Goal: Task Accomplishment & Management: Complete application form

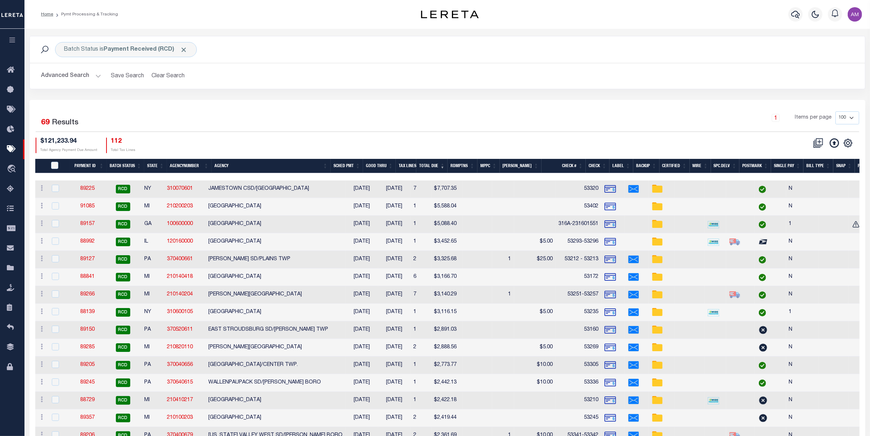
scroll to position [0, 15]
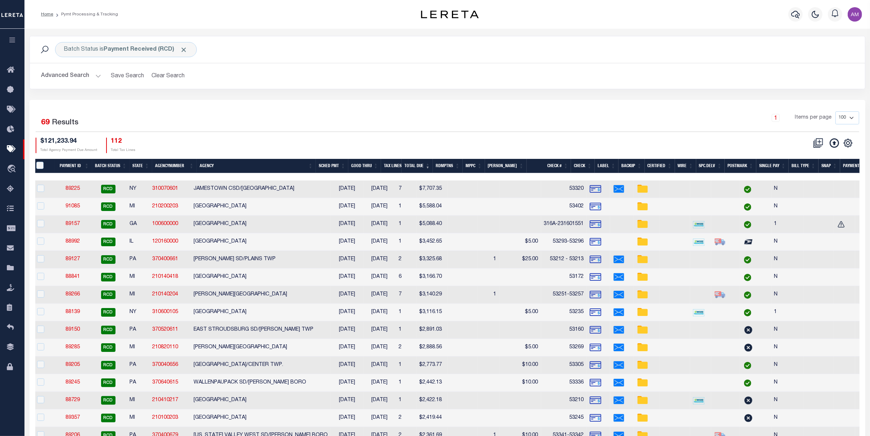
click at [76, 76] on button "Advanced Search" at bounding box center [71, 76] width 60 height 14
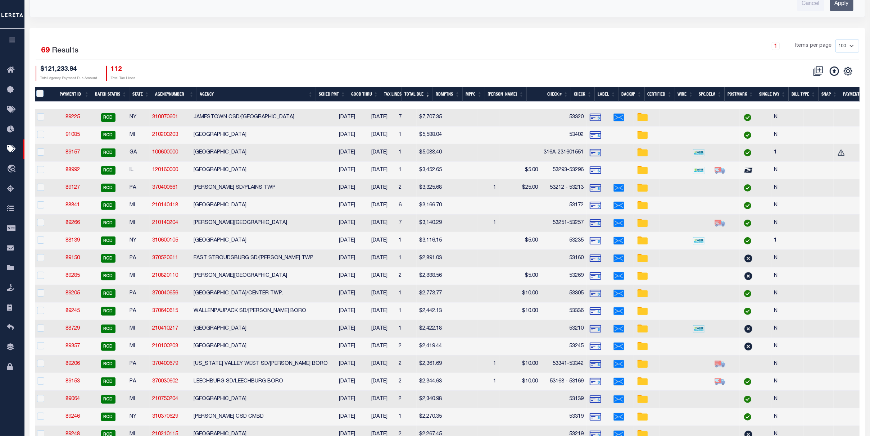
scroll to position [0, 203]
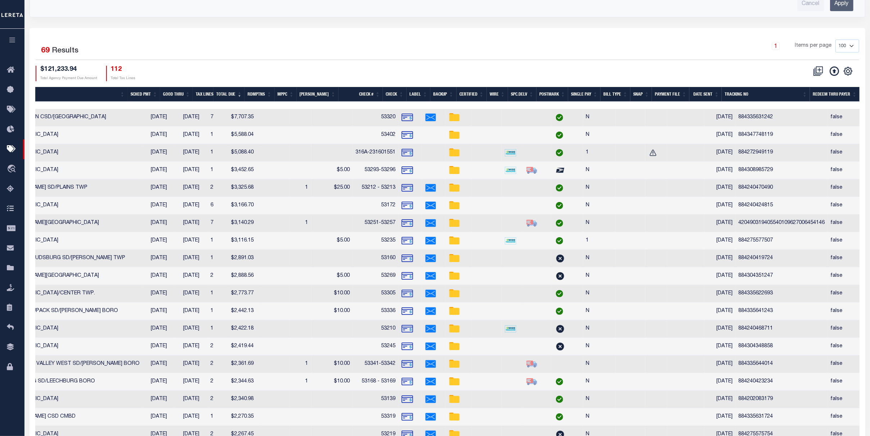
click at [706, 96] on th "Date Sent" at bounding box center [705, 94] width 32 height 15
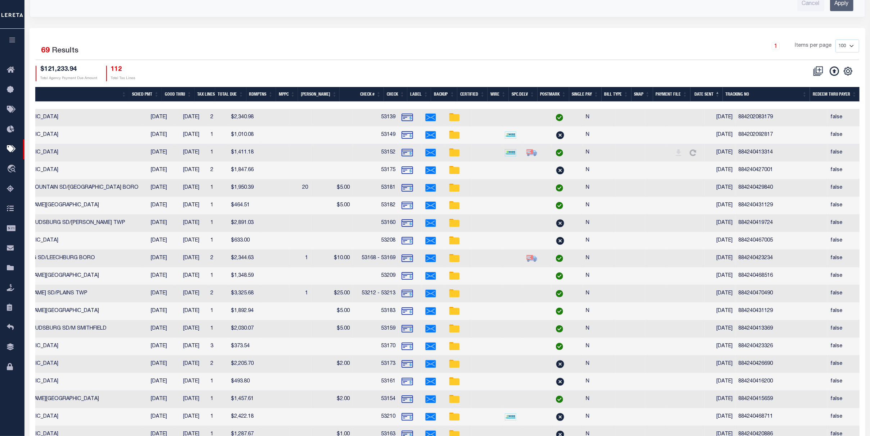
scroll to position [0, 193]
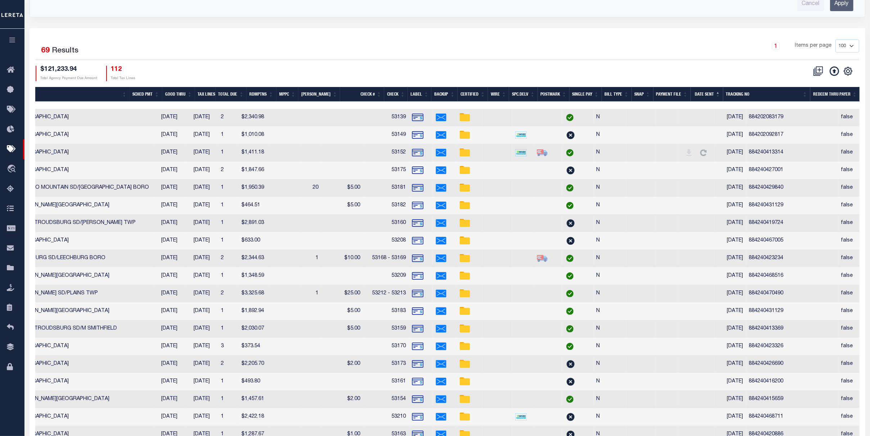
click at [694, 94] on th "Date Sent" at bounding box center [707, 94] width 32 height 15
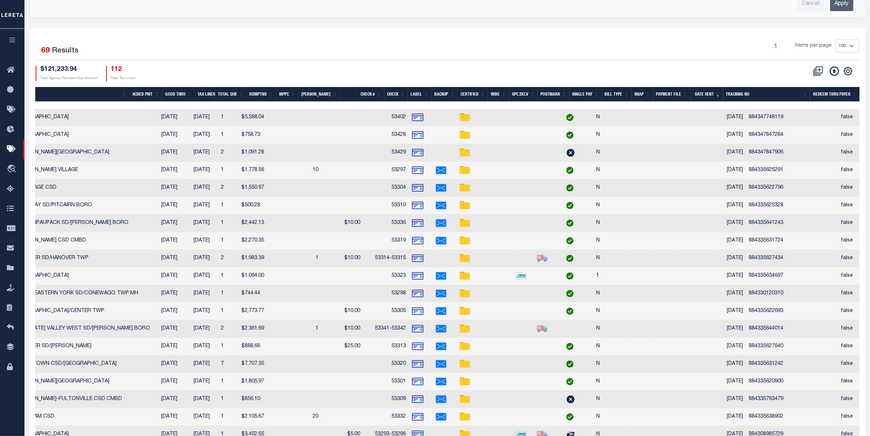
click at [698, 99] on th "Date Sent" at bounding box center [707, 94] width 32 height 15
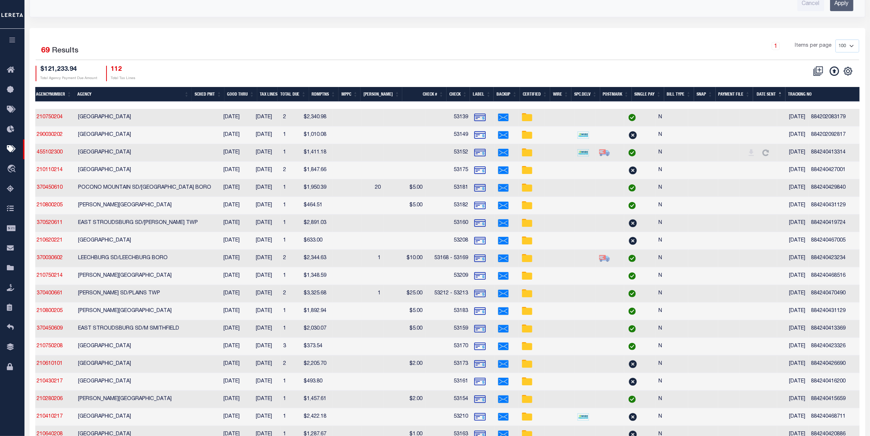
scroll to position [0, 0]
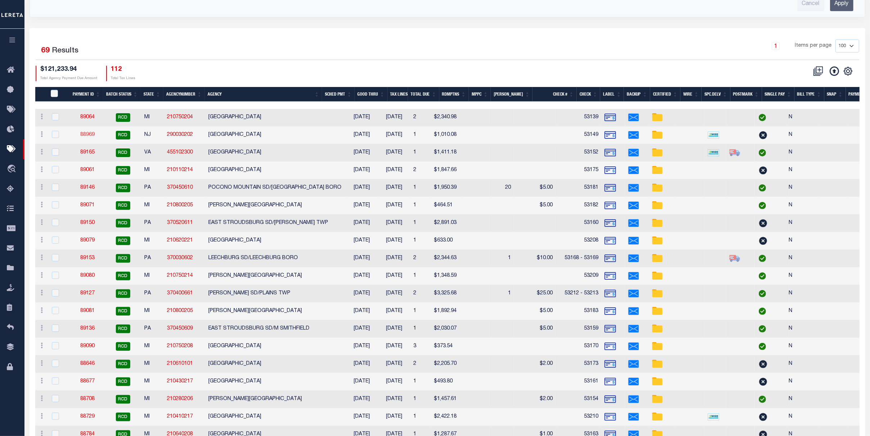
click at [84, 135] on link "88969" at bounding box center [87, 134] width 14 height 5
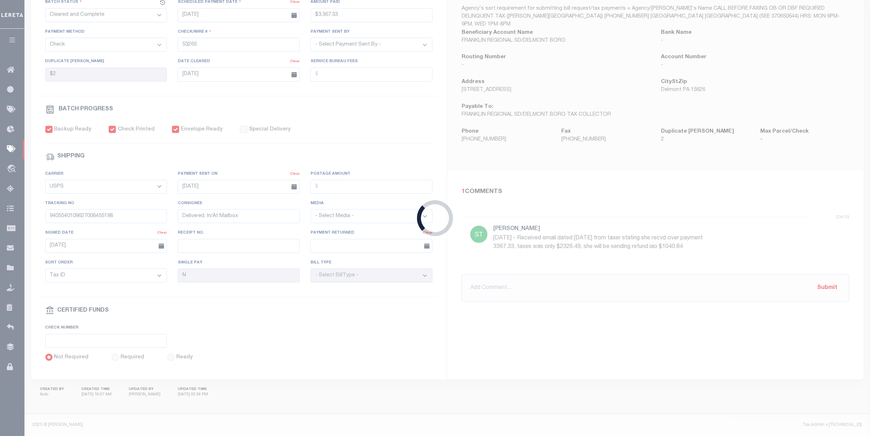
select select "RCD"
type input "[DATE]"
type input "$1,010.08"
type input "53149"
select select "[PERSON_NAME]"
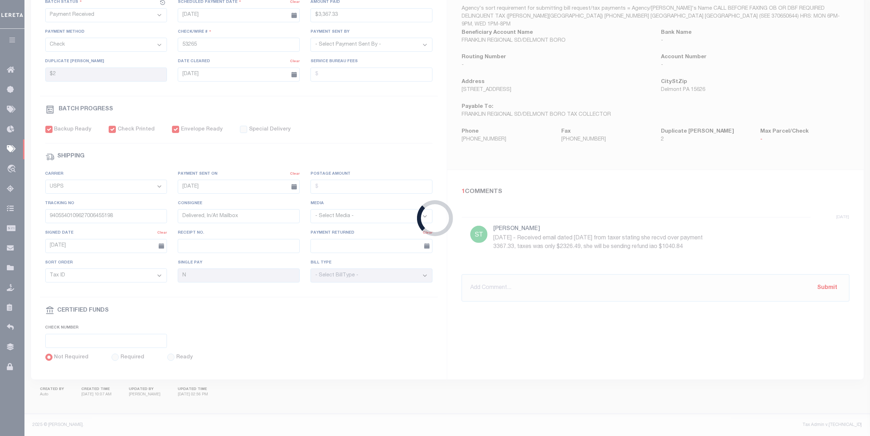
select select "FDX"
type input "[DATE]"
type input "884202092817"
type input "[PERSON_NAME]"
type input "[DATE]"
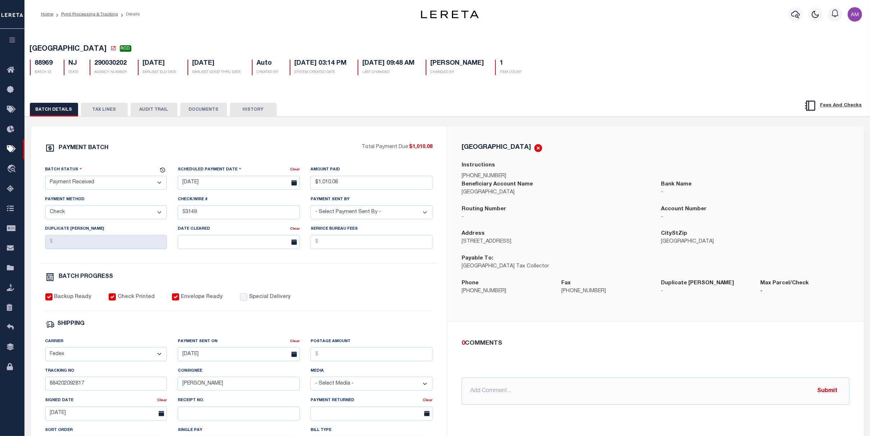
drag, startPoint x: 211, startPoint y: 108, endPoint x: 295, endPoint y: 117, distance: 84.7
click at [211, 108] on button "DOCUMENTS" at bounding box center [203, 110] width 47 height 14
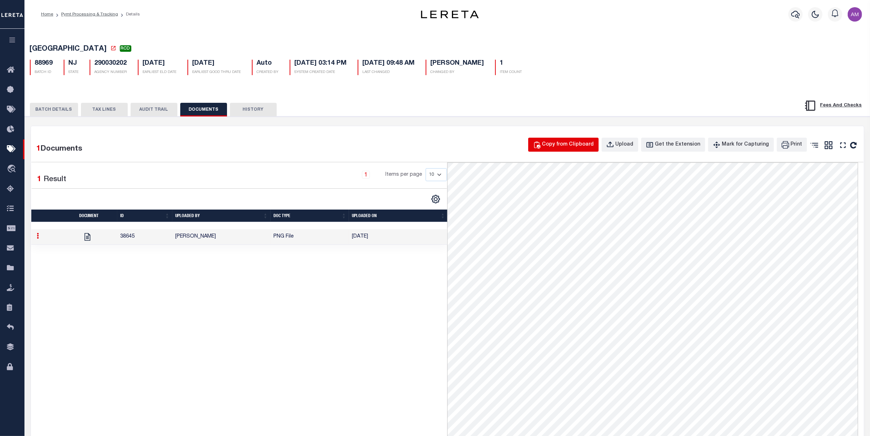
click at [558, 144] on div "Copy from Clipboard" at bounding box center [568, 145] width 52 height 8
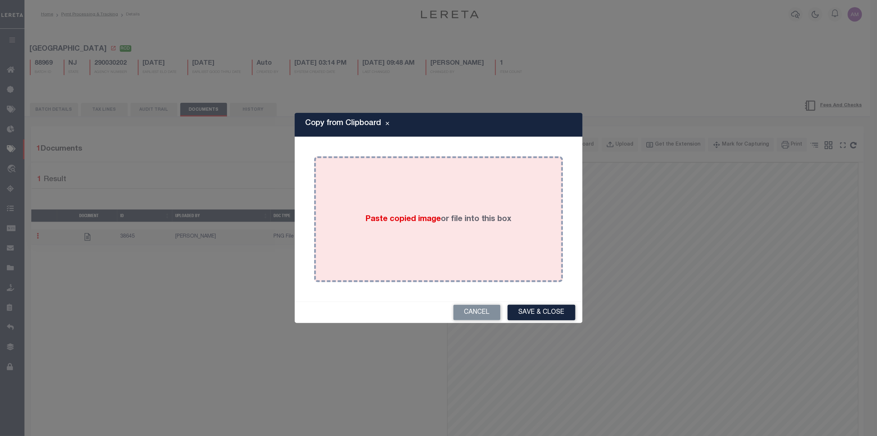
click at [463, 249] on div "Paste copied image or file into this box" at bounding box center [439, 219] width 238 height 115
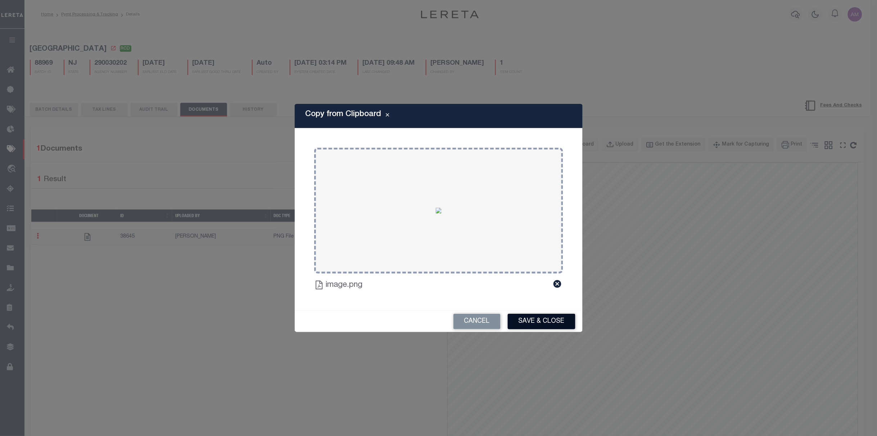
click at [546, 319] on button "Save & Close" at bounding box center [542, 321] width 68 height 15
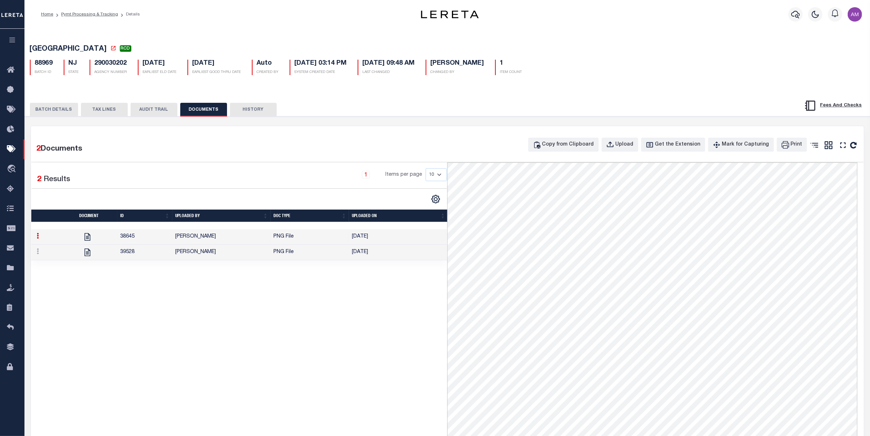
drag, startPoint x: 62, startPoint y: 111, endPoint x: 84, endPoint y: 144, distance: 39.2
click at [62, 110] on button "BATCH DETAILS" at bounding box center [54, 110] width 48 height 14
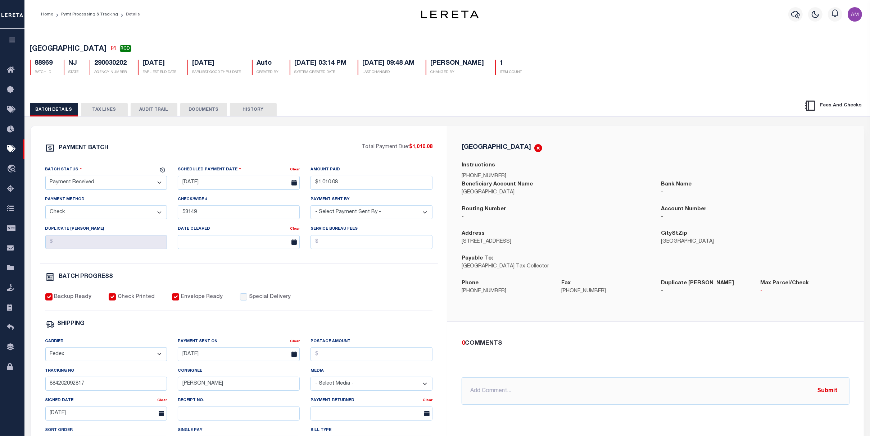
click at [119, 192] on div "Batch Status - Select Status - Scheduled for Payment Ready For Payment Payment …" at bounding box center [106, 181] width 133 height 30
drag, startPoint x: 119, startPoint y: 185, endPoint x: 121, endPoint y: 191, distance: 6.0
click at [119, 185] on select "- Select Status - Scheduled for Payment Ready For Payment Payment Sent Cleared …" at bounding box center [106, 183] width 122 height 14
select select "CAC"
click at [45, 177] on select "- Select Status - Scheduled for Payment Ready For Payment Payment Sent Cleared …" at bounding box center [106, 183] width 122 height 14
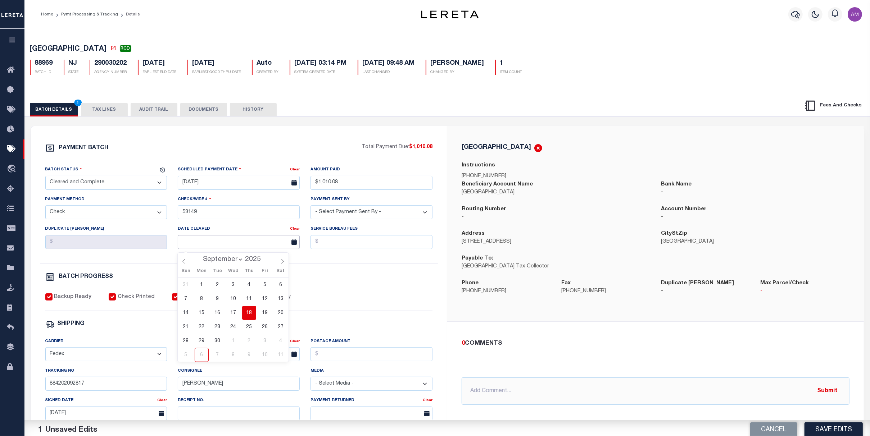
click at [232, 243] on input "text" at bounding box center [239, 242] width 122 height 14
click at [206, 313] on span "15" at bounding box center [202, 313] width 14 height 14
type input "[DATE]"
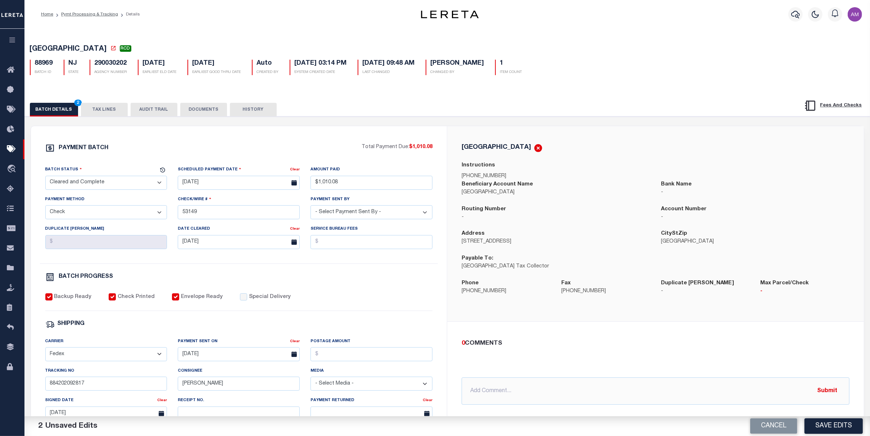
click at [314, 289] on div "PAYMENT BATCH Total Payment Due: $1,010.08 Batch Status - Select Status -" at bounding box center [239, 337] width 399 height 386
click at [190, 105] on button "DOCUMENTS" at bounding box center [203, 110] width 47 height 14
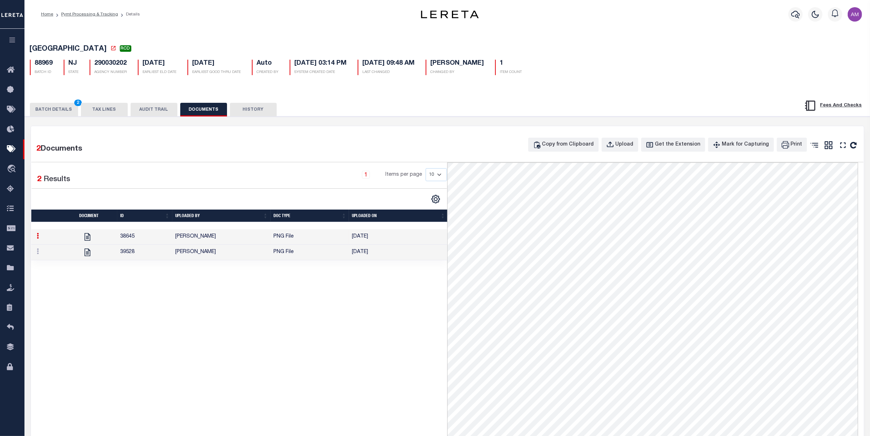
click at [68, 116] on button "BATCH DETAILS 2" at bounding box center [54, 110] width 48 height 14
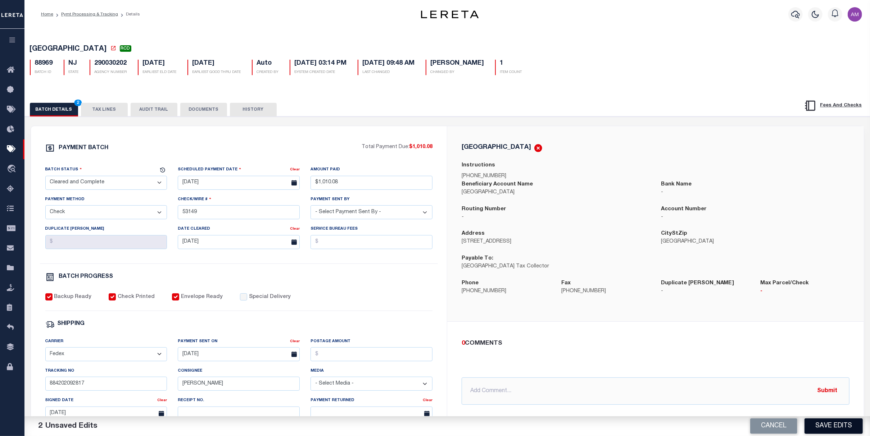
click at [832, 425] on button "Save Edits" at bounding box center [834, 426] width 58 height 15
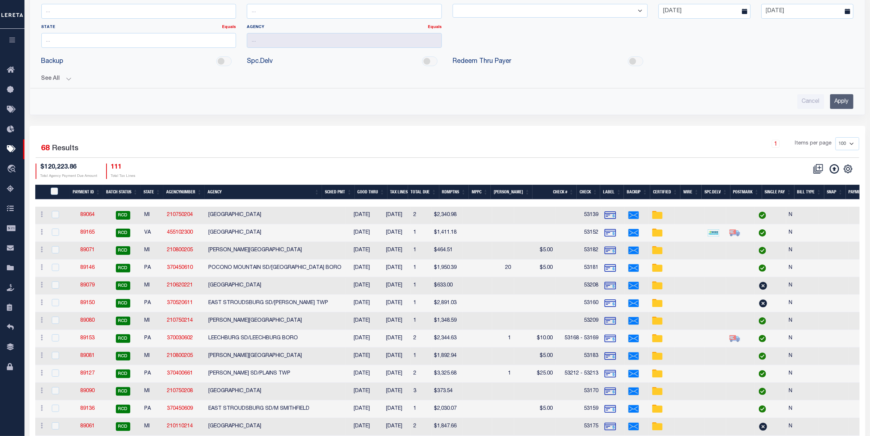
scroll to position [96, 0]
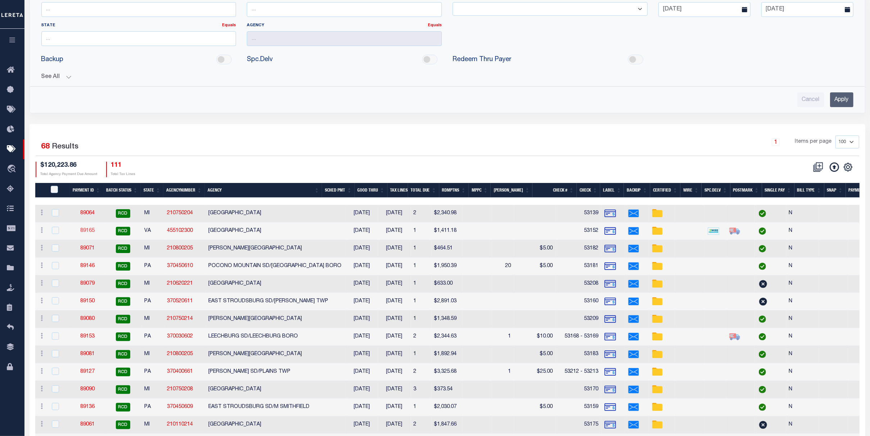
click at [88, 231] on link "89165" at bounding box center [87, 230] width 14 height 5
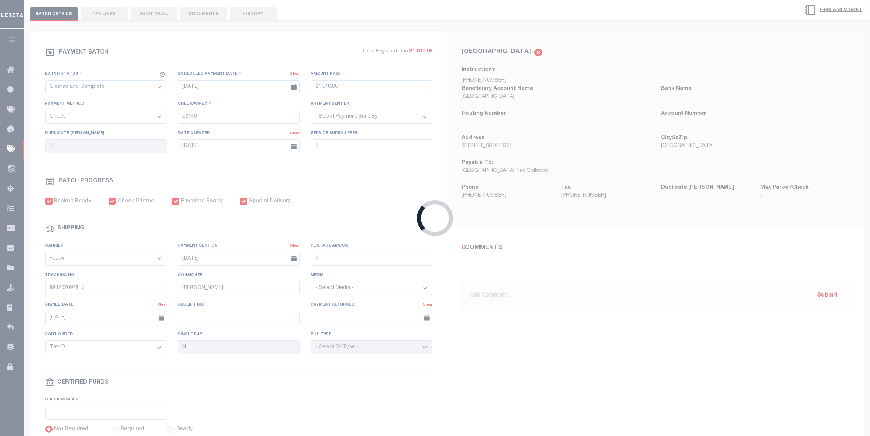
select select "RCD"
type input "[DATE]"
type input "$1,411.18"
type input "53152"
select select "[PERSON_NAME]"
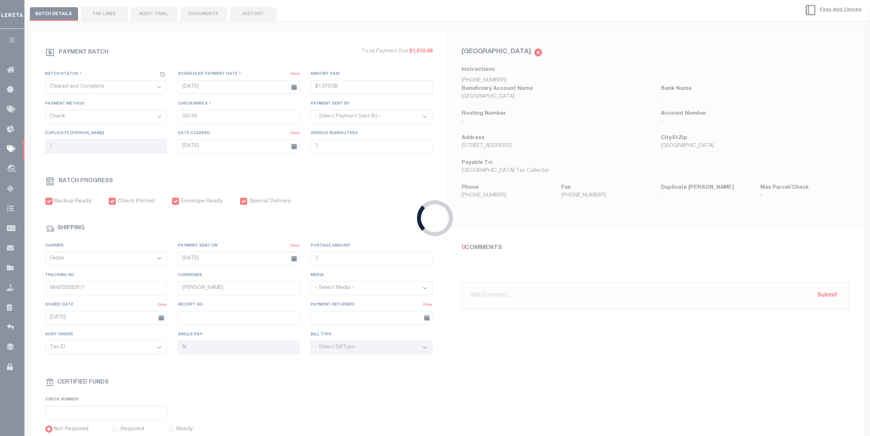
checkbox input "true"
type input "[DATE]"
type input "884240413314"
type input "[PERSON_NAME]"
type input "[DATE]"
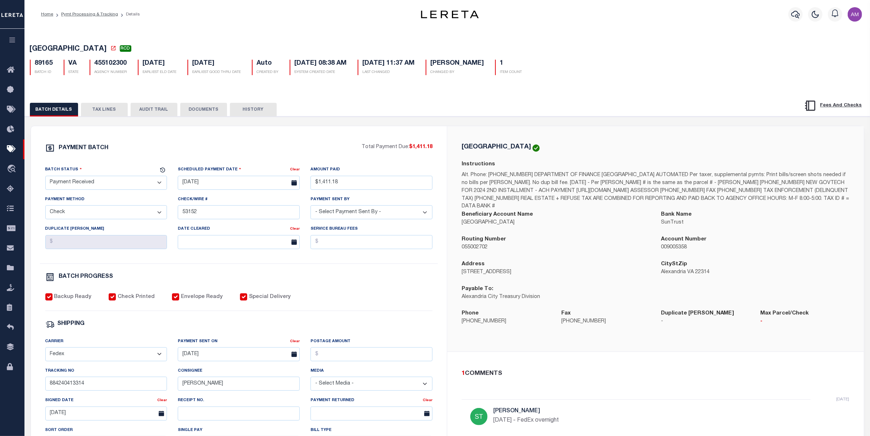
click at [213, 110] on button "DOCUMENTS" at bounding box center [203, 110] width 47 height 14
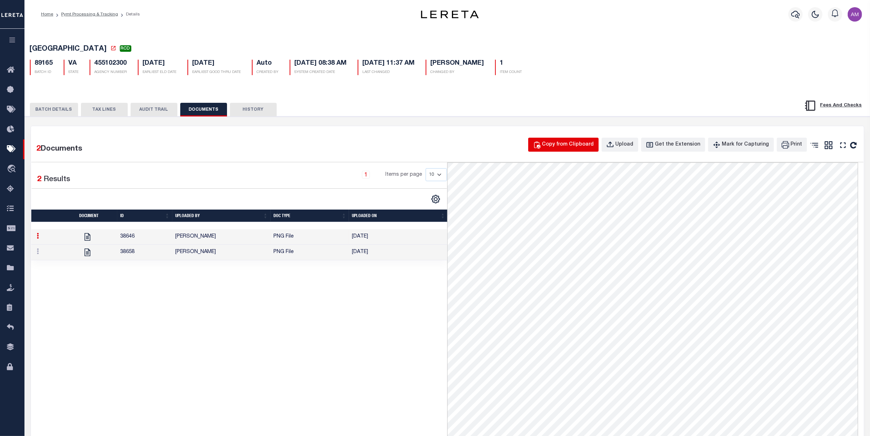
click at [544, 143] on button "Copy from Clipboard" at bounding box center [563, 145] width 71 height 14
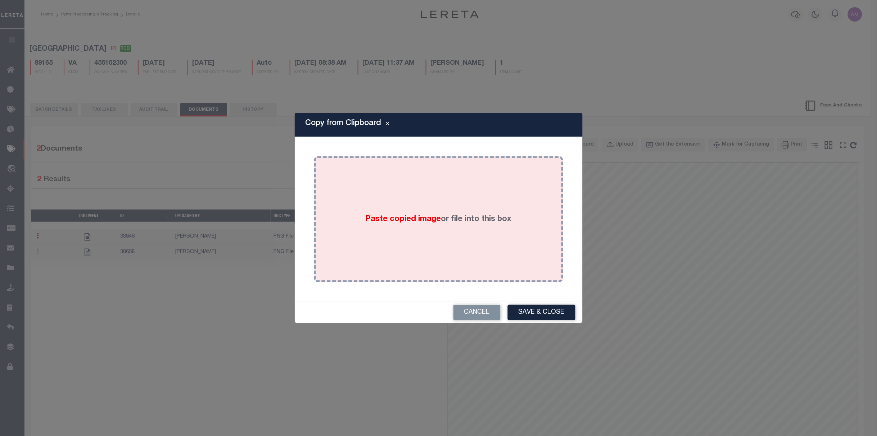
click at [457, 222] on label "Paste copied image or file into this box" at bounding box center [438, 220] width 146 height 12
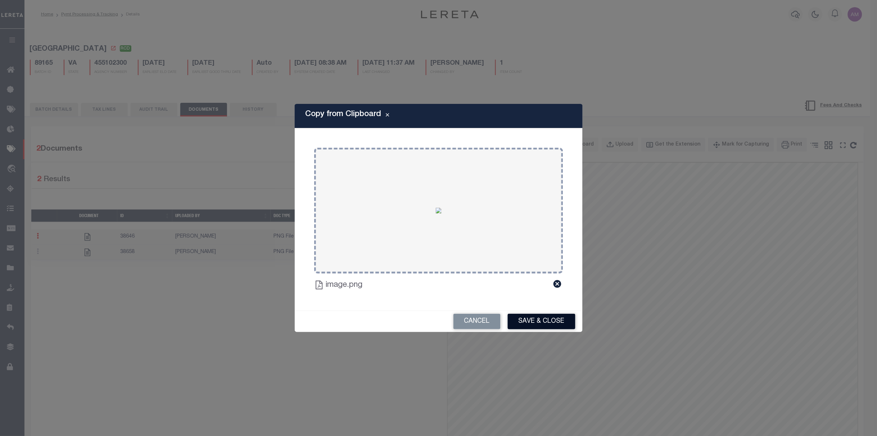
click at [548, 325] on button "Save & Close" at bounding box center [542, 321] width 68 height 15
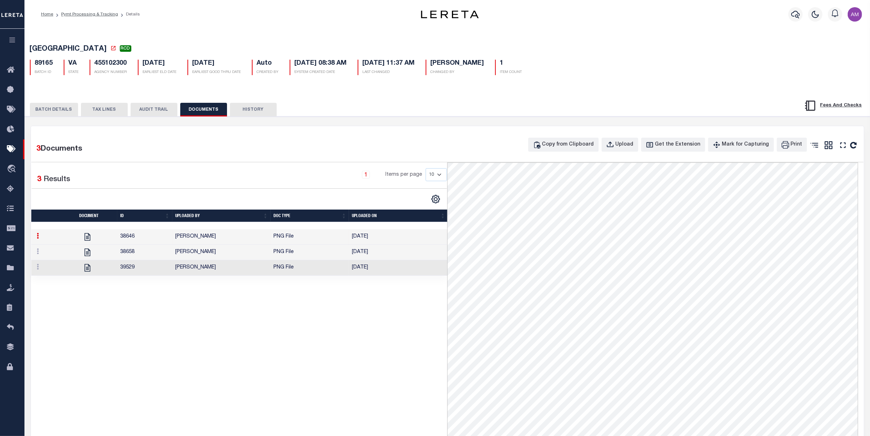
click at [240, 261] on td "[PERSON_NAME]" at bounding box center [221, 252] width 98 height 15
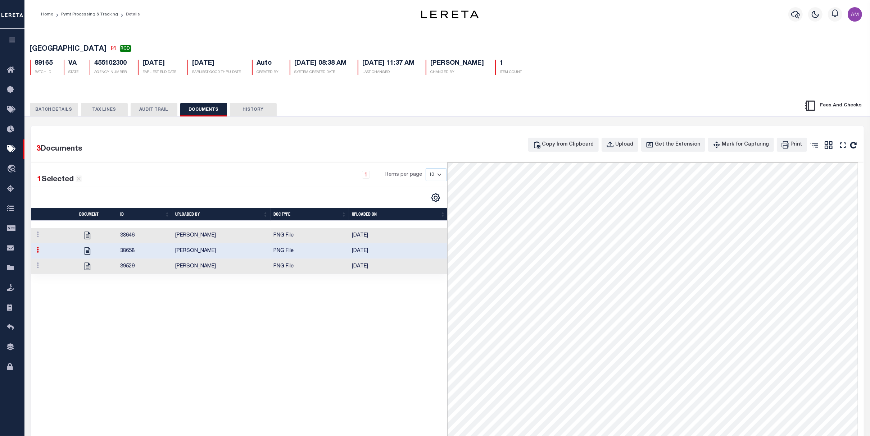
click at [246, 265] on td "[PERSON_NAME]" at bounding box center [221, 266] width 98 height 15
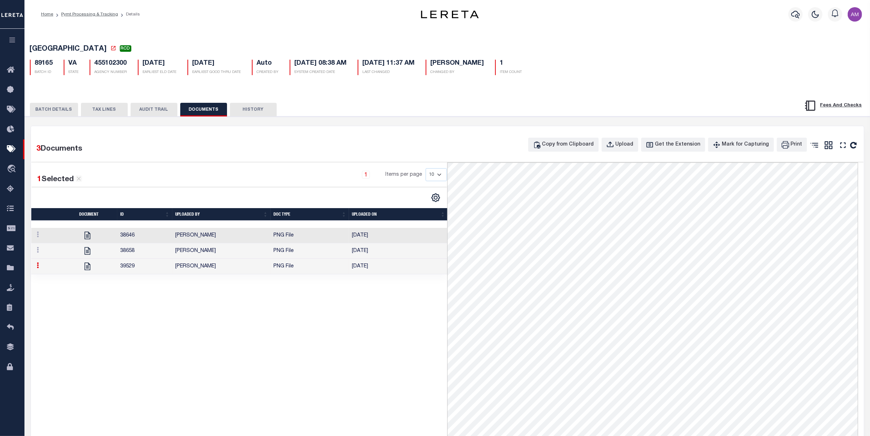
click at [67, 116] on button "BATCH DETAILS" at bounding box center [54, 110] width 48 height 14
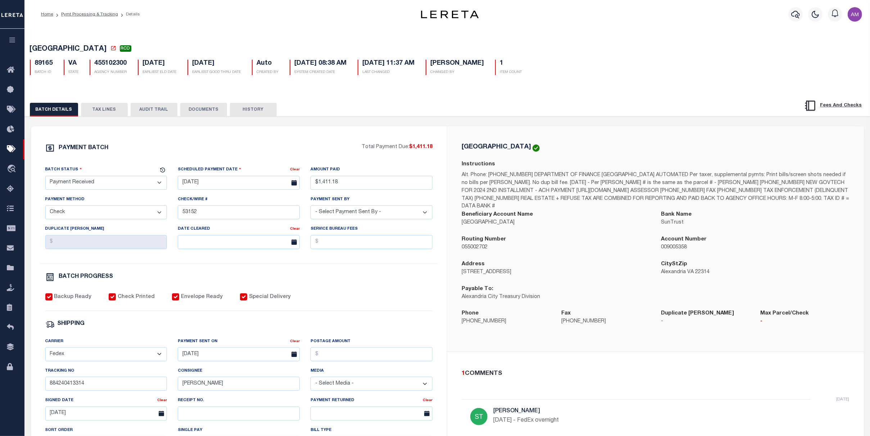
click at [102, 181] on select "- Select Status - Scheduled for Payment Ready For Payment Payment Sent Cleared …" at bounding box center [106, 183] width 122 height 14
select select "CAC"
click at [45, 177] on select "- Select Status - Scheduled for Payment Ready For Payment Payment Sent Cleared …" at bounding box center [106, 183] width 122 height 14
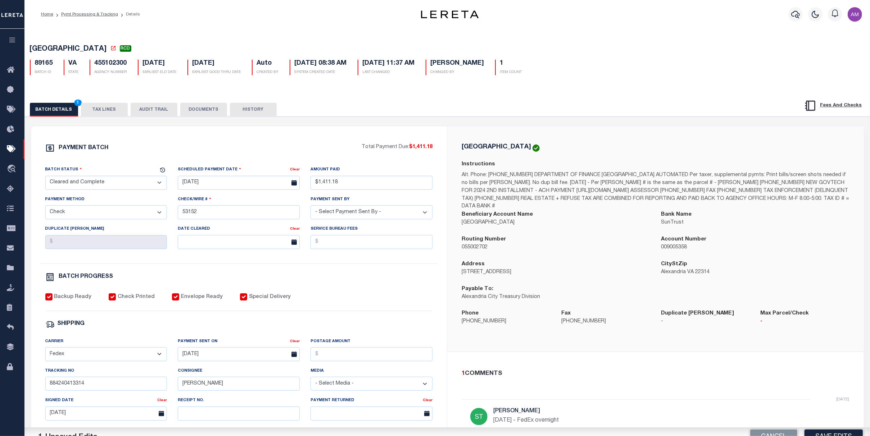
click at [199, 253] on div "Date Cleared Clear" at bounding box center [238, 240] width 133 height 30
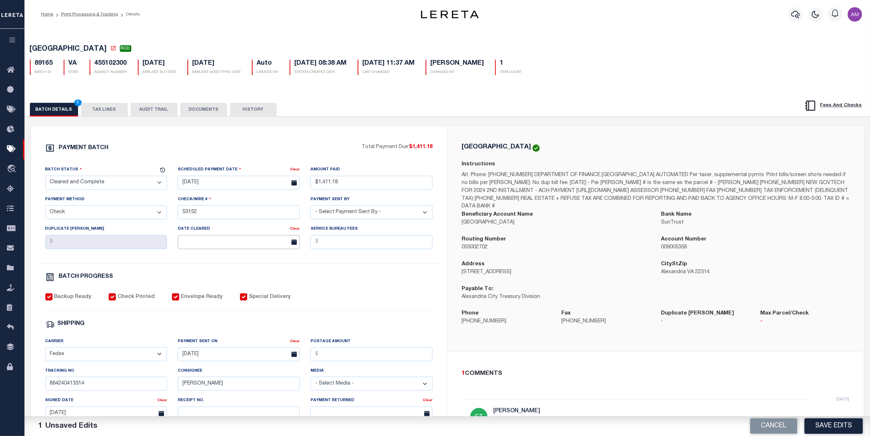
click at [206, 252] on body "Home Pymt Processing & Tracking Details" at bounding box center [435, 302] width 870 height 604
drag, startPoint x: 243, startPoint y: 298, endPoint x: 254, endPoint y: 298, distance: 11.9
click at [241, 299] on div "31 1 2 3 4 5 6 7 8 9 10 11 12 13 14 15 16 17 18 19 20 21 22 23 24 25 26 27 28 2…" at bounding box center [233, 320] width 111 height 84
click at [252, 293] on span "11" at bounding box center [249, 299] width 14 height 14
type input "[DATE]"
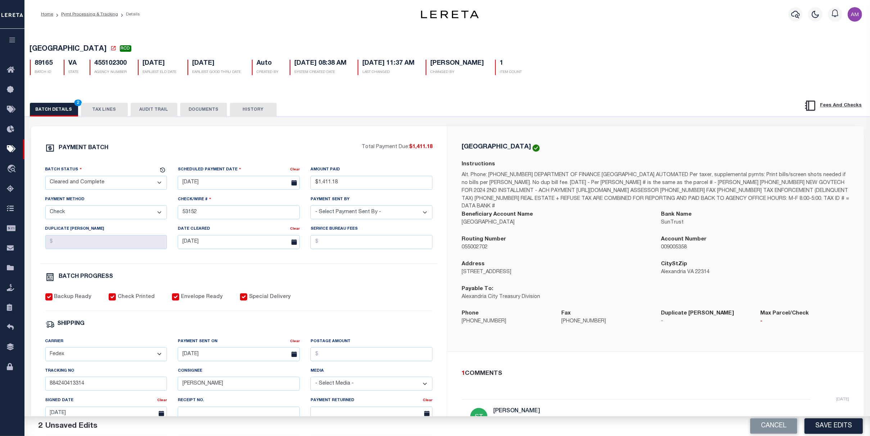
click at [352, 279] on div "BATCH PROGRESS" at bounding box center [239, 277] width 388 height 9
click at [207, 109] on button "DOCUMENTS" at bounding box center [203, 110] width 47 height 14
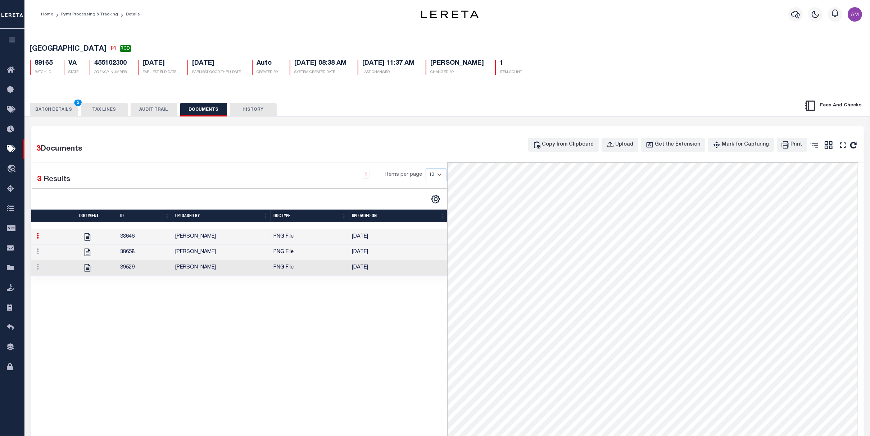
click at [58, 110] on button "BATCH DETAILS 2" at bounding box center [54, 110] width 48 height 14
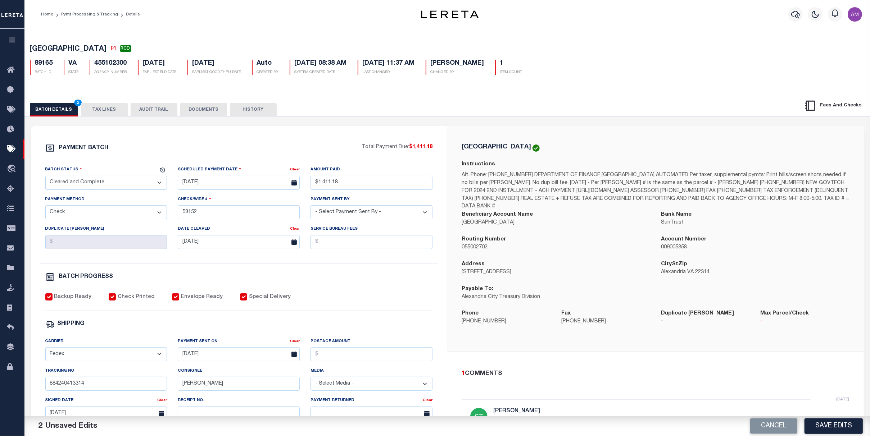
click at [851, 421] on button "Save Edits" at bounding box center [834, 426] width 58 height 15
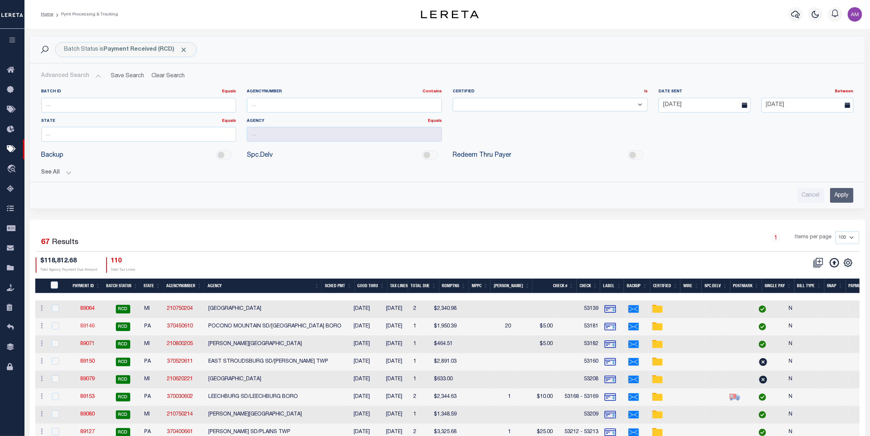
click at [89, 329] on link "89146" at bounding box center [87, 326] width 14 height 5
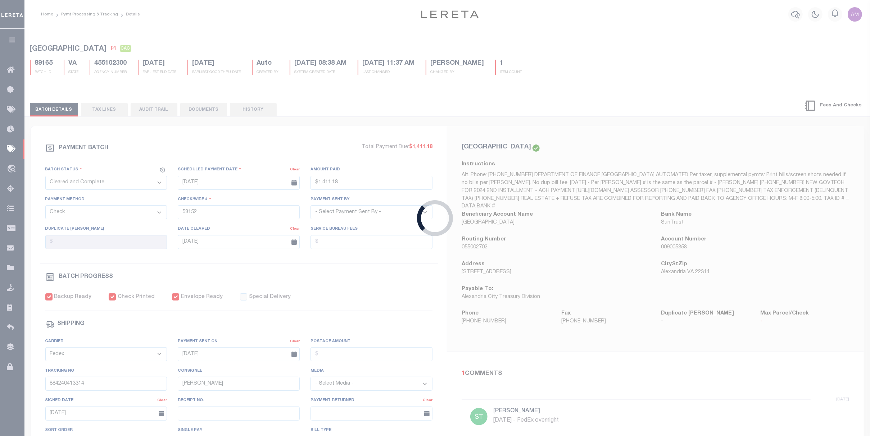
select select "RCD"
type input "$1,950.39"
type input "53181"
select select "[PERSON_NAME]"
type input "$5"
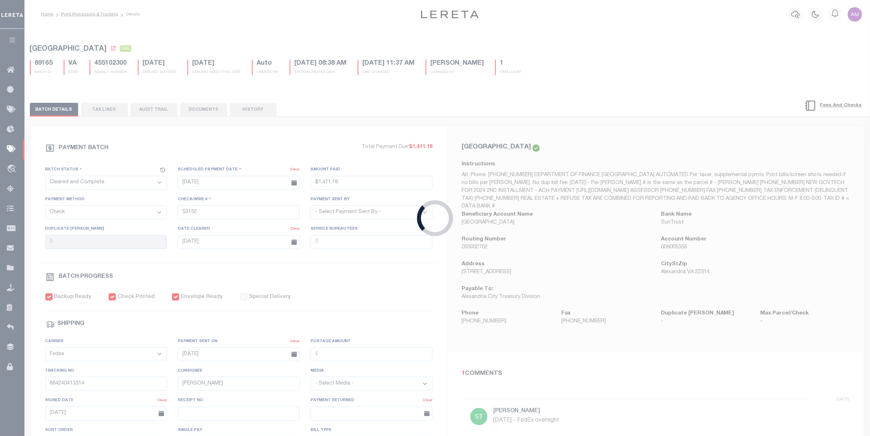
checkbox input "false"
type input "884240429840"
type input "Signature not required"
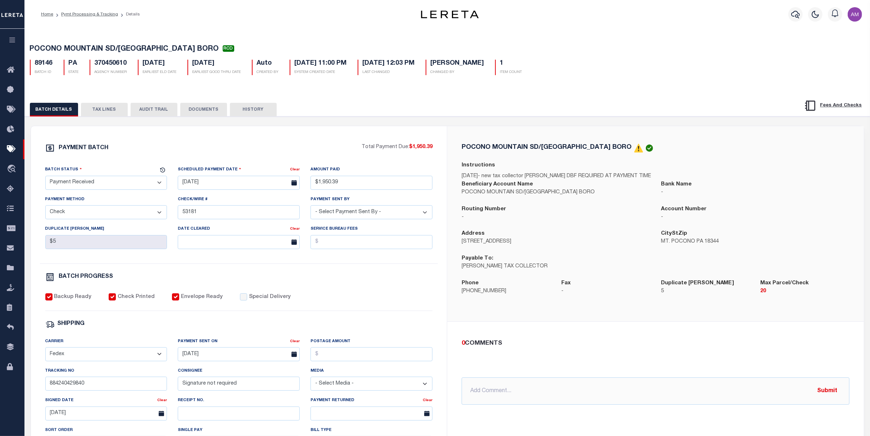
drag, startPoint x: 212, startPoint y: 104, endPoint x: 227, endPoint y: 109, distance: 16.6
click at [212, 104] on button "DOCUMENTS" at bounding box center [203, 110] width 47 height 14
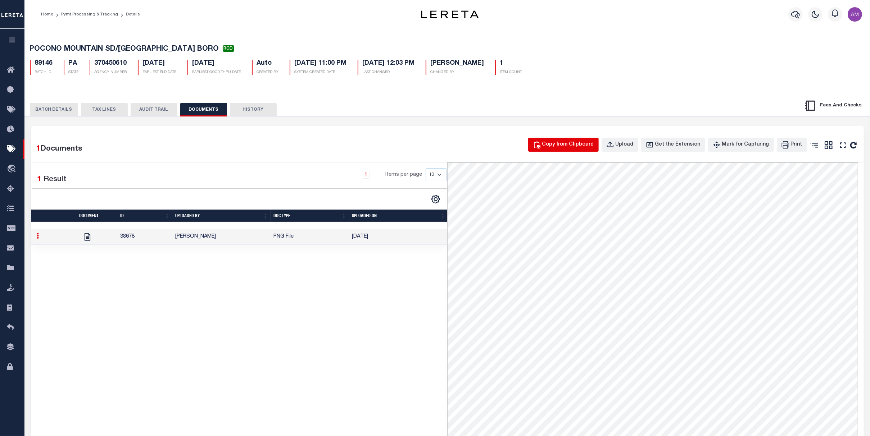
click at [540, 148] on icon "button" at bounding box center [537, 145] width 6 height 7
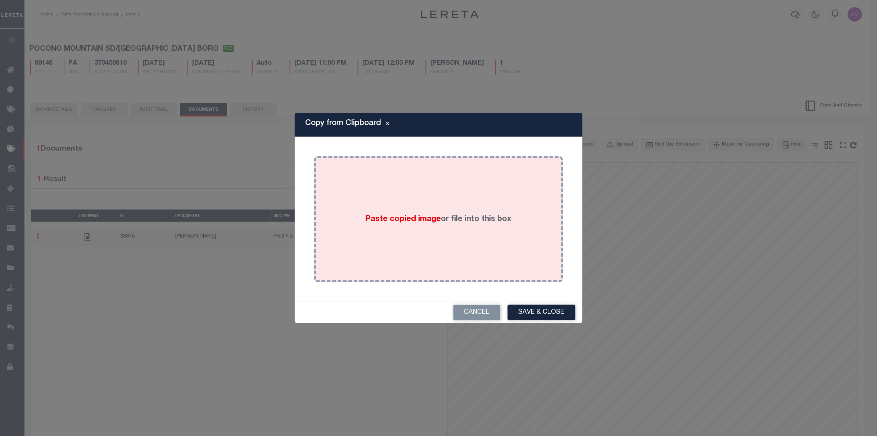
click at [443, 225] on div "Paste copied image or file into this box" at bounding box center [439, 219] width 238 height 115
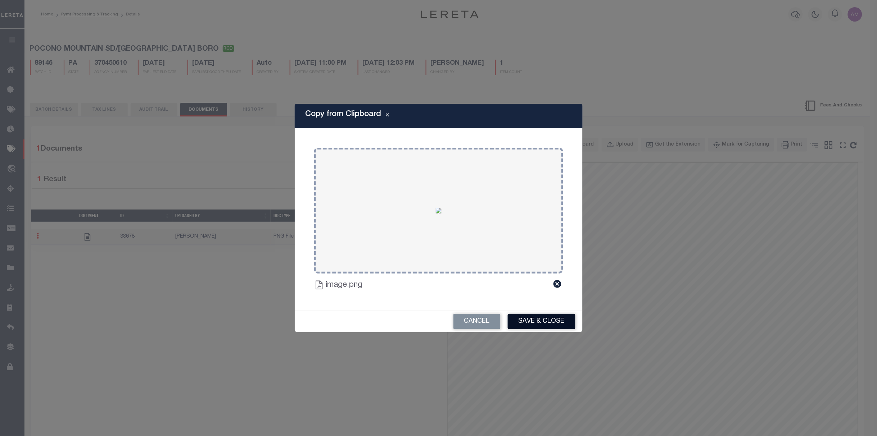
click at [538, 318] on button "Save & Close" at bounding box center [542, 321] width 68 height 15
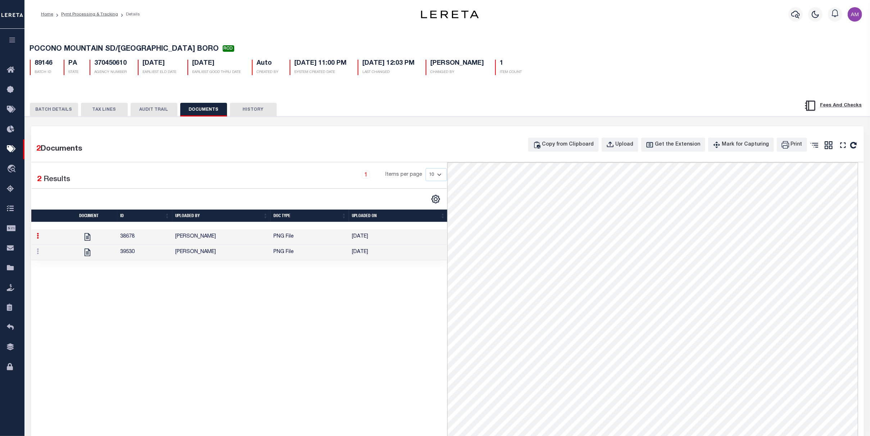
click at [57, 111] on button "BATCH DETAILS" at bounding box center [54, 110] width 48 height 14
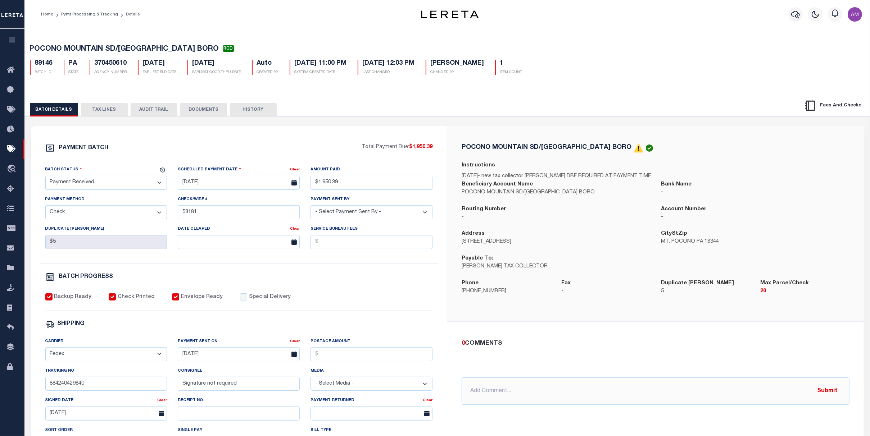
click at [131, 189] on select "- Select Status - Scheduled for Payment Ready For Payment Payment Sent Cleared …" at bounding box center [106, 183] width 122 height 14
click at [132, 180] on select "- Select Status - Scheduled for Payment Ready For Payment Payment Sent Cleared …" at bounding box center [106, 183] width 122 height 14
select select "CAC"
click at [45, 177] on select "- Select Status - Scheduled for Payment Ready For Payment Payment Sent Cleared …" at bounding box center [106, 183] width 122 height 14
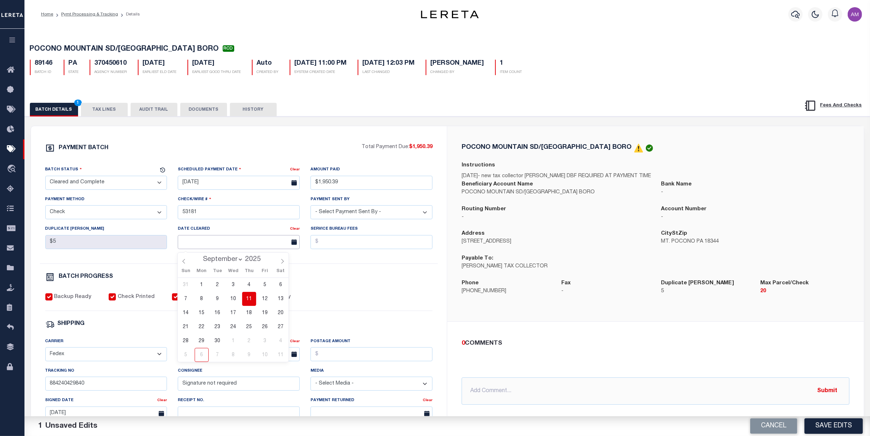
click at [219, 240] on input "text" at bounding box center [239, 242] width 122 height 14
click at [200, 315] on span "15" at bounding box center [202, 313] width 14 height 14
type input "[DATE]"
click at [389, 282] on div "BATCH PROGRESS" at bounding box center [239, 277] width 388 height 9
click at [205, 108] on button "DOCUMENTS" at bounding box center [203, 110] width 47 height 14
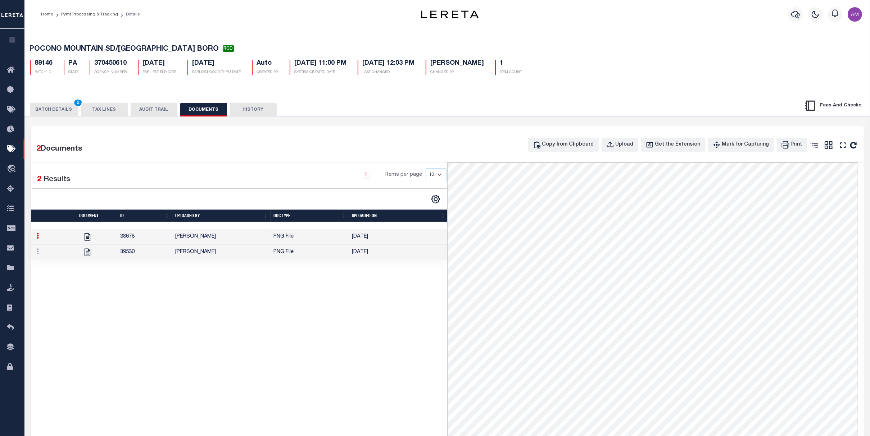
click at [214, 250] on td "[PERSON_NAME]" at bounding box center [221, 252] width 98 height 15
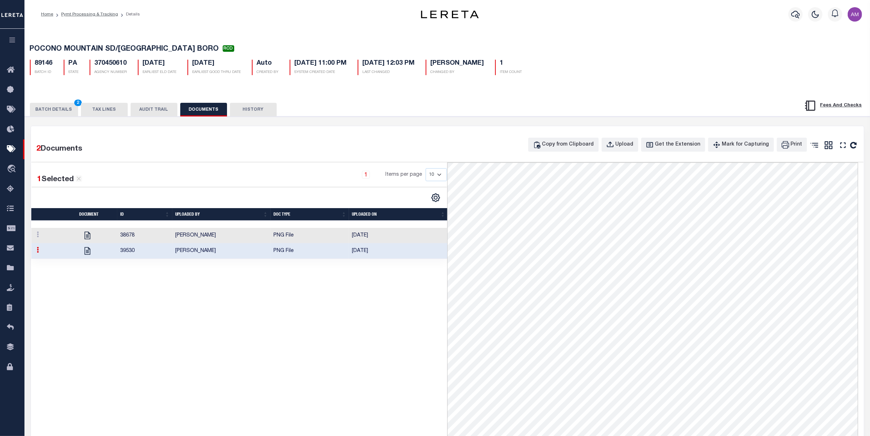
click at [46, 113] on button "BATCH DETAILS 2" at bounding box center [54, 110] width 48 height 14
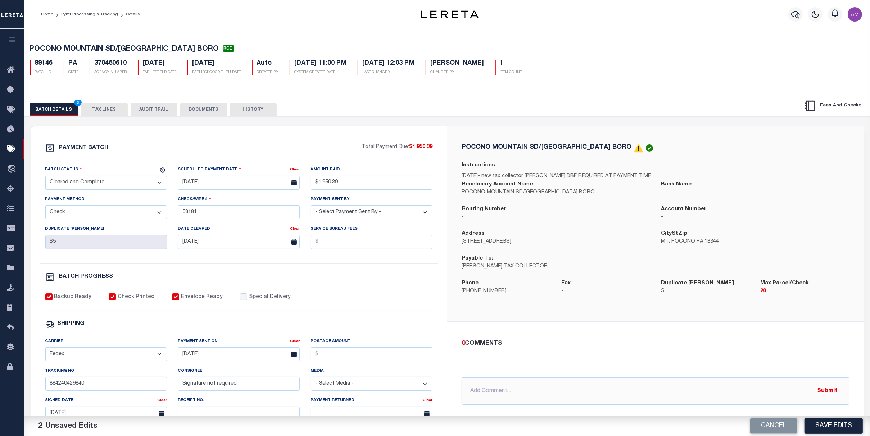
click at [816, 420] on button "Save Edits" at bounding box center [834, 426] width 58 height 15
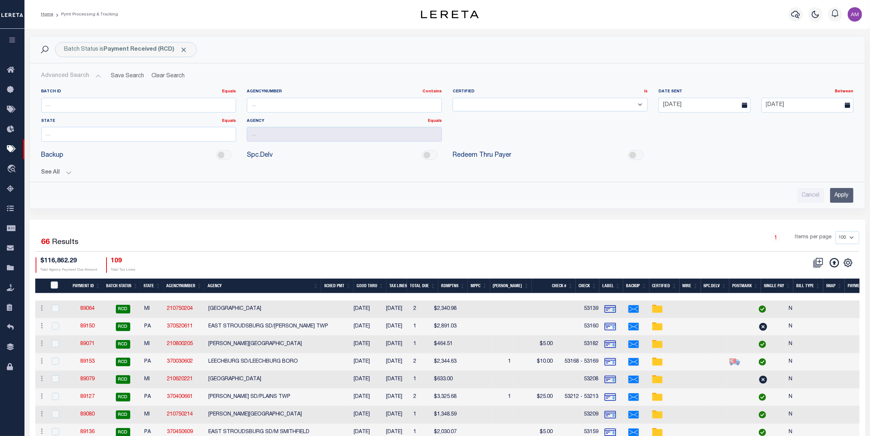
scroll to position [96, 0]
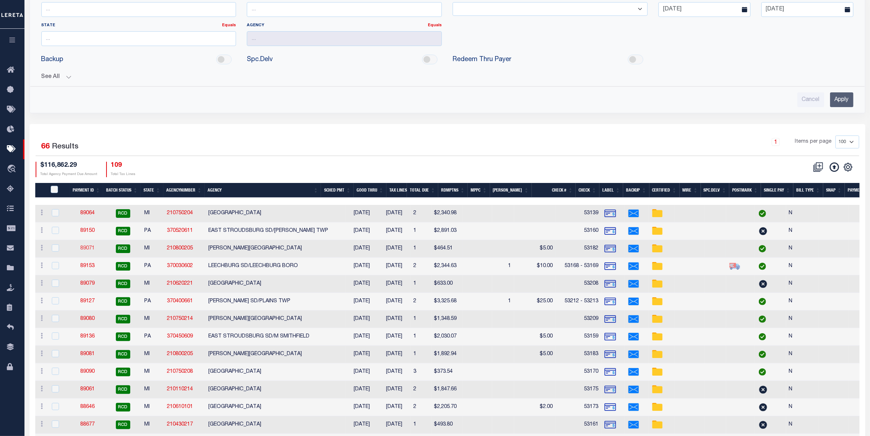
click at [91, 251] on link "89071" at bounding box center [87, 248] width 14 height 5
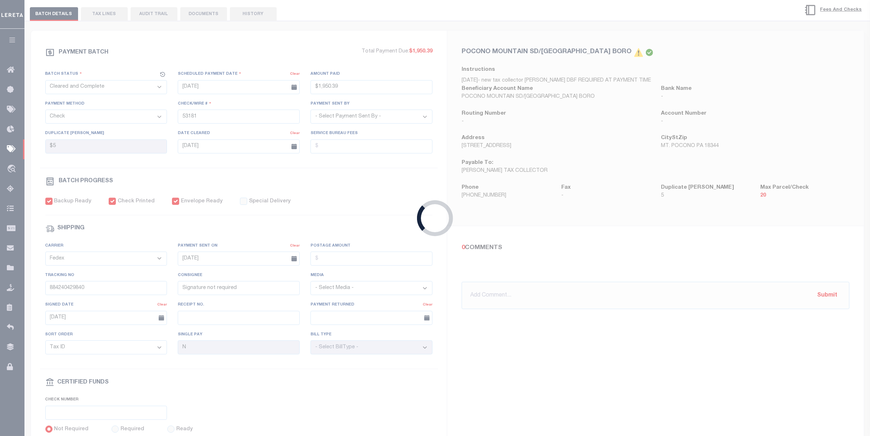
select select "RCD"
type input "$464.51"
type input "53182"
select select "[PERSON_NAME]"
type input "$5"
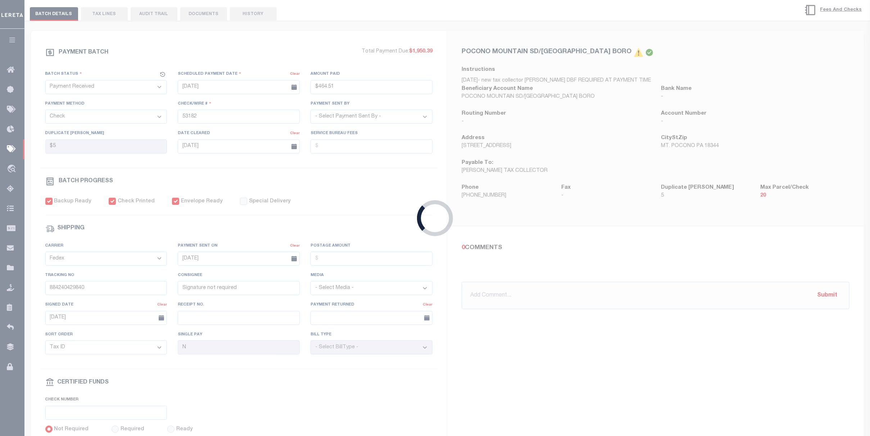
type input "884240431129"
type input "P.Township"
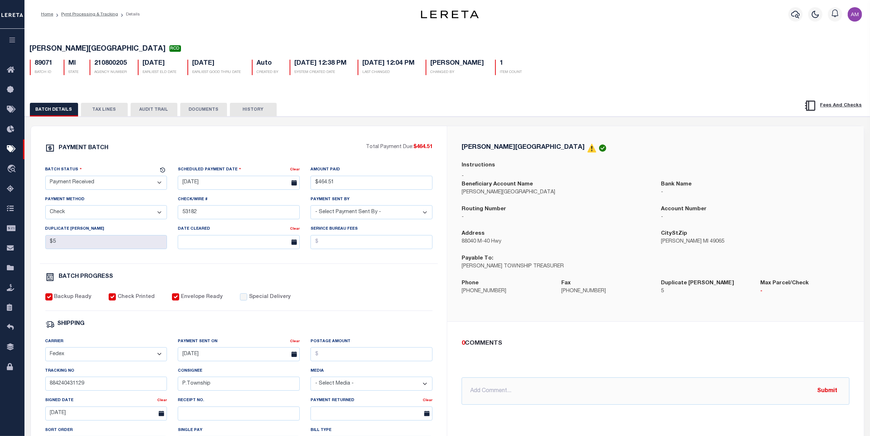
click at [206, 113] on button "DOCUMENTS" at bounding box center [203, 110] width 47 height 14
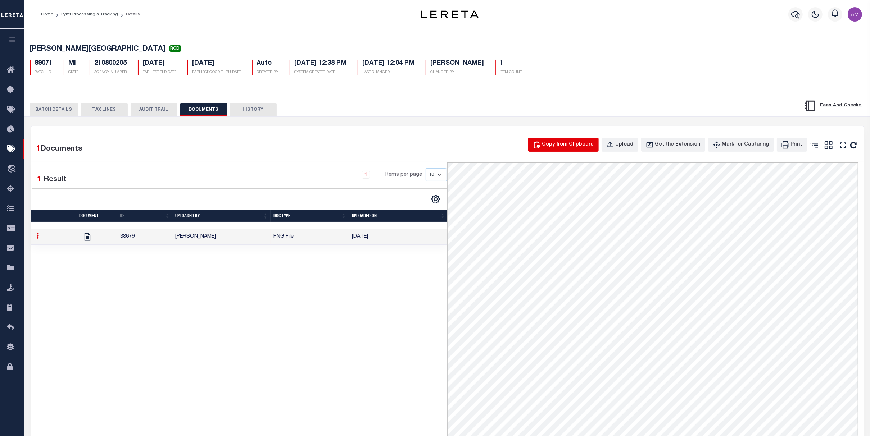
click at [570, 139] on button "Copy from Clipboard" at bounding box center [563, 145] width 71 height 14
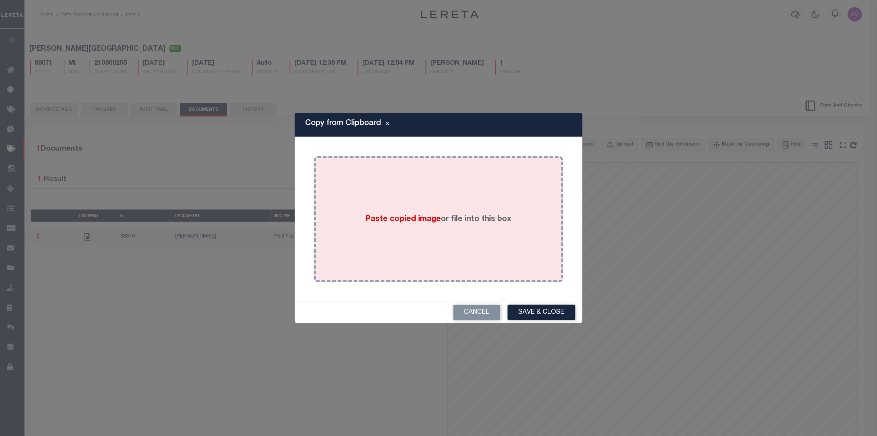
click at [550, 225] on div "Paste copied image or file into this box" at bounding box center [439, 219] width 238 height 115
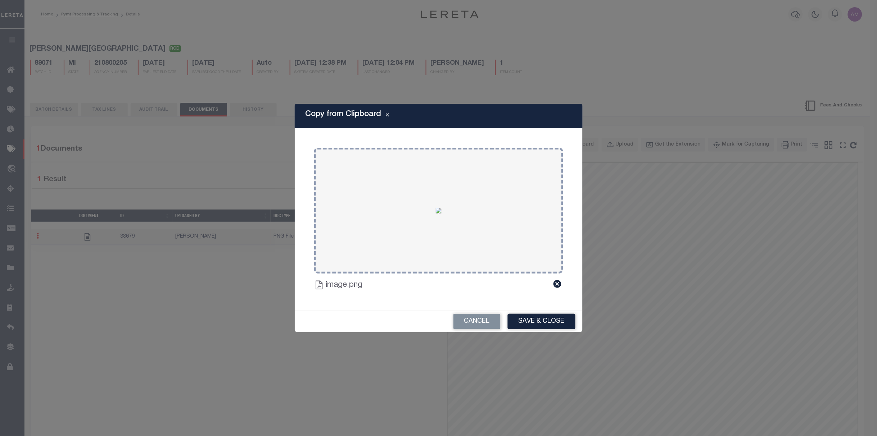
click at [548, 324] on button "Save & Close" at bounding box center [542, 321] width 68 height 15
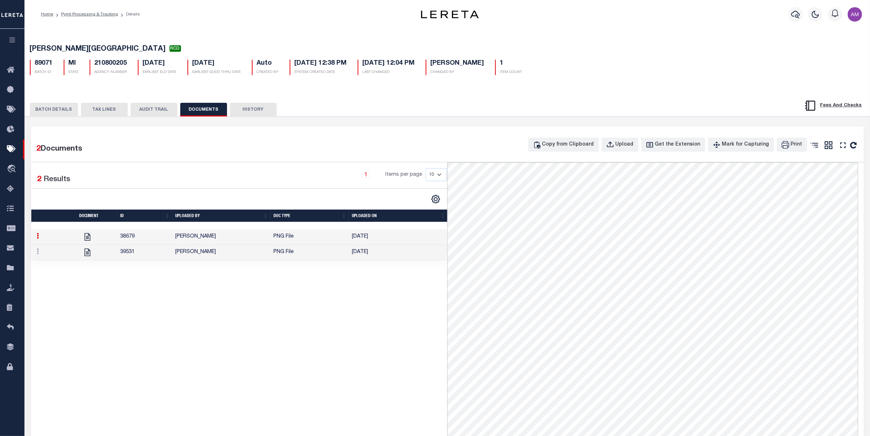
click at [44, 114] on button "BATCH DETAILS" at bounding box center [54, 110] width 48 height 14
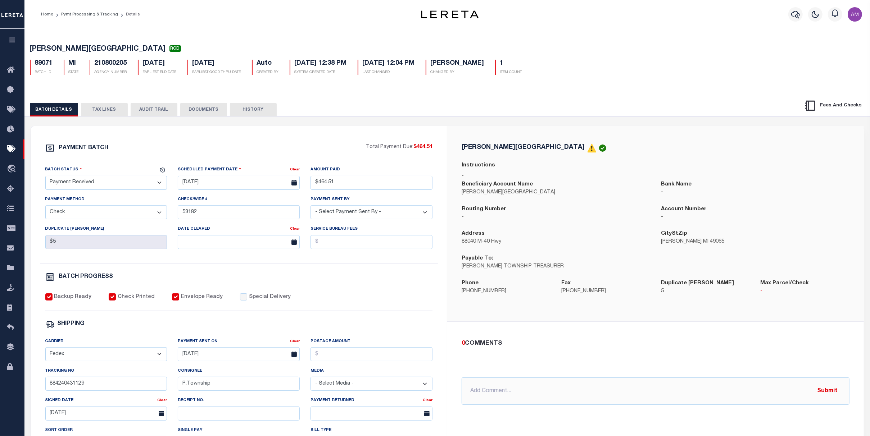
drag, startPoint x: 142, startPoint y: 183, endPoint x: 147, endPoint y: 193, distance: 11.1
click at [142, 183] on select "- Select Status - Scheduled for Payment Ready For Payment Payment Sent Cleared …" at bounding box center [106, 183] width 122 height 14
select select "CAC"
click at [45, 177] on select "- Select Status - Scheduled for Payment Ready For Payment Payment Sent Cleared …" at bounding box center [106, 183] width 122 height 14
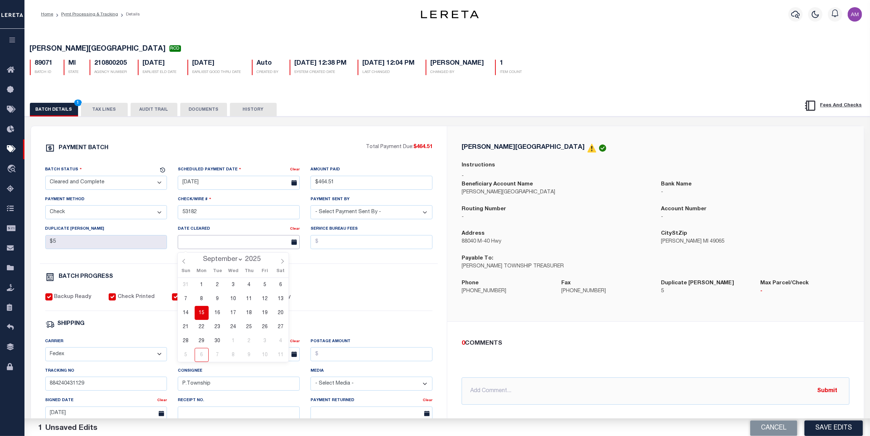
click at [209, 246] on input "text" at bounding box center [239, 242] width 122 height 14
click at [217, 311] on span "16" at bounding box center [217, 313] width 14 height 14
type input "[DATE]"
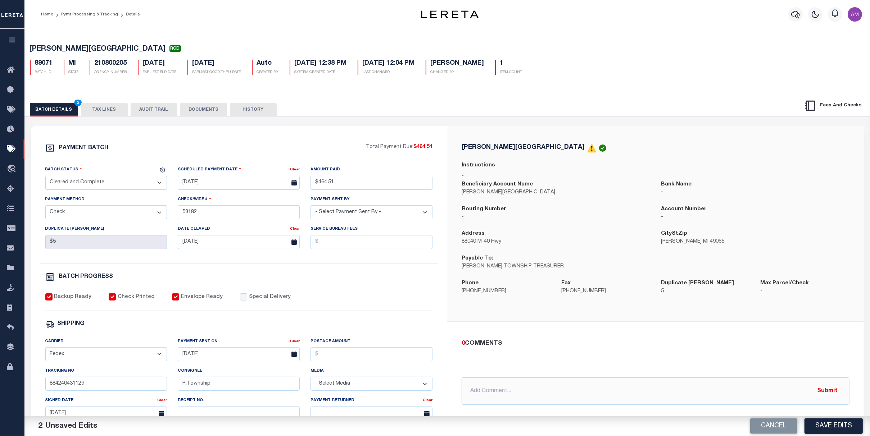
click at [318, 298] on div "Backup Ready Check Printed Envelope Ready Special Delivery" at bounding box center [239, 303] width 388 height 18
click at [217, 114] on button "DOCUMENTS" at bounding box center [203, 110] width 47 height 14
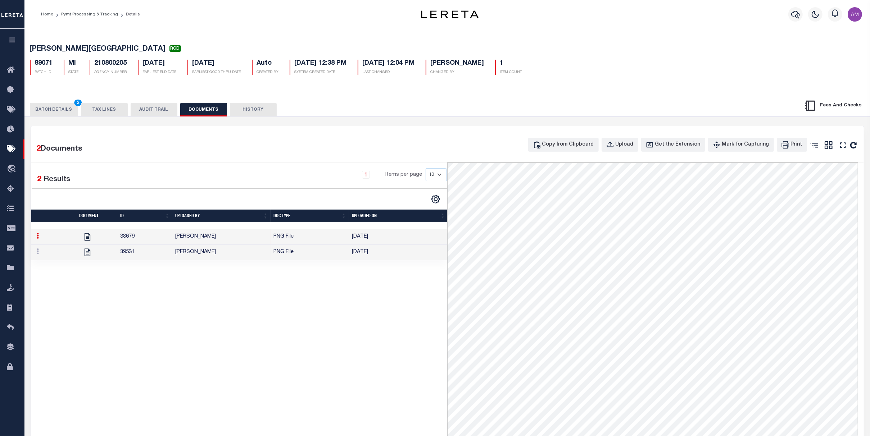
click at [290, 257] on td "PNG File" at bounding box center [310, 252] width 78 height 15
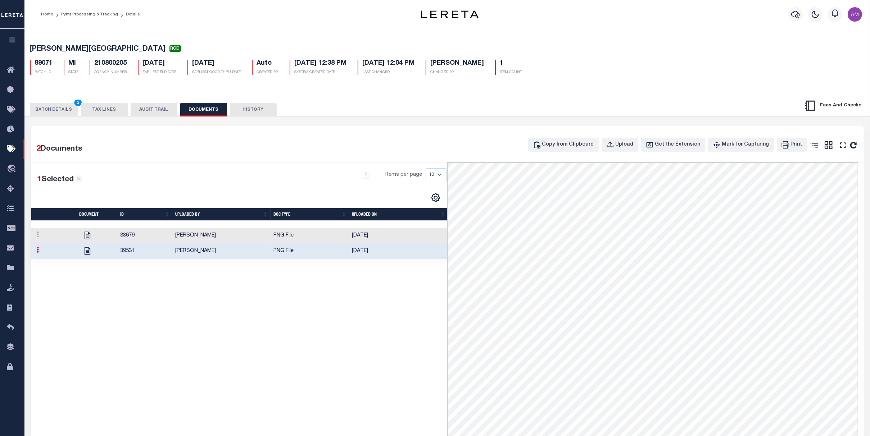
click at [59, 119] on div "PAYMENT BATCH Total Payment Due: $464.51 Batch Status" at bounding box center [447, 357] width 852 height 480
click at [58, 108] on button "BATCH DETAILS 2" at bounding box center [54, 110] width 48 height 14
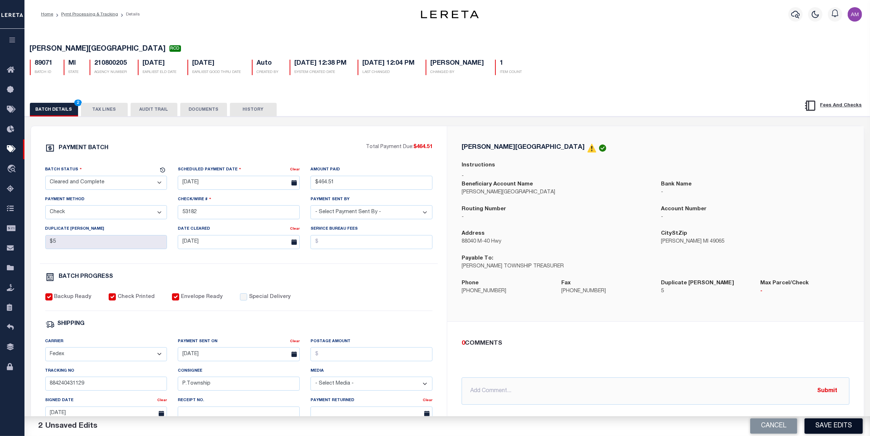
click at [838, 425] on button "Save Edits" at bounding box center [834, 426] width 58 height 15
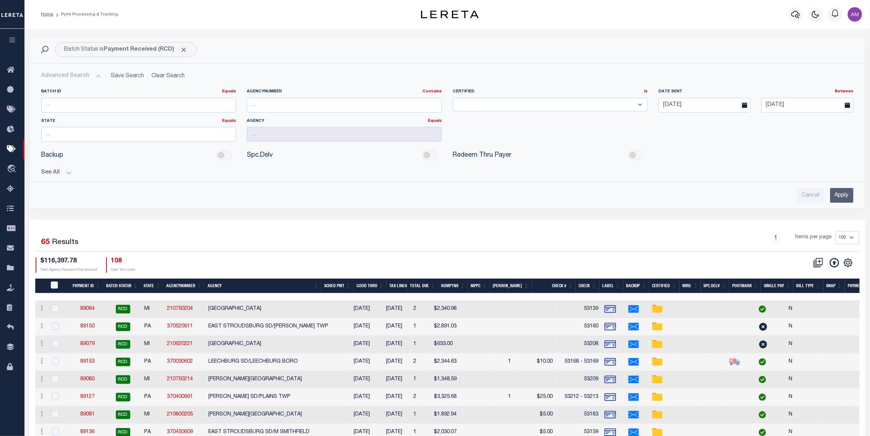
scroll to position [48, 0]
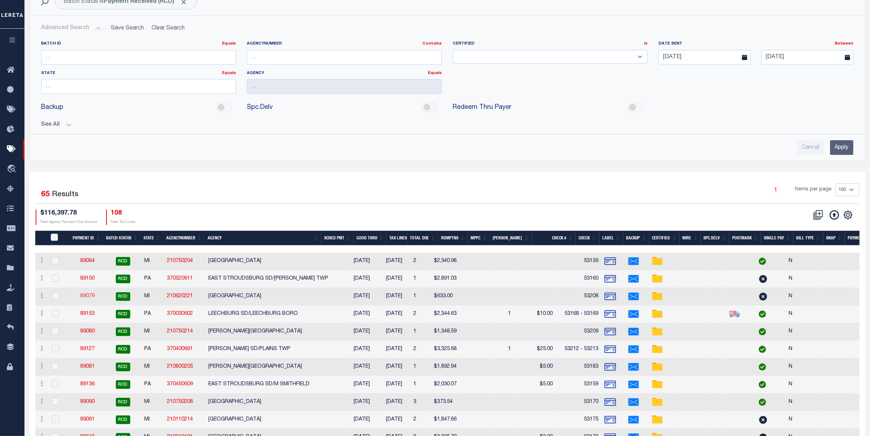
click at [85, 299] on link "89079" at bounding box center [87, 296] width 14 height 5
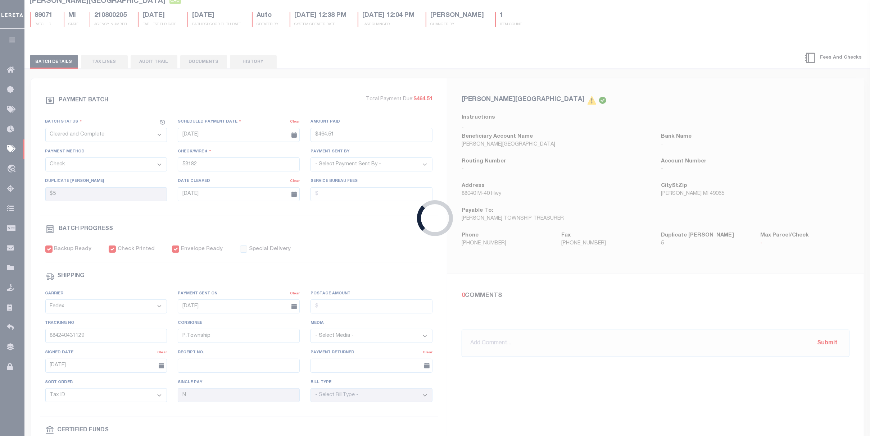
select select "RCD"
type input "$633"
type input "53208"
type input "884240467005"
type input "Signature not required"
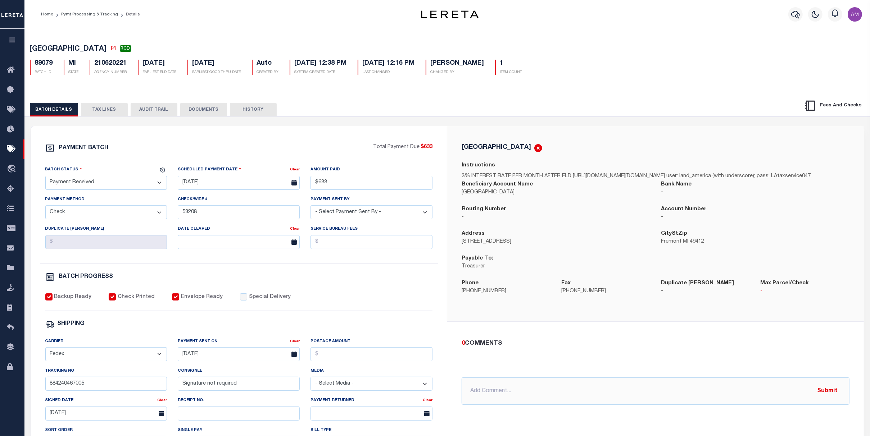
click at [201, 108] on button "DOCUMENTS" at bounding box center [203, 110] width 47 height 14
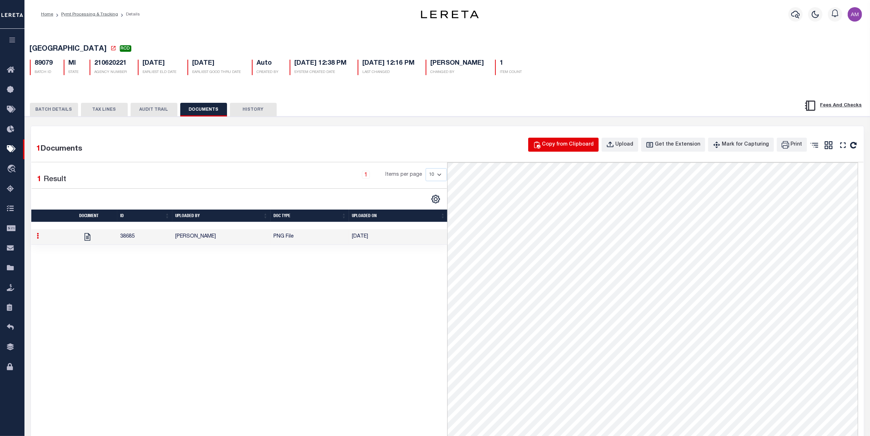
click at [569, 151] on button "Copy from Clipboard" at bounding box center [563, 145] width 71 height 14
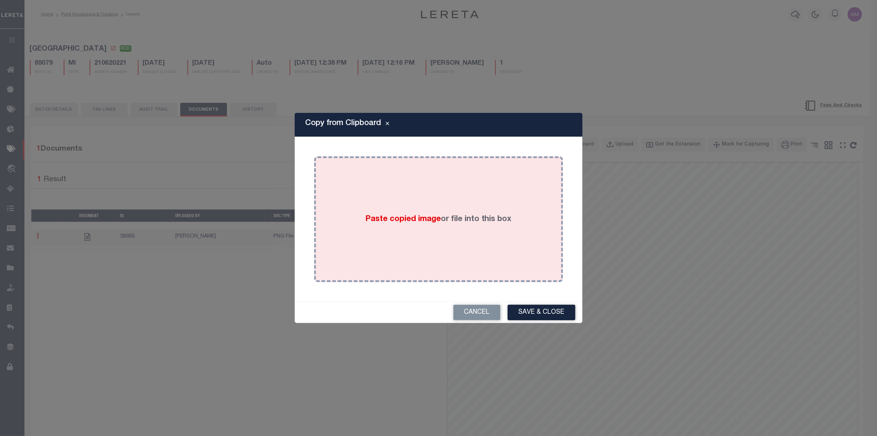
drag, startPoint x: 511, startPoint y: 220, endPoint x: 510, endPoint y: 217, distance: 3.7
click at [510, 219] on label "Paste copied image or file into this box" at bounding box center [438, 220] width 146 height 12
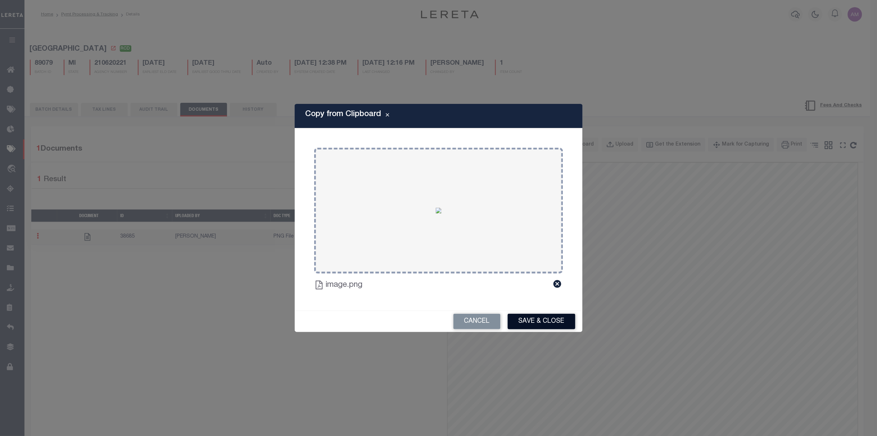
click at [567, 322] on button "Save & Close" at bounding box center [542, 321] width 68 height 15
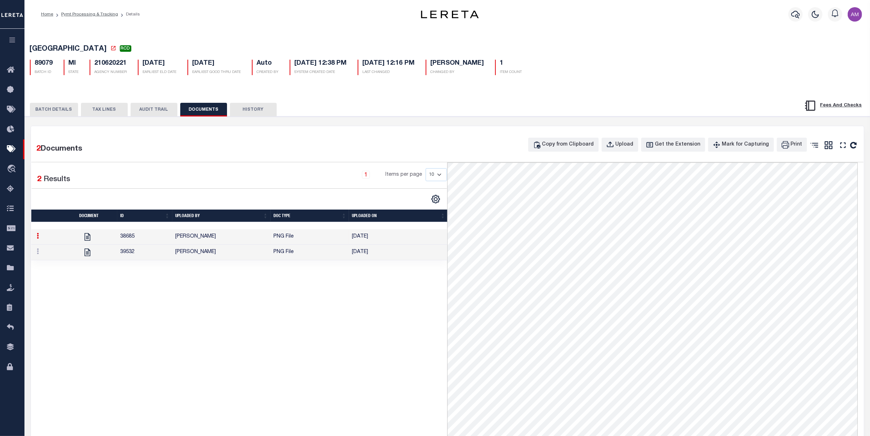
click at [62, 120] on div "PAYMENT BATCH Total Payment Due: $633 Batch Status" at bounding box center [447, 357] width 852 height 480
click at [62, 116] on button "BATCH DETAILS" at bounding box center [54, 110] width 48 height 14
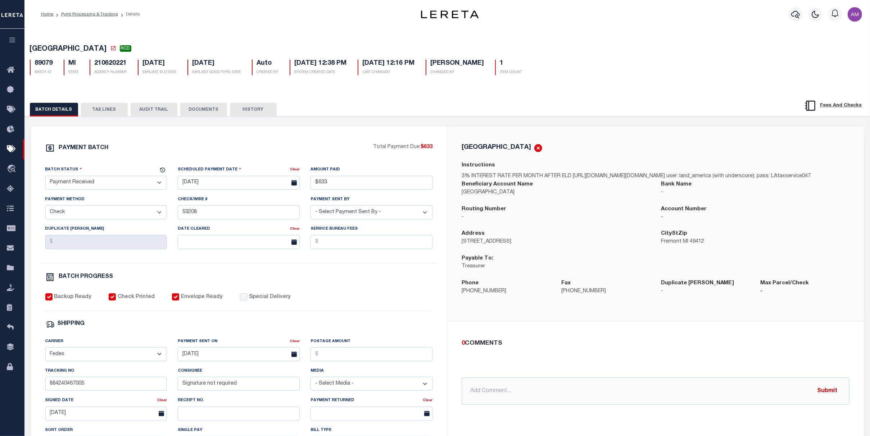
click at [98, 183] on select "- Select Status - Scheduled for Payment Ready For Payment Payment Sent Cleared …" at bounding box center [106, 183] width 122 height 14
select select "CAC"
click at [45, 177] on select "- Select Status - Scheduled for Payment Ready For Payment Payment Sent Cleared …" at bounding box center [106, 183] width 122 height 14
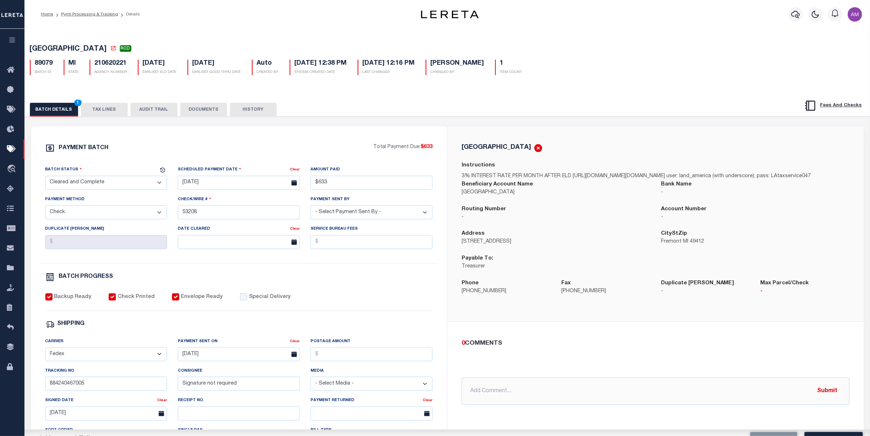
click at [222, 255] on div "Date Cleared Clear" at bounding box center [238, 240] width 133 height 30
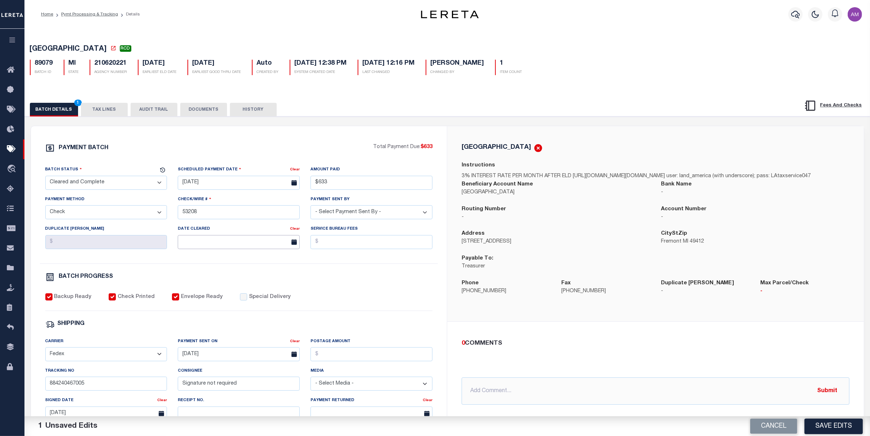
click at [224, 249] on input "text" at bounding box center [239, 242] width 122 height 14
click at [218, 313] on span "16" at bounding box center [217, 313] width 14 height 14
type input "[DATE]"
click at [330, 298] on div "Backup Ready Check Printed Envelope Ready Special Delivery" at bounding box center [239, 303] width 388 height 18
click at [843, 423] on button "Save Edits" at bounding box center [834, 426] width 58 height 15
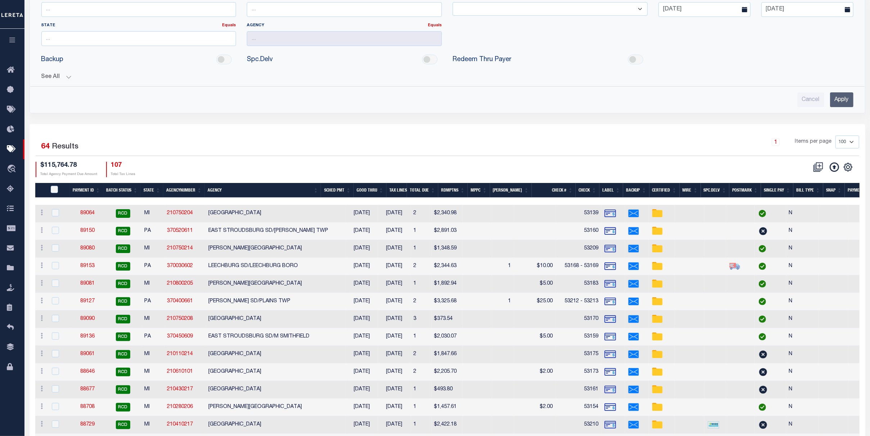
scroll to position [48, 0]
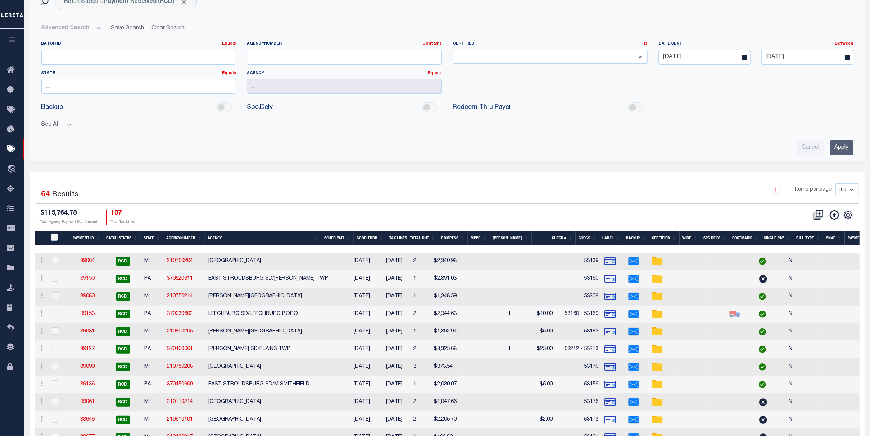
click at [89, 278] on link "89150" at bounding box center [87, 278] width 14 height 5
select select "RCD"
type input "$2,891.03"
type input "53160"
select select "[PERSON_NAME]"
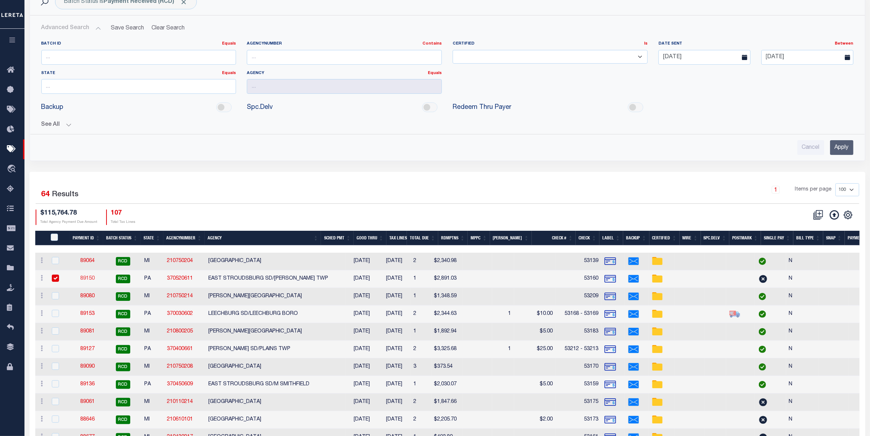
type input "884240419724"
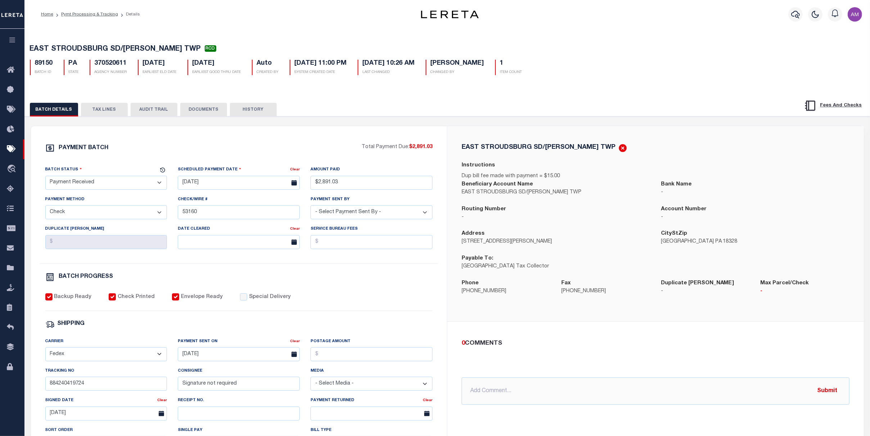
drag, startPoint x: 234, startPoint y: 112, endPoint x: 221, endPoint y: 108, distance: 13.3
click at [233, 112] on button "HISTORY" at bounding box center [253, 110] width 47 height 14
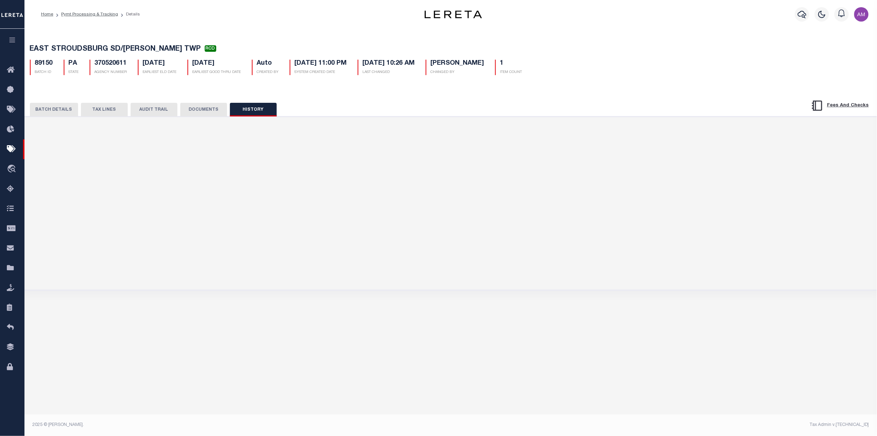
click at [221, 108] on button "DOCUMENTS" at bounding box center [203, 110] width 47 height 14
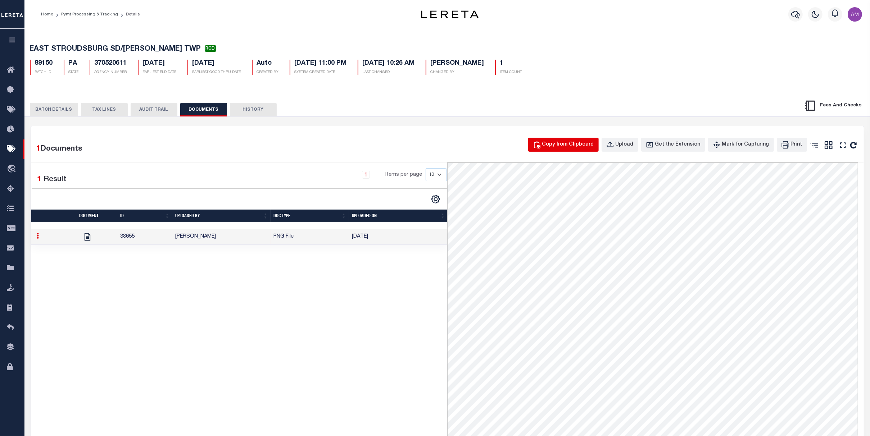
click at [566, 148] on div "Copy from Clipboard" at bounding box center [568, 145] width 52 height 8
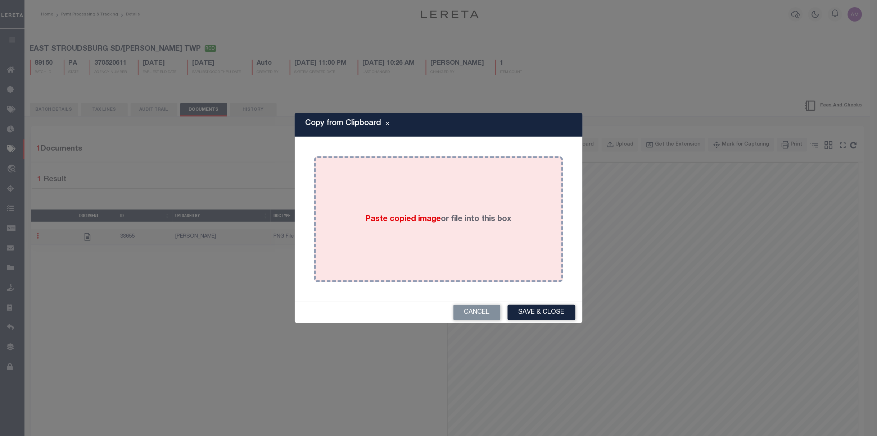
click at [503, 205] on div "Paste copied image or file into this box" at bounding box center [439, 219] width 238 height 115
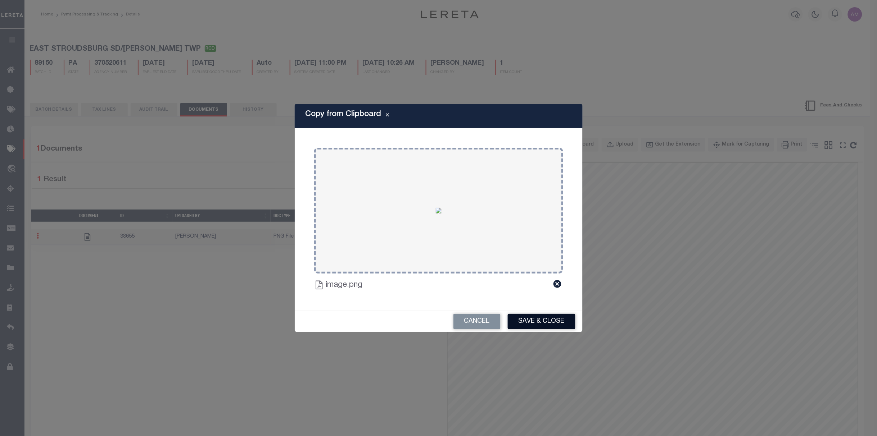
click at [552, 324] on button "Save & Close" at bounding box center [542, 321] width 68 height 15
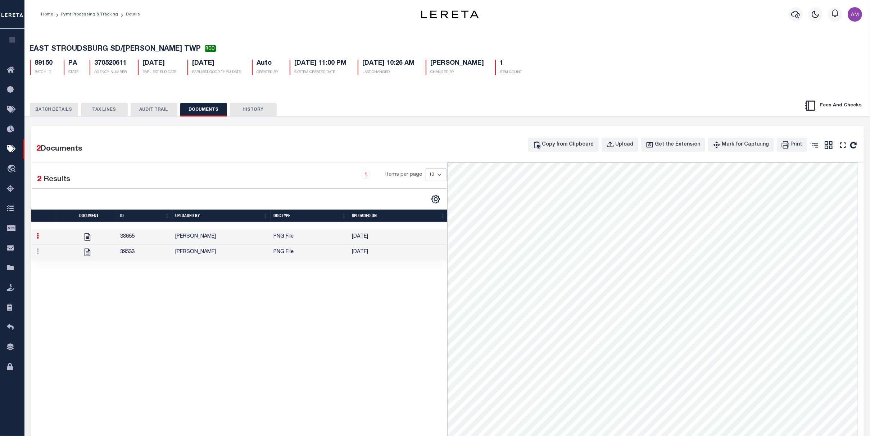
click at [42, 101] on div "BATCH DETAILS TAX LINES AUDIT TRAIL DOCUMENTS HISTORY" at bounding box center [447, 107] width 863 height 18
click at [46, 110] on button "BATCH DETAILS" at bounding box center [54, 110] width 48 height 14
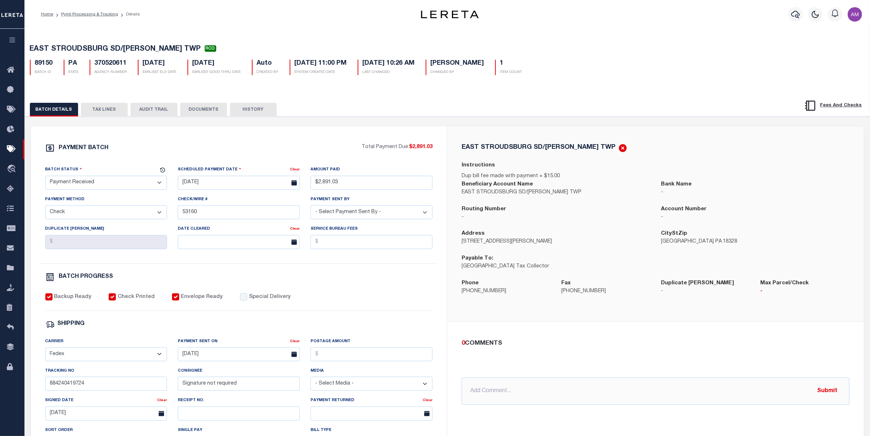
drag, startPoint x: 88, startPoint y: 180, endPoint x: 90, endPoint y: 193, distance: 13.1
click at [86, 180] on select "- Select Status - Scheduled for Payment Ready For Payment Payment Sent Cleared …" at bounding box center [106, 183] width 122 height 14
select select "CAC"
click at [45, 177] on select "- Select Status - Scheduled for Payment Ready For Payment Payment Sent Cleared …" at bounding box center [106, 183] width 122 height 14
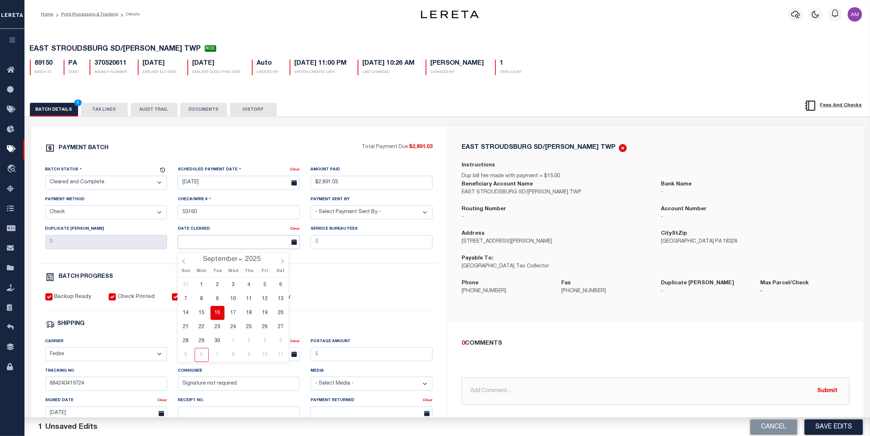
click at [200, 249] on input "text" at bounding box center [239, 242] width 122 height 14
click at [234, 315] on span "17" at bounding box center [233, 313] width 14 height 14
type input "[DATE]"
click at [287, 285] on div "BATCH PROGRESS" at bounding box center [239, 279] width 388 height 12
click at [204, 117] on button "DOCUMENTS" at bounding box center [203, 110] width 47 height 14
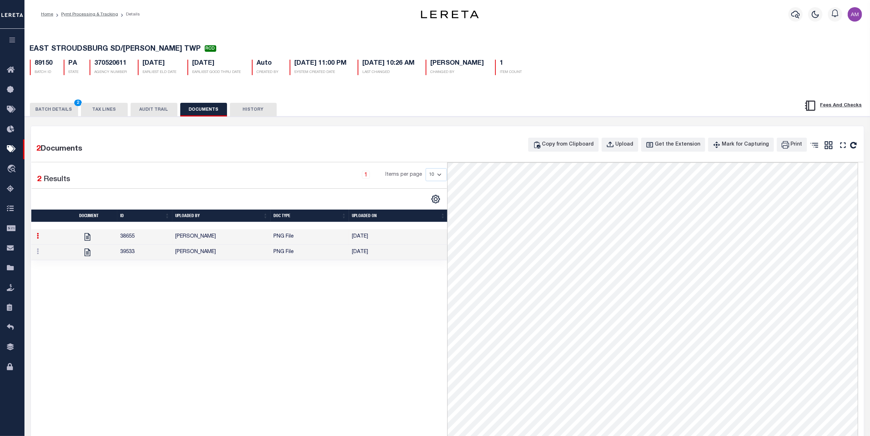
click at [335, 258] on td "PNG File" at bounding box center [310, 252] width 78 height 15
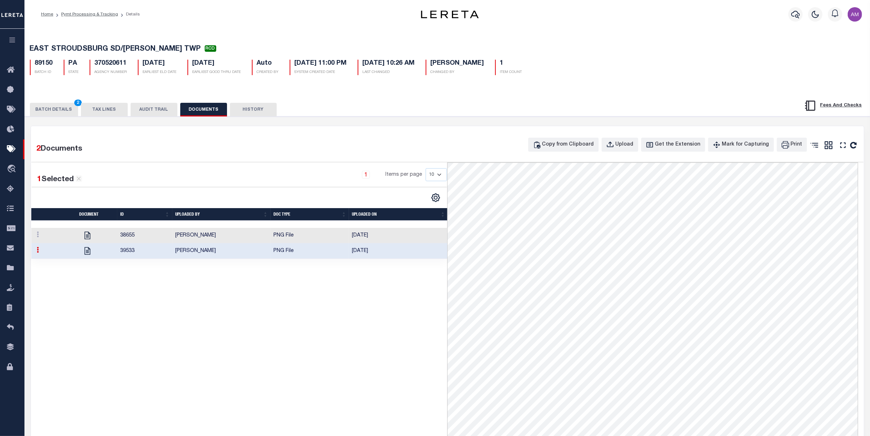
click at [63, 106] on button "BATCH DETAILS 2" at bounding box center [54, 110] width 48 height 14
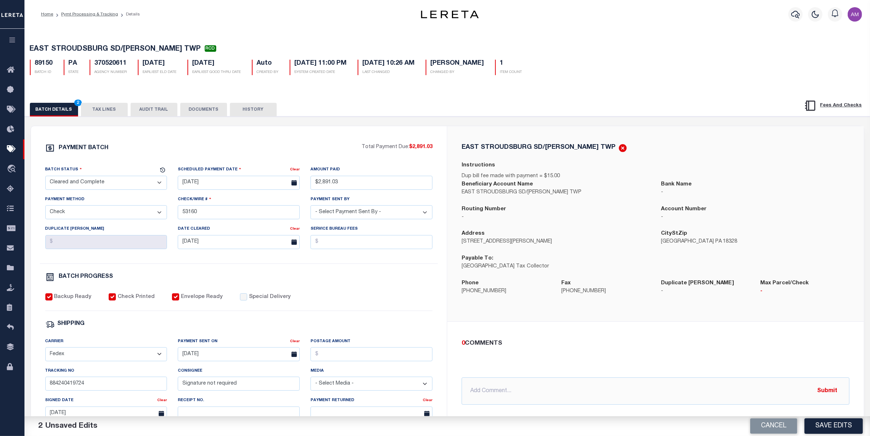
drag, startPoint x: 190, startPoint y: 107, endPoint x: 199, endPoint y: 111, distance: 10.1
click at [191, 107] on button "DOCUMENTS" at bounding box center [203, 110] width 47 height 14
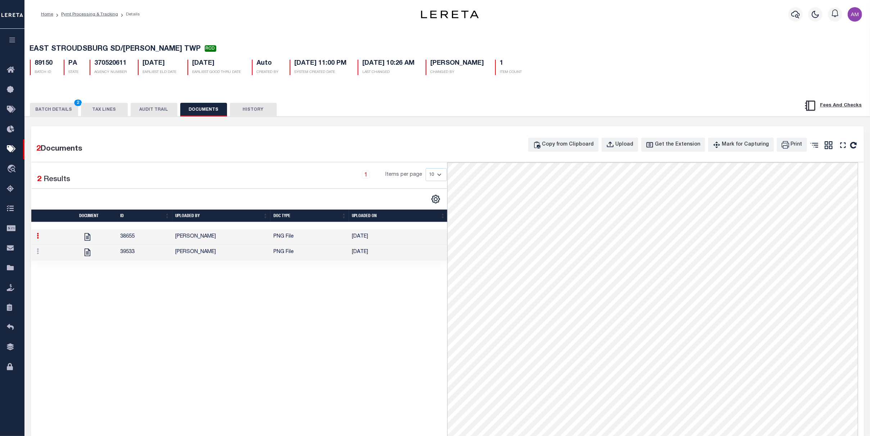
click at [244, 261] on td "[PERSON_NAME]" at bounding box center [221, 252] width 98 height 15
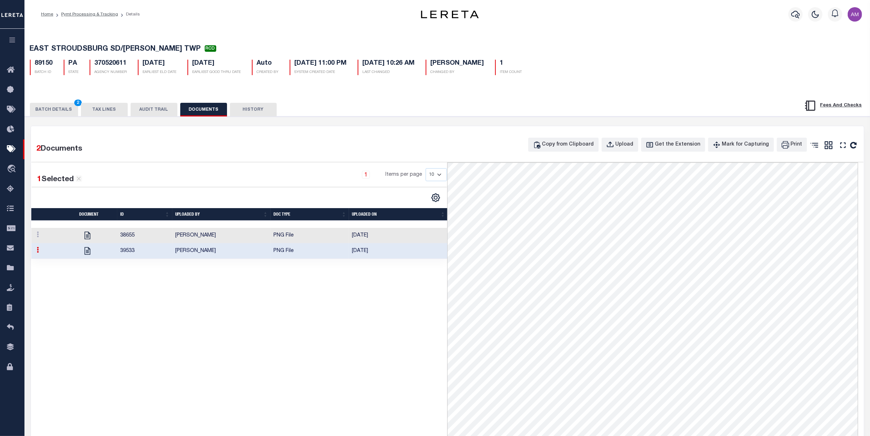
click at [60, 112] on button "BATCH DETAILS 2" at bounding box center [54, 110] width 48 height 14
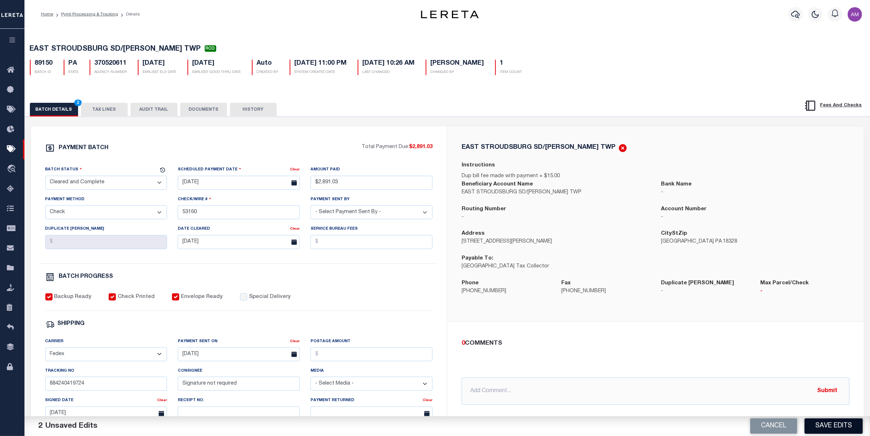
click at [846, 428] on button "Save Edits" at bounding box center [834, 426] width 58 height 15
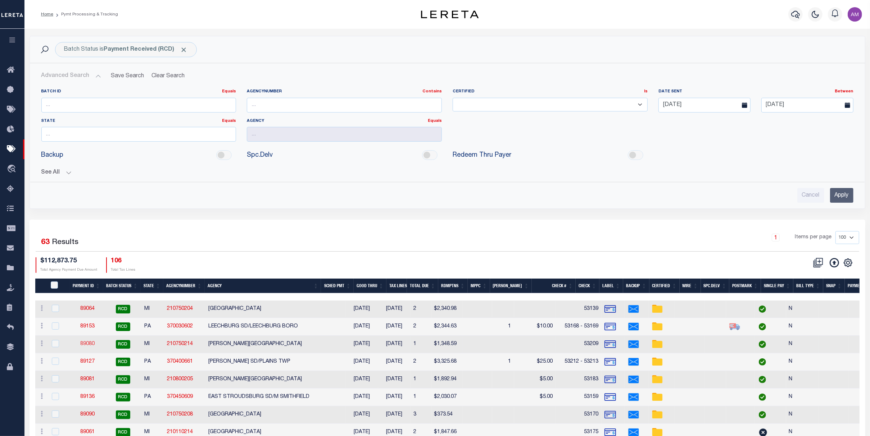
click at [89, 347] on link "89080" at bounding box center [87, 344] width 14 height 5
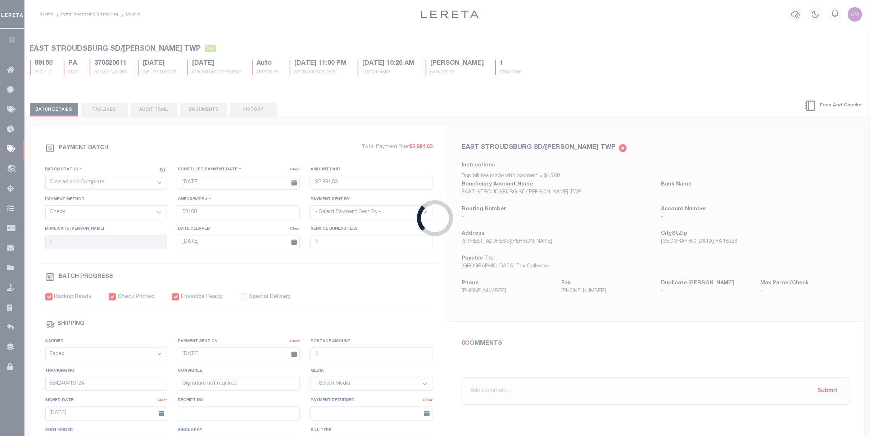
select select "RCD"
type input "$1,348.59"
type input "53209"
select select "[PERSON_NAME]"
type input "884240468516"
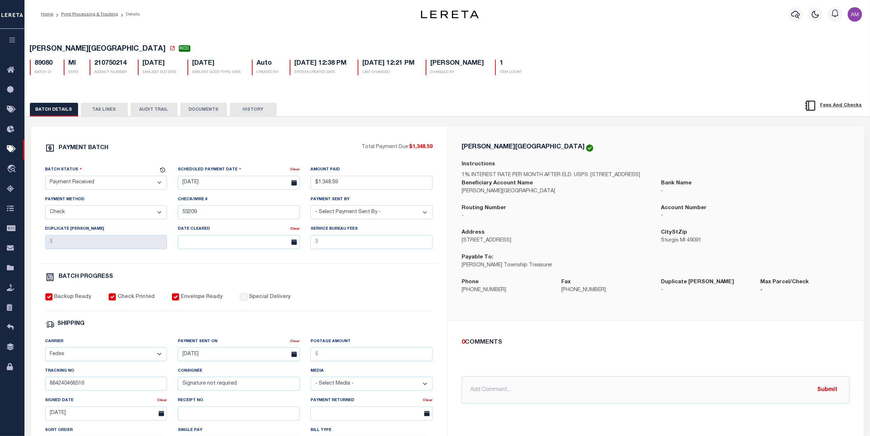
drag, startPoint x: 198, startPoint y: 116, endPoint x: 212, endPoint y: 114, distance: 14.1
click at [198, 115] on button "DOCUMENTS" at bounding box center [203, 110] width 47 height 14
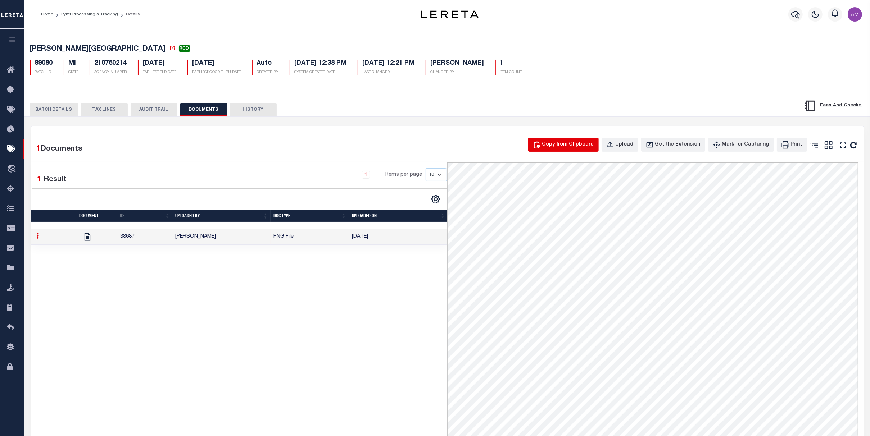
click at [574, 145] on div "Copy from Clipboard" at bounding box center [568, 145] width 52 height 8
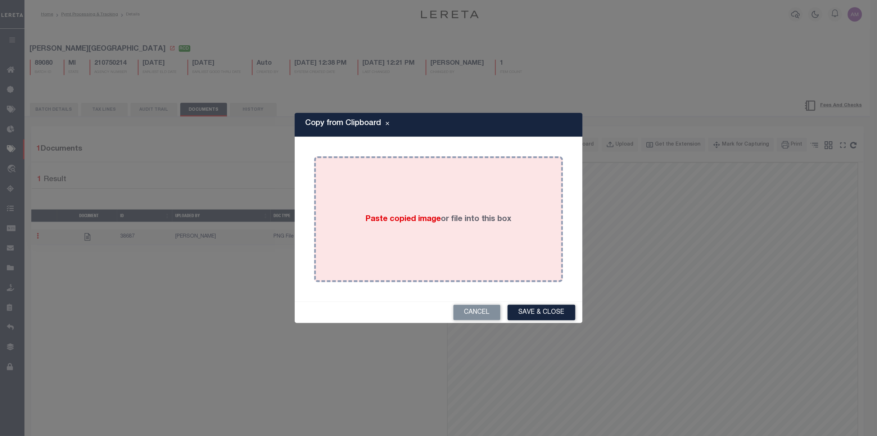
click at [389, 245] on div "Paste copied image or file into this box" at bounding box center [439, 219] width 238 height 115
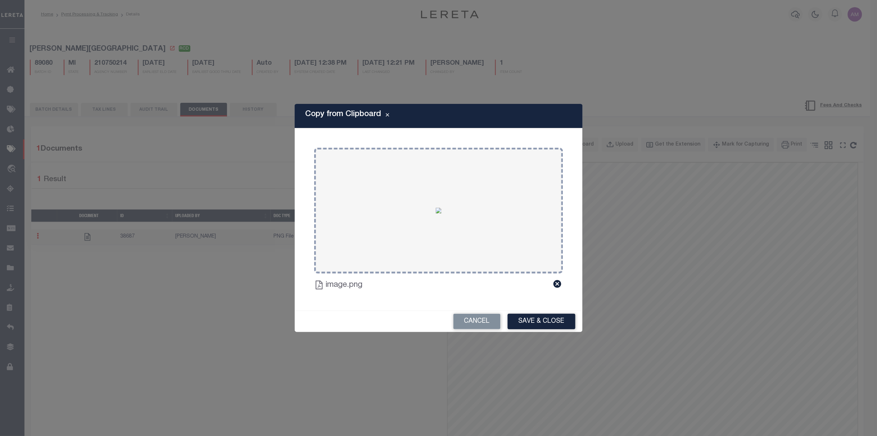
click at [544, 323] on button "Save & Close" at bounding box center [542, 321] width 68 height 15
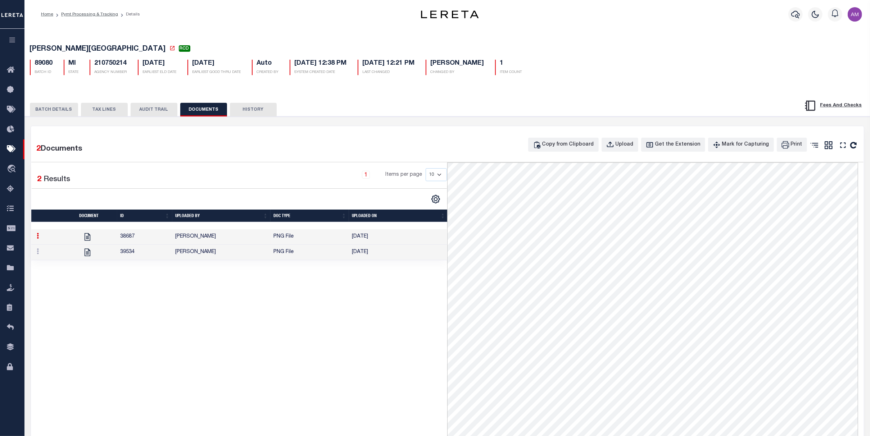
click at [62, 109] on button "BATCH DETAILS" at bounding box center [54, 110] width 48 height 14
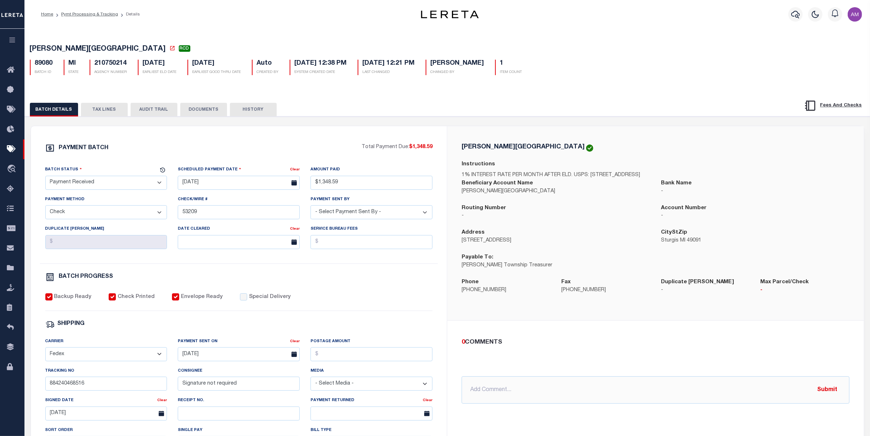
click at [116, 185] on select "- Select Status - Scheduled for Payment Ready For Payment Payment Sent Cleared …" at bounding box center [106, 183] width 122 height 14
select select "CAC"
click at [45, 177] on select "- Select Status - Scheduled for Payment Ready For Payment Payment Sent Cleared …" at bounding box center [106, 183] width 122 height 14
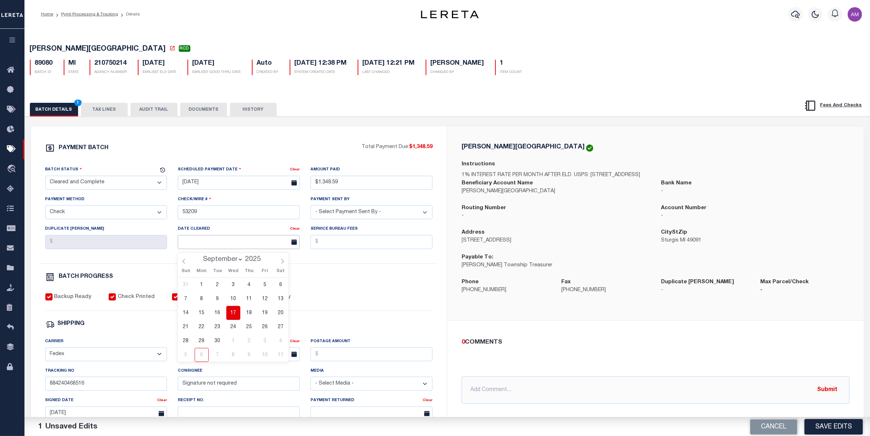
click at [206, 246] on input "text" at bounding box center [239, 242] width 122 height 14
click at [219, 312] on span "16" at bounding box center [217, 313] width 14 height 14
type input "[DATE]"
click at [374, 282] on div "BATCH PROGRESS" at bounding box center [239, 277] width 388 height 9
click at [848, 431] on button "Save Edits" at bounding box center [834, 426] width 58 height 15
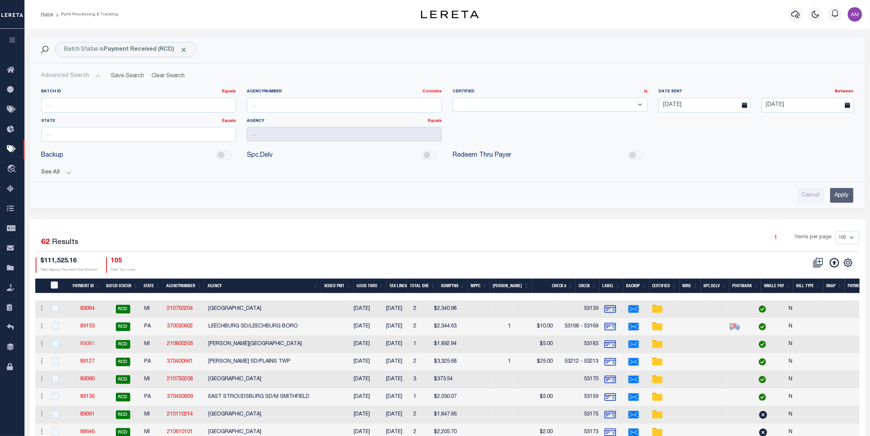
click at [85, 345] on link "89081" at bounding box center [87, 344] width 14 height 5
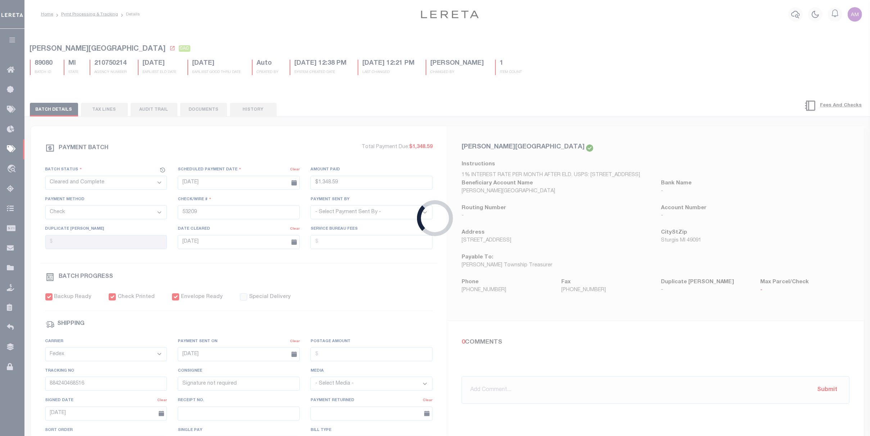
select select "RCD"
type input "$1,892.94"
type input "53183"
type input "$5"
type input "884240431129"
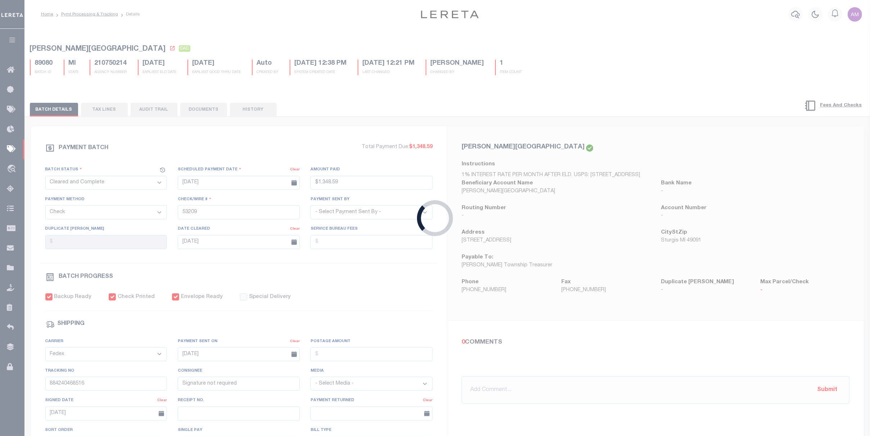
type input "P.Township"
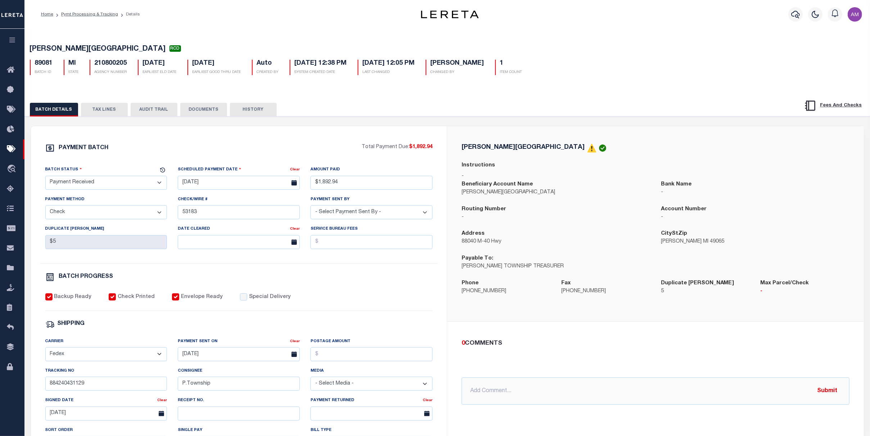
drag, startPoint x: 213, startPoint y: 122, endPoint x: 207, endPoint y: 117, distance: 7.9
click at [212, 121] on div "PAYMENT BATCH Total Payment Due: $1,892.94 Batch Status" at bounding box center [447, 350] width 852 height 466
click at [205, 116] on button "DOCUMENTS" at bounding box center [203, 110] width 47 height 14
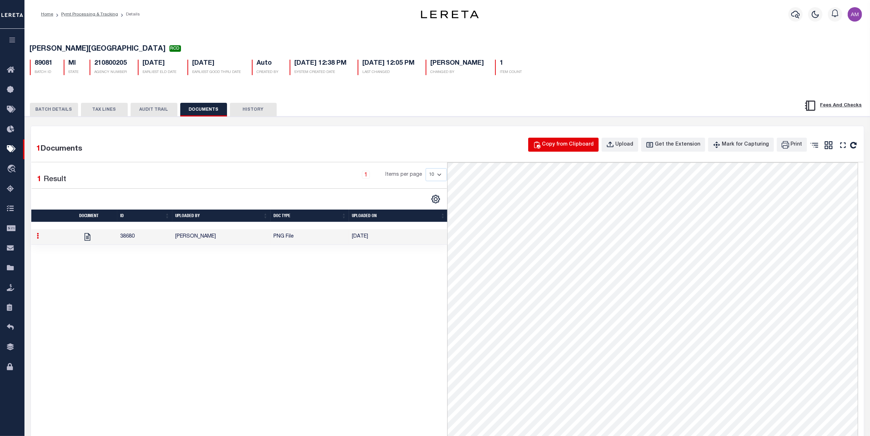
click at [566, 149] on div "Copy from Clipboard" at bounding box center [568, 145] width 52 height 8
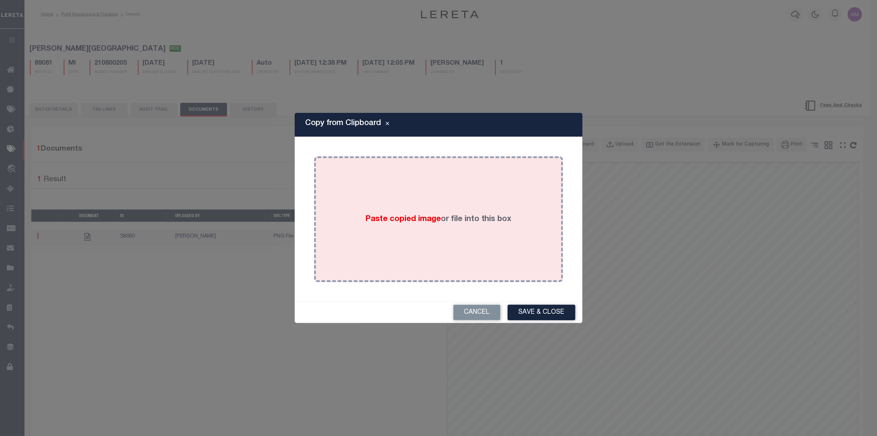
click at [489, 204] on div "Paste copied image or file into this box" at bounding box center [439, 219] width 238 height 115
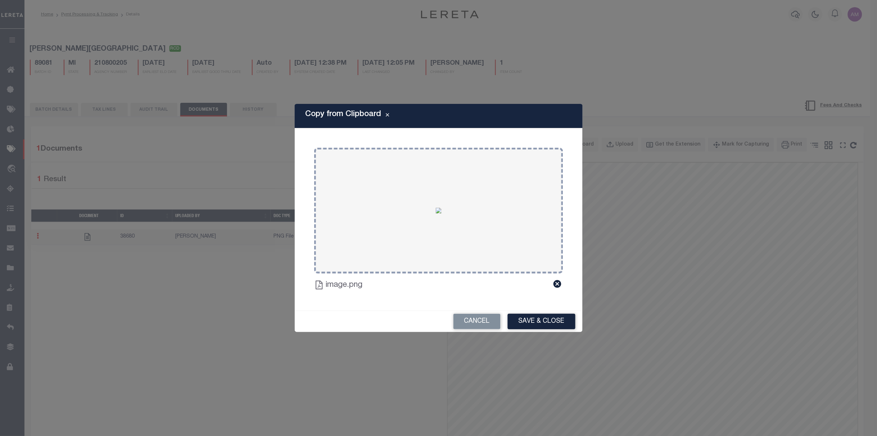
drag, startPoint x: 555, startPoint y: 316, endPoint x: 547, endPoint y: 318, distance: 8.6
click at [552, 314] on button "Save & Close" at bounding box center [542, 321] width 68 height 15
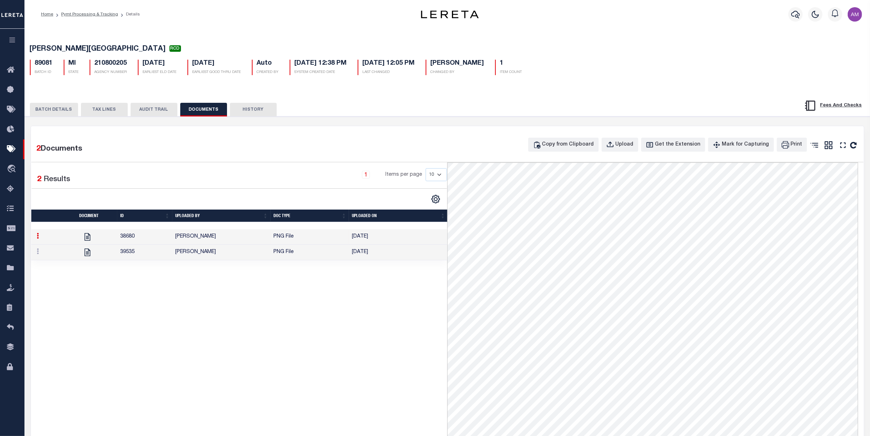
click at [66, 113] on button "BATCH DETAILS" at bounding box center [54, 110] width 48 height 14
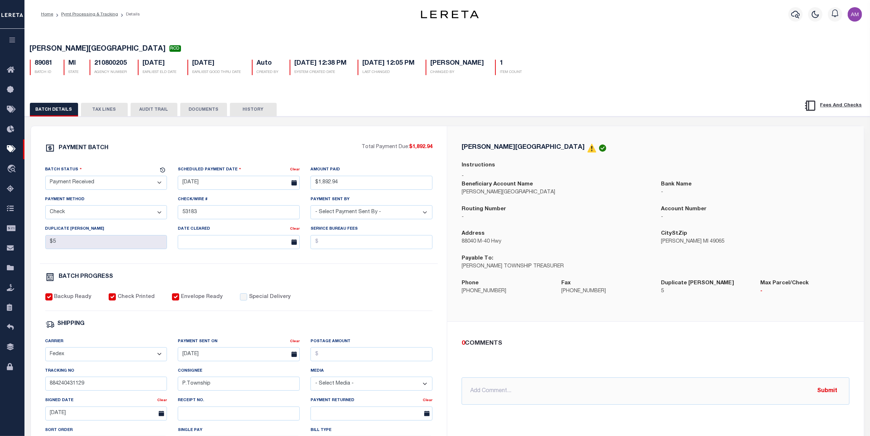
click at [109, 180] on select "- Select Status - Scheduled for Payment Ready For Payment Payment Sent Cleared …" at bounding box center [106, 183] width 122 height 14
select select "CAC"
click at [45, 177] on select "- Select Status - Scheduled for Payment Ready For Payment Payment Sent Cleared …" at bounding box center [106, 183] width 122 height 14
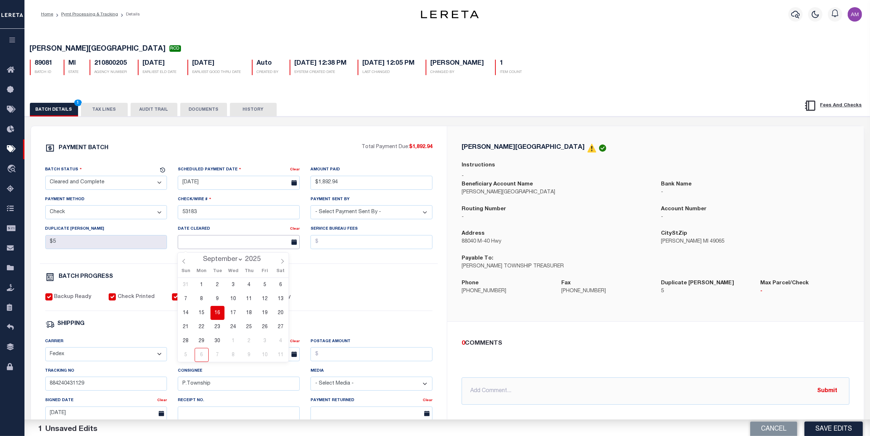
click at [216, 243] on input "text" at bounding box center [239, 242] width 122 height 14
click at [221, 311] on span "16" at bounding box center [217, 313] width 14 height 14
type input "[DATE]"
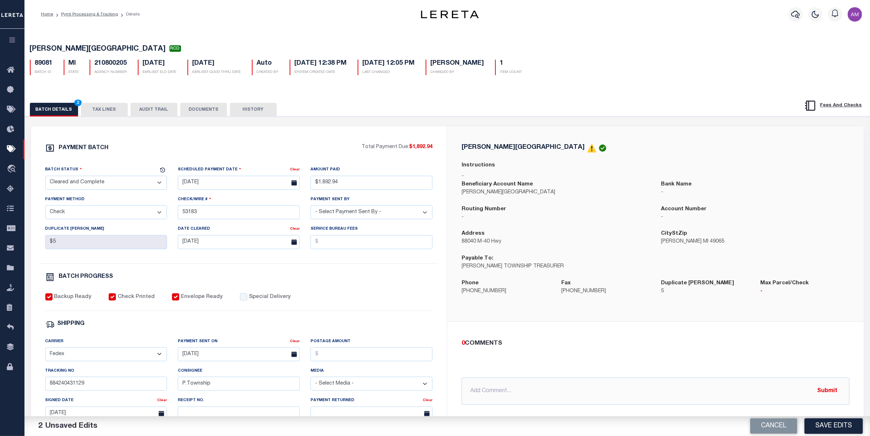
click at [436, 302] on div "PAYMENT BATCH Total Payment Due: $1,892.94 Batch Status - Select Status -" at bounding box center [239, 337] width 399 height 386
click at [225, 110] on div "BATCH DETAILS 2 TAX LINES AUDIT TRAIL DOCUMENTS HISTORY" at bounding box center [401, 109] width 743 height 13
click at [222, 111] on button "DOCUMENTS" at bounding box center [203, 110] width 47 height 14
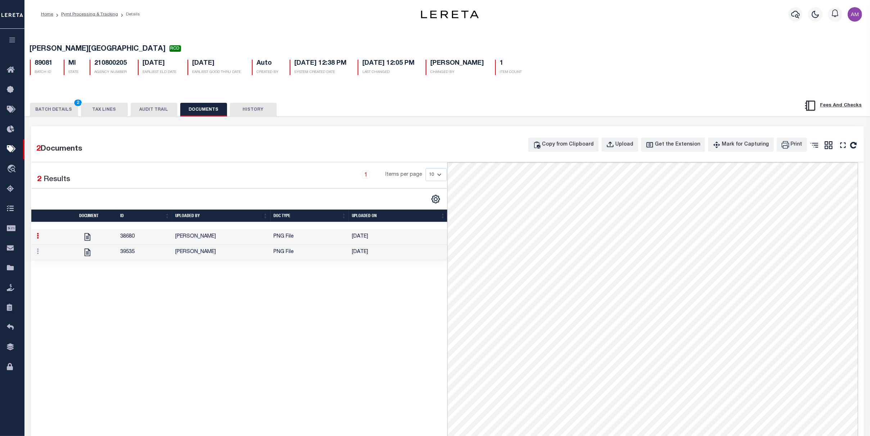
click at [187, 261] on td "[PERSON_NAME]" at bounding box center [221, 252] width 98 height 15
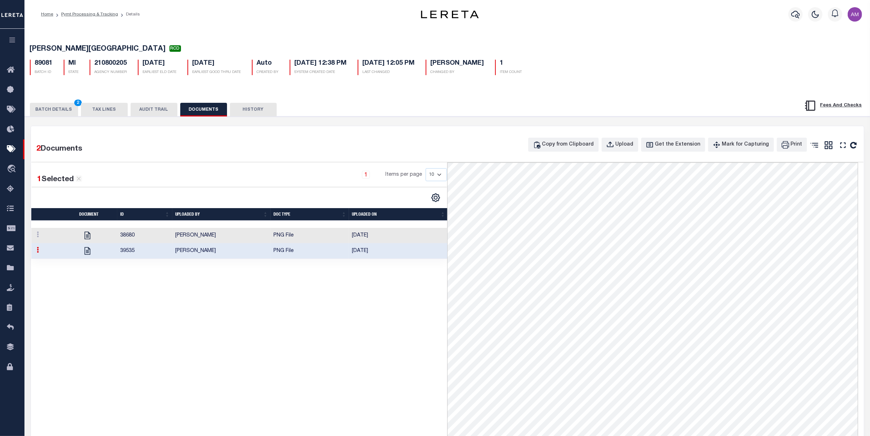
click at [62, 112] on button "BATCH DETAILS 2" at bounding box center [54, 110] width 48 height 14
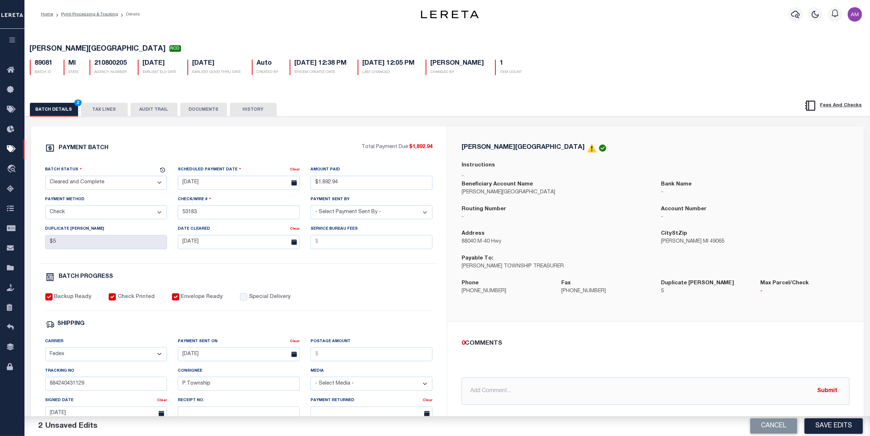
drag, startPoint x: 844, startPoint y: 430, endPoint x: 869, endPoint y: 425, distance: 26.2
click at [842, 430] on button "Save Edits" at bounding box center [834, 426] width 58 height 15
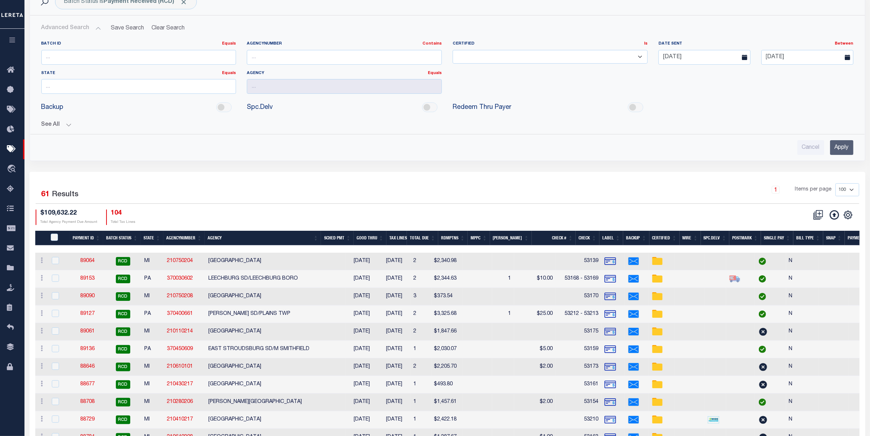
scroll to position [96, 0]
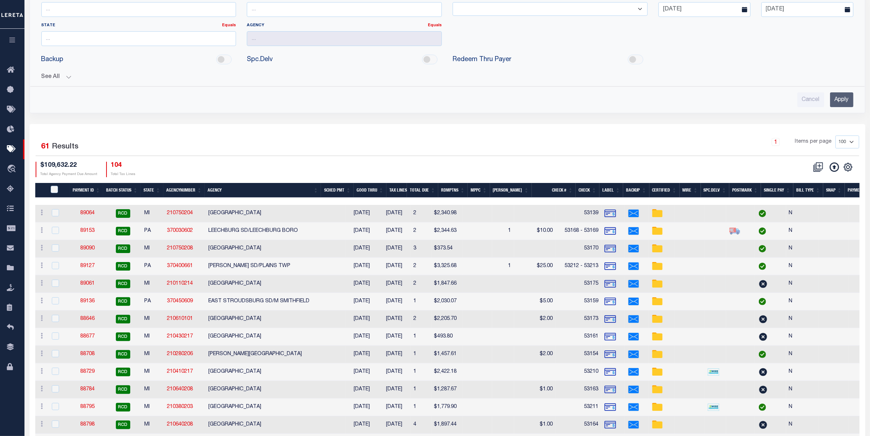
click at [87, 286] on link "89061" at bounding box center [87, 283] width 14 height 5
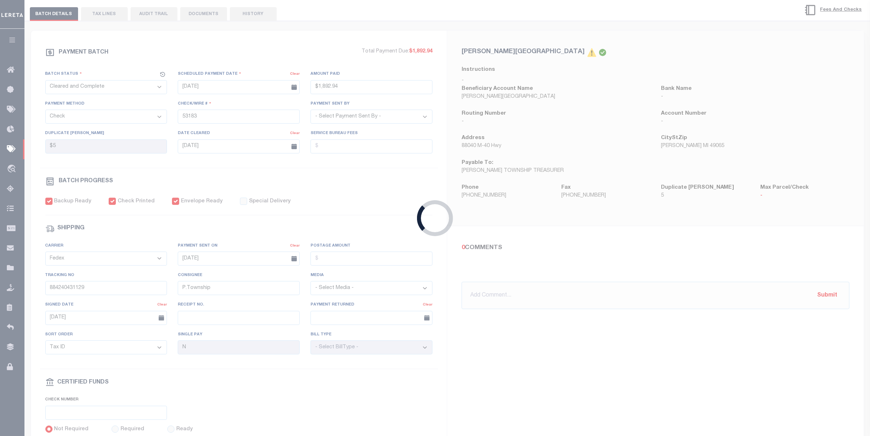
select select "RCD"
type input "$1,847.66"
type input "53175"
type input "884240427001"
type input "[PERSON_NAME]"
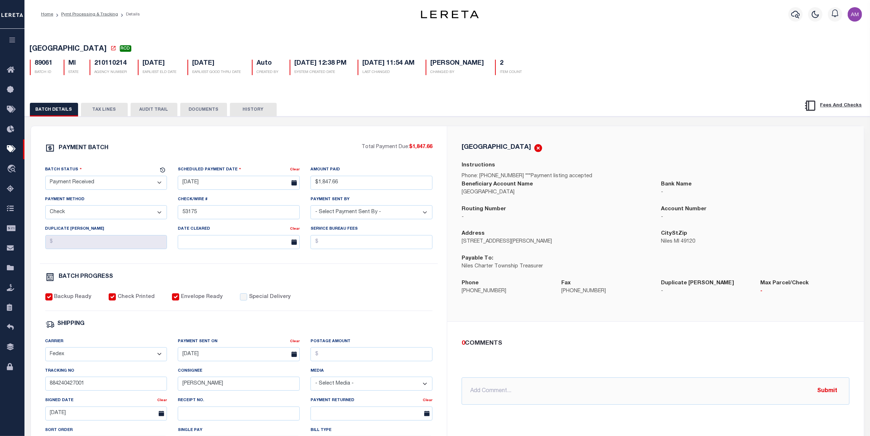
drag, startPoint x: 198, startPoint y: 114, endPoint x: 340, endPoint y: 124, distance: 142.5
click at [196, 113] on button "DOCUMENTS" at bounding box center [203, 110] width 47 height 14
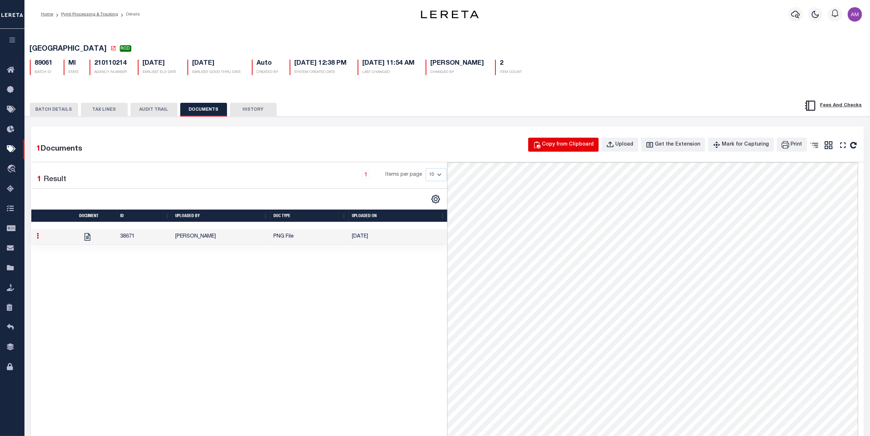
click at [575, 144] on div "Copy from Clipboard" at bounding box center [568, 145] width 52 height 8
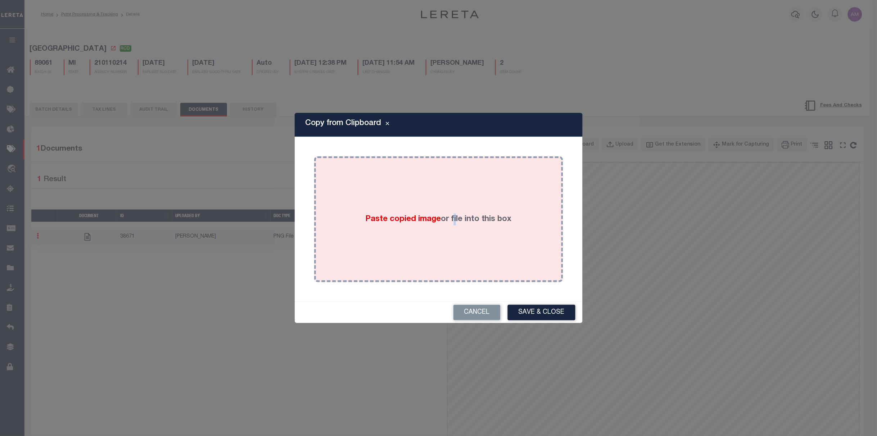
click at [453, 237] on div "Paste copied image or file into this box" at bounding box center [439, 219] width 238 height 115
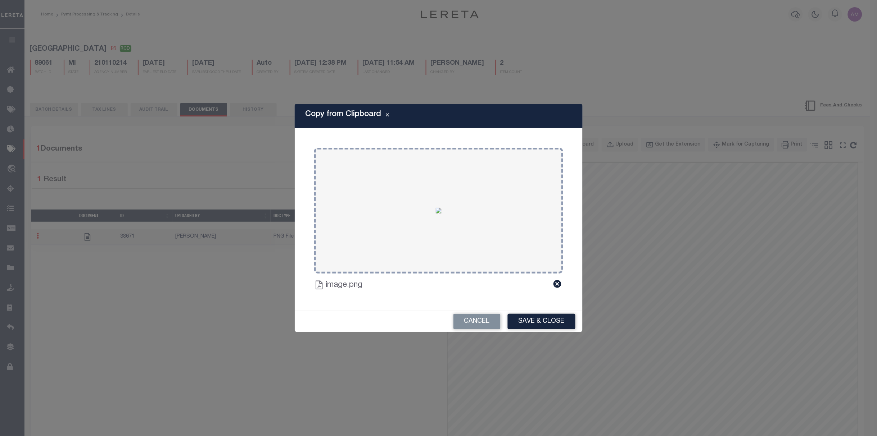
click at [562, 324] on button "Save & Close" at bounding box center [542, 321] width 68 height 15
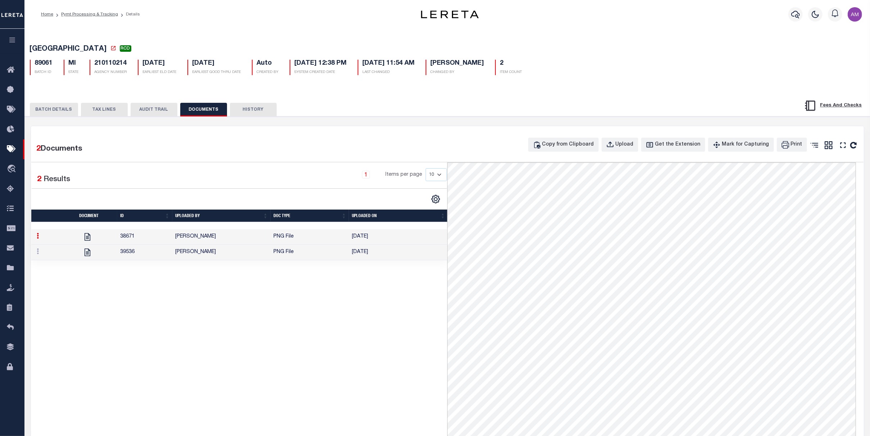
click at [45, 108] on button "BATCH DETAILS" at bounding box center [54, 110] width 48 height 14
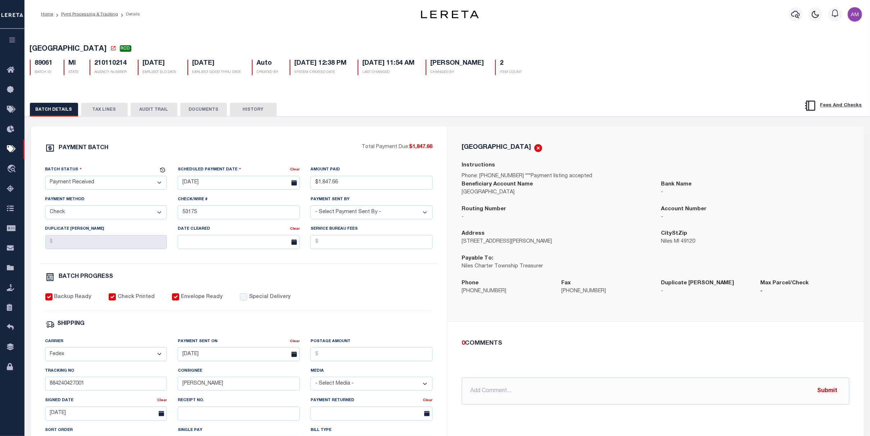
click at [107, 184] on select "- Select Status - Scheduled for Payment Ready For Payment Payment Sent Cleared …" at bounding box center [106, 183] width 122 height 14
select select "CAC"
click at [45, 177] on select "- Select Status - Scheduled for Payment Ready For Payment Payment Sent Cleared …" at bounding box center [106, 183] width 122 height 14
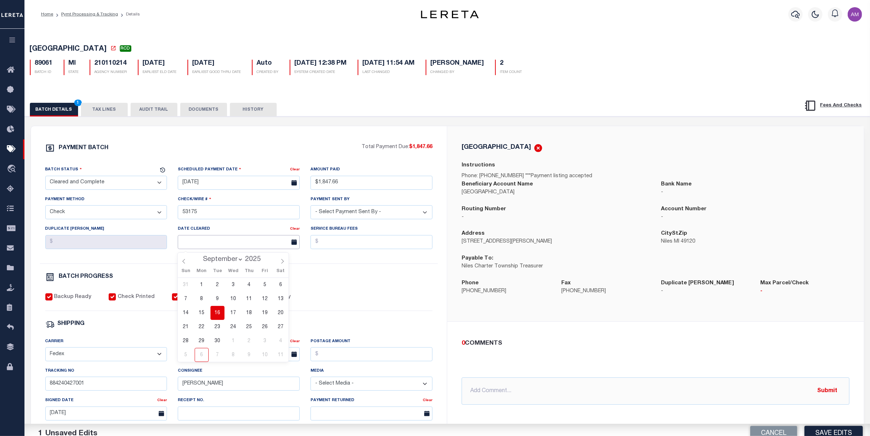
click at [237, 238] on input "text" at bounding box center [239, 242] width 122 height 14
click at [204, 315] on span "15" at bounding box center [202, 313] width 14 height 14
type input "[DATE]"
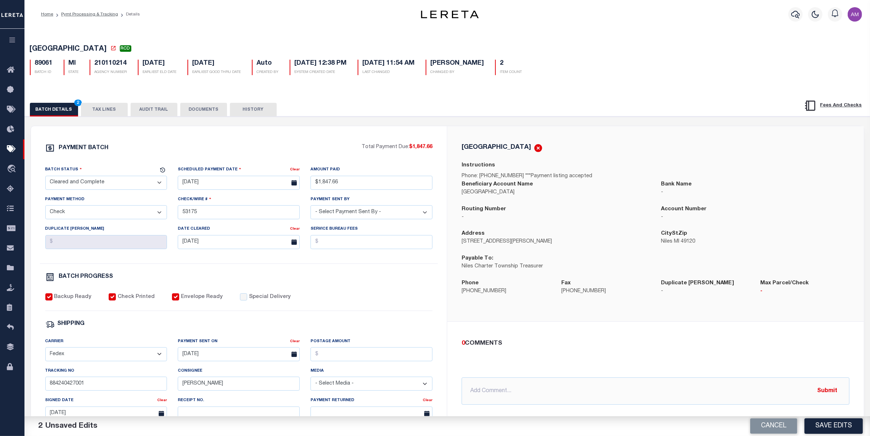
drag, startPoint x: 343, startPoint y: 311, endPoint x: 348, endPoint y: 318, distance: 8.9
click at [348, 318] on div "PAYMENT BATCH Total Payment Due: $1,847.66 Batch Status - Select Status -" at bounding box center [239, 337] width 399 height 386
click at [838, 424] on button "Save Edits" at bounding box center [834, 426] width 58 height 15
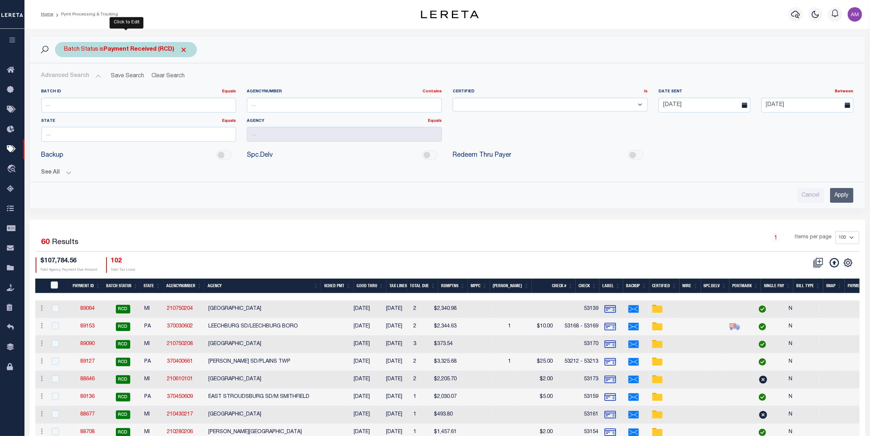
click at [186, 56] on div "Batch Status is Payment Received (RCD)" at bounding box center [126, 49] width 142 height 15
select select "RCD"
click at [184, 50] on span "Click to Remove" at bounding box center [184, 50] width 8 height 8
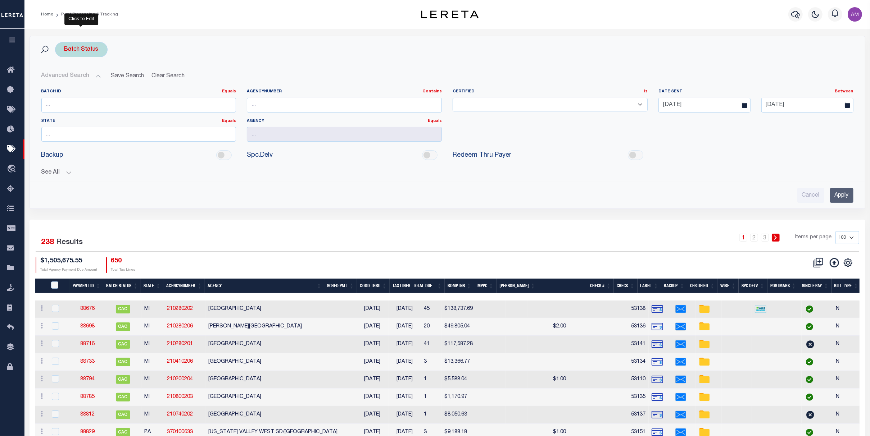
click at [87, 48] on div "Batch Status" at bounding box center [81, 49] width 53 height 15
click at [83, 88] on select "Awaiting Funds (AWF) Cleared and Complete (CAC) New Check Needed (NCN) Payment …" at bounding box center [117, 85] width 106 height 14
select select "RCD"
click at [64, 78] on select "Awaiting Funds (AWF) Cleared and Complete (CAC) New Check Needed (NCN) Payment …" at bounding box center [117, 85] width 106 height 14
click at [154, 106] on input "Apply" at bounding box center [159, 101] width 21 height 12
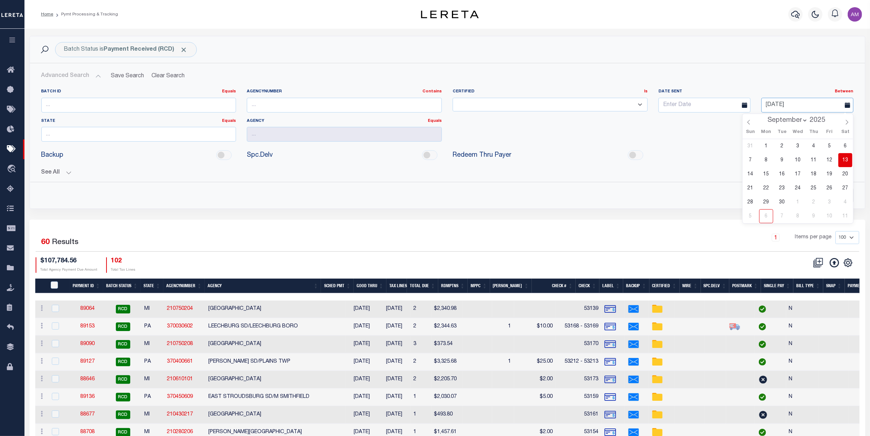
click at [779, 109] on input "[DATE]" at bounding box center [807, 105] width 92 height 15
drag, startPoint x: 679, startPoint y: 160, endPoint x: 684, endPoint y: 160, distance: 5.4
click at [680, 160] on div "Backup Spc.Delv" at bounding box center [447, 156] width 823 height 16
click at [841, 196] on input "Apply" at bounding box center [841, 195] width 23 height 15
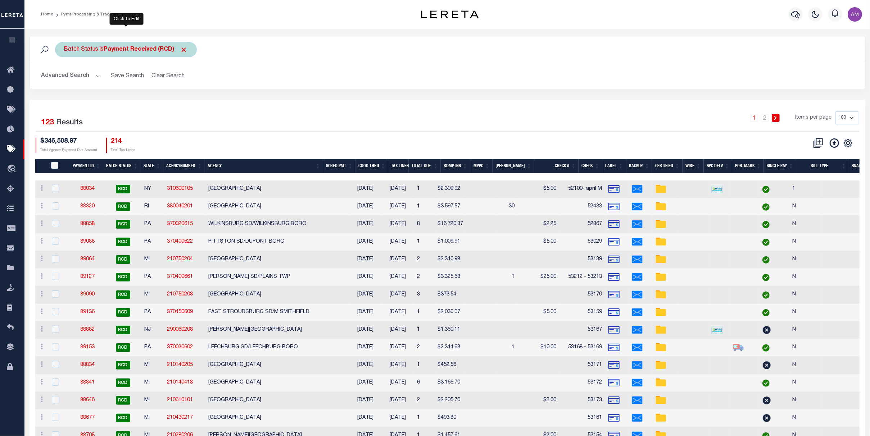
drag, startPoint x: 158, startPoint y: 45, endPoint x: 155, endPoint y: 56, distance: 10.9
click at [157, 47] on div "Batch Status is Payment Received (RCD)" at bounding box center [126, 49] width 142 height 15
click at [136, 86] on select "Awaiting Funds (AWF) Cleared and Complete (CAC) New Check Needed (NCN) Payment …" at bounding box center [117, 85] width 106 height 14
select select "SNT"
click at [64, 78] on select "Awaiting Funds (AWF) Cleared and Complete (CAC) New Check Needed (NCN) Payment …" at bounding box center [117, 85] width 106 height 14
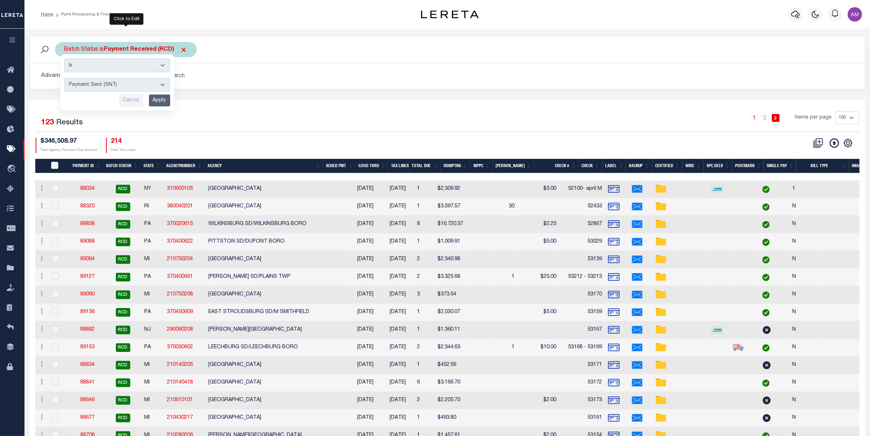
click at [155, 105] on input "Apply" at bounding box center [159, 101] width 21 height 12
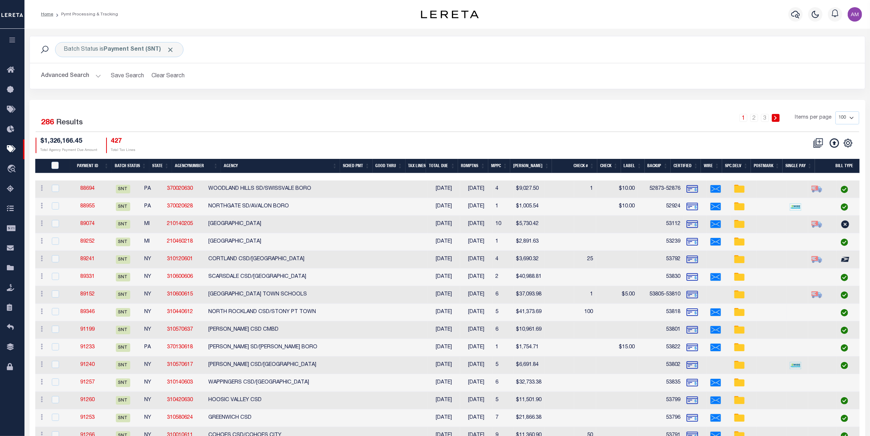
scroll to position [96, 0]
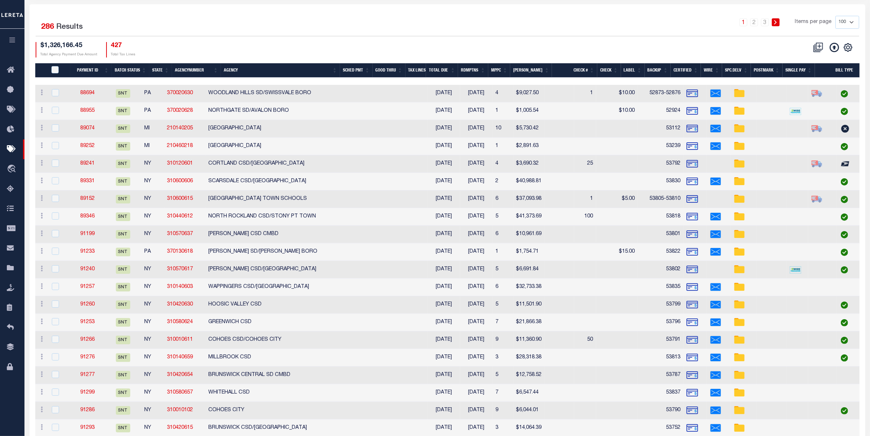
click at [455, 68] on th "Total Due" at bounding box center [442, 70] width 32 height 15
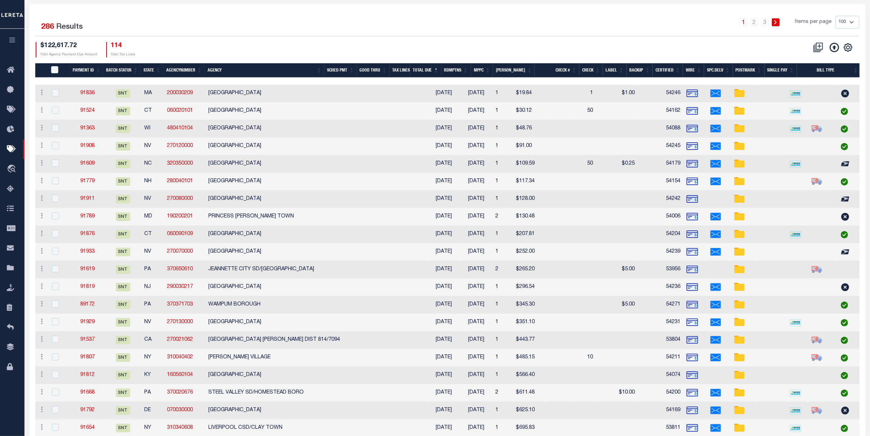
click at [435, 72] on th "Total Due" at bounding box center [425, 70] width 31 height 15
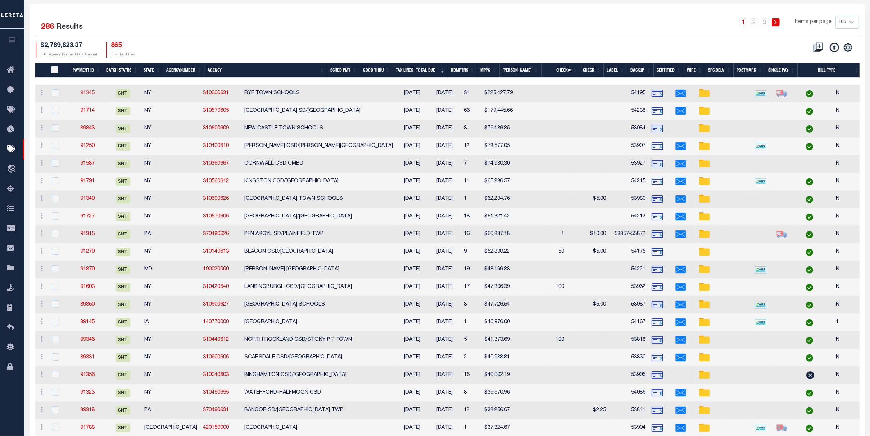
click at [85, 95] on link "91345" at bounding box center [87, 93] width 14 height 5
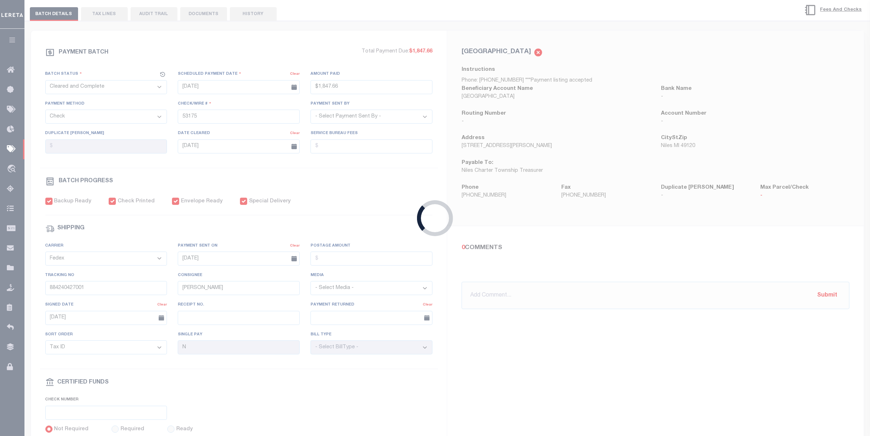
select select "SNT"
type input "[DATE]"
type input "$225,427.79"
type input "54195"
select select "[PERSON_NAME]"
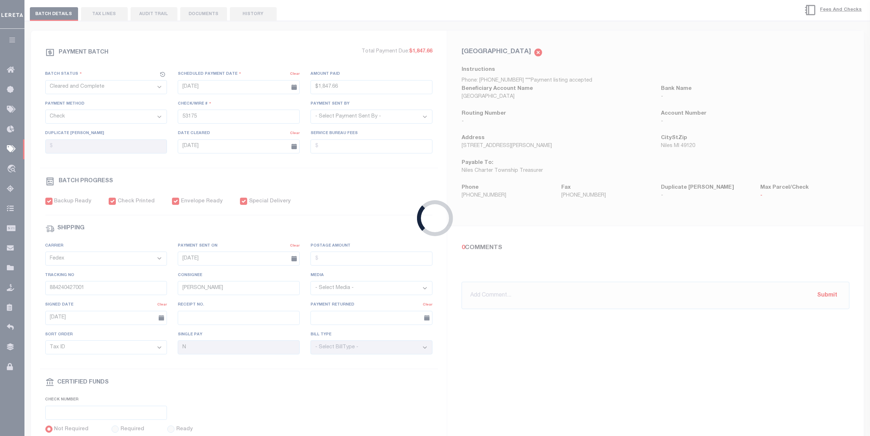
checkbox input "true"
type input "[DATE]"
type input "88484603556"
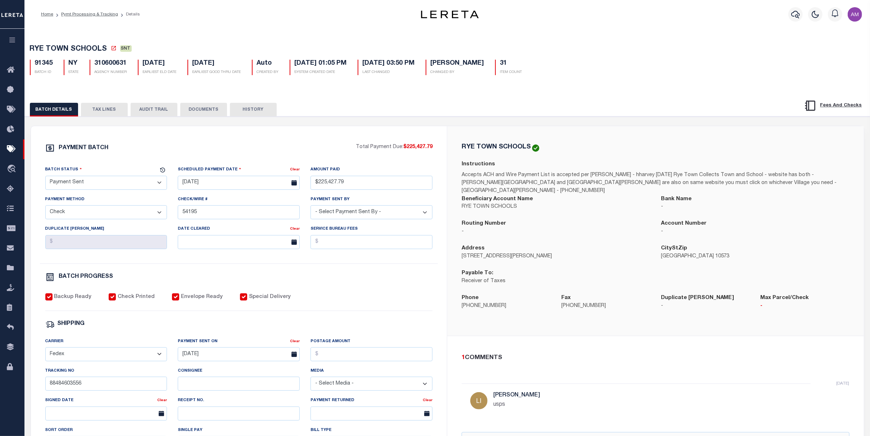
drag, startPoint x: 209, startPoint y: 106, endPoint x: 222, endPoint y: 116, distance: 16.0
click at [208, 106] on button "DOCUMENTS" at bounding box center [203, 110] width 47 height 14
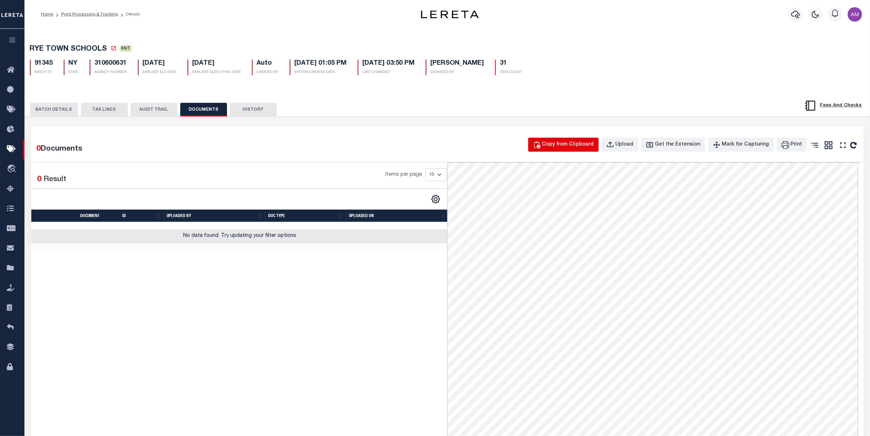
click at [592, 141] on button "Copy from Clipboard" at bounding box center [563, 145] width 71 height 14
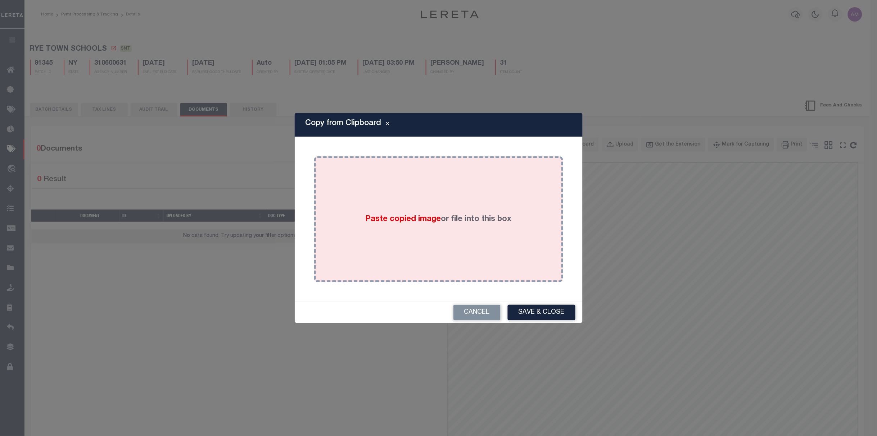
click at [515, 230] on div "Paste copied image or file into this box" at bounding box center [439, 219] width 238 height 115
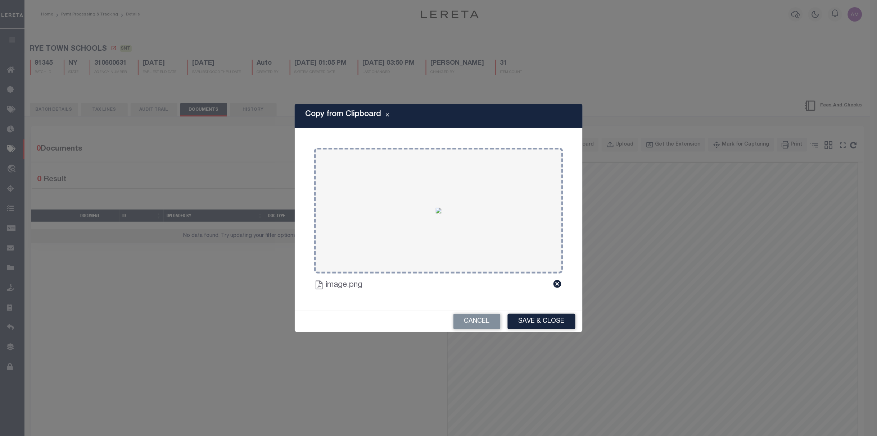
drag, startPoint x: 528, startPoint y: 317, endPoint x: 529, endPoint y: 330, distance: 13.0
click at [528, 315] on button "Save & Close" at bounding box center [542, 321] width 68 height 15
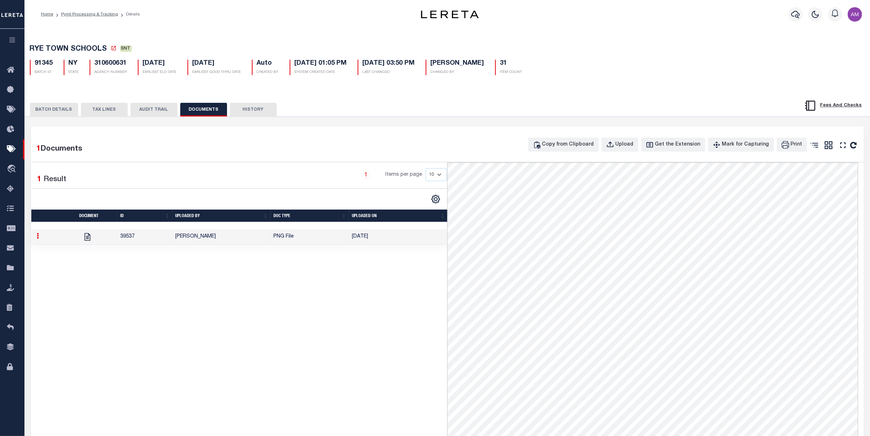
click at [62, 116] on button "BATCH DETAILS" at bounding box center [54, 110] width 48 height 14
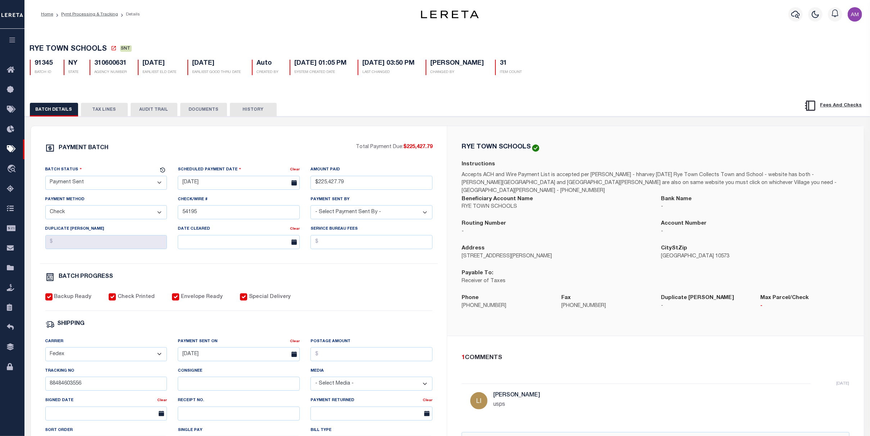
click at [113, 182] on select "- Select Status - Scheduled for Payment Ready For Payment Payment Sent Cleared …" at bounding box center [106, 183] width 122 height 14
select select "CAC"
click at [45, 177] on select "- Select Status - Scheduled for Payment Ready For Payment Payment Sent Cleared …" at bounding box center [106, 183] width 122 height 14
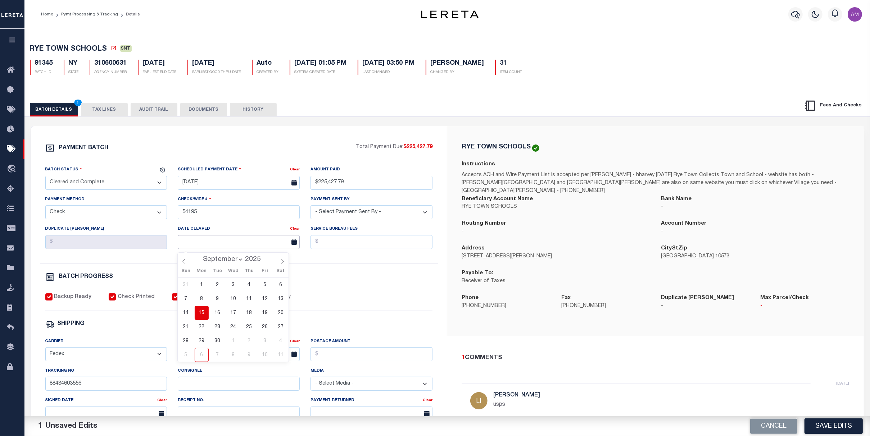
click at [192, 248] on input "text" at bounding box center [239, 242] width 122 height 14
click at [281, 266] on div "Sun Mon Tue Wed Thu Fri Sat" at bounding box center [233, 271] width 111 height 13
click at [282, 262] on icon at bounding box center [282, 261] width 5 height 5
select select "9"
drag, startPoint x: 268, startPoint y: 286, endPoint x: 268, endPoint y: 281, distance: 5.1
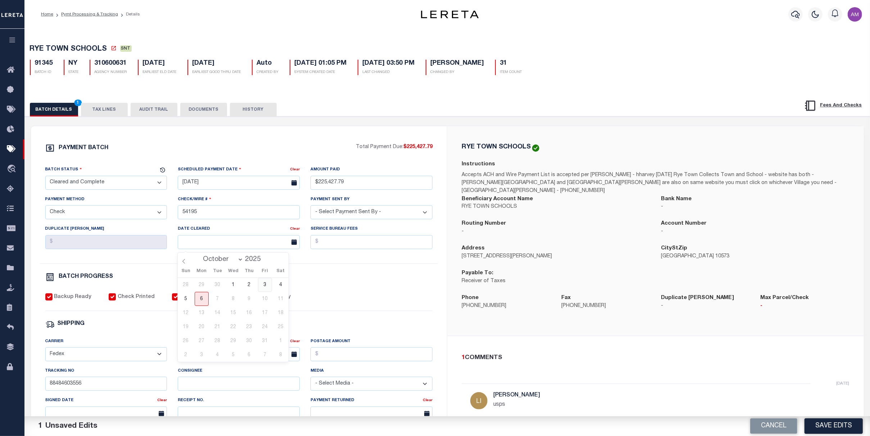
click at [266, 284] on span "3" at bounding box center [265, 285] width 14 height 14
type input "[DATE]"
drag, startPoint x: 299, startPoint y: 260, endPoint x: 286, endPoint y: 256, distance: 13.5
click at [299, 259] on div "Batch Status - Select Status - Scheduled for Payment Ready For Payment Payment …" at bounding box center [239, 215] width 398 height 98
click at [840, 426] on button "Save Edits" at bounding box center [834, 426] width 58 height 15
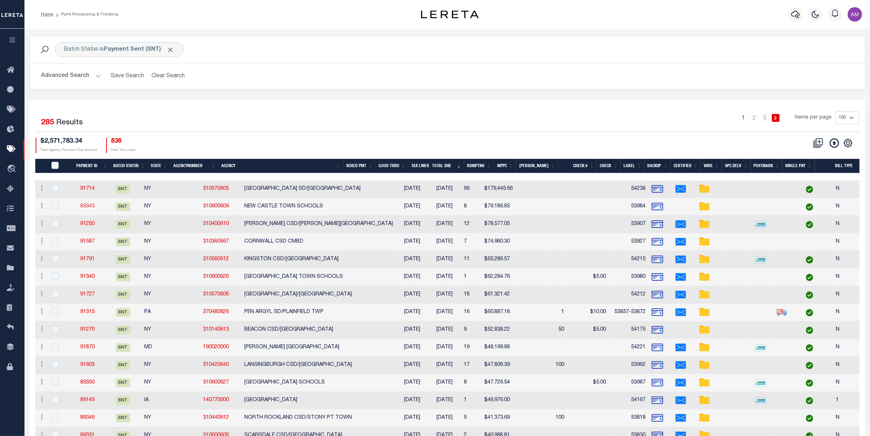
click at [89, 205] on link "89343" at bounding box center [87, 206] width 14 height 5
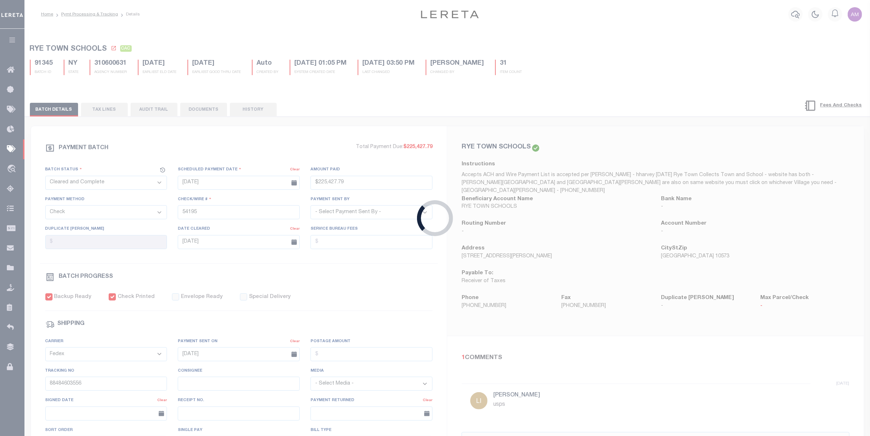
select select "SNT"
type input "[DATE]"
type input "$79,186.85"
type input "53984"
select select "[PERSON_NAME]"
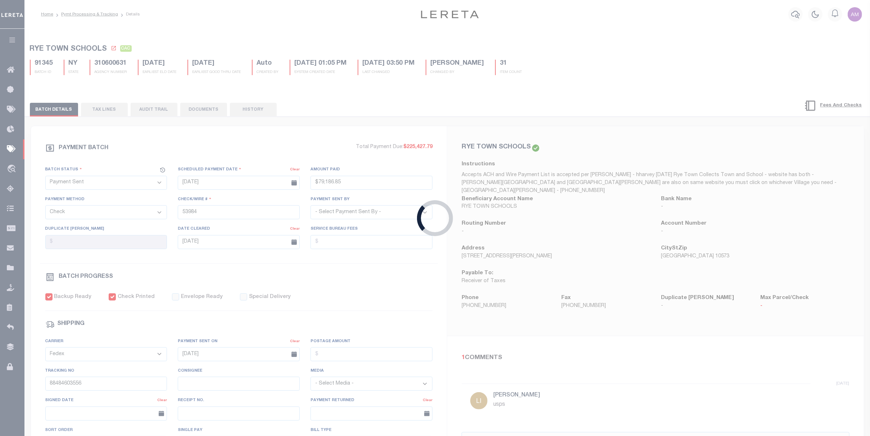
checkbox input "false"
type input "[DATE]"
type input "884708602883"
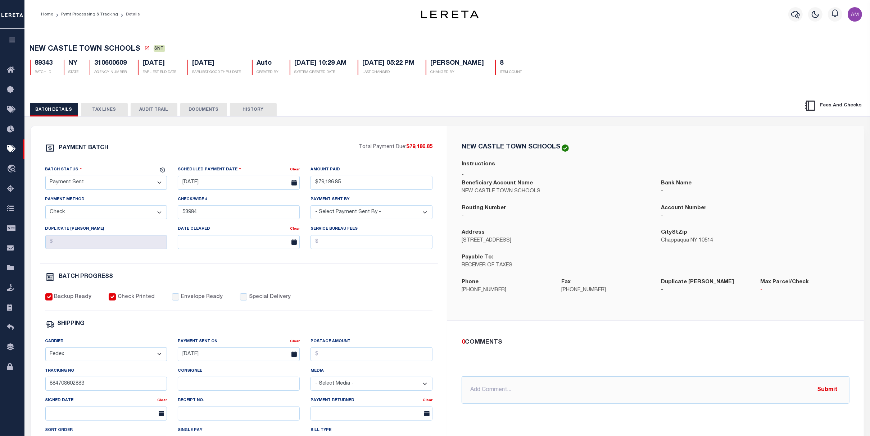
click at [214, 112] on button "DOCUMENTS" at bounding box center [203, 110] width 47 height 14
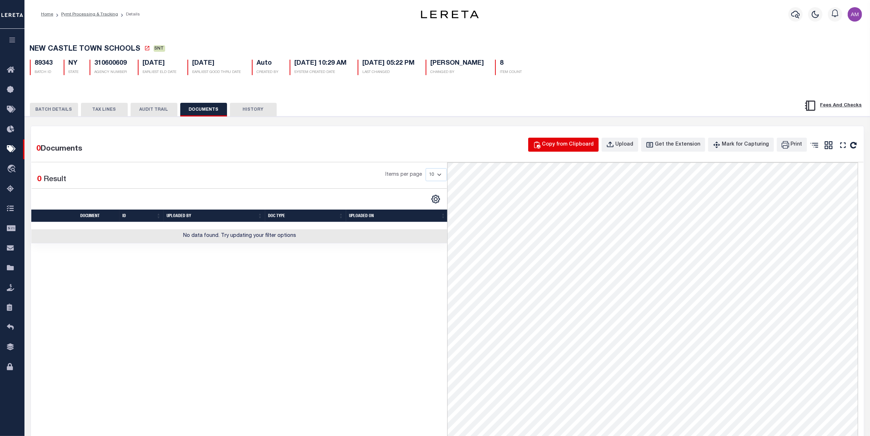
click at [570, 148] on div "Copy from Clipboard" at bounding box center [568, 145] width 52 height 8
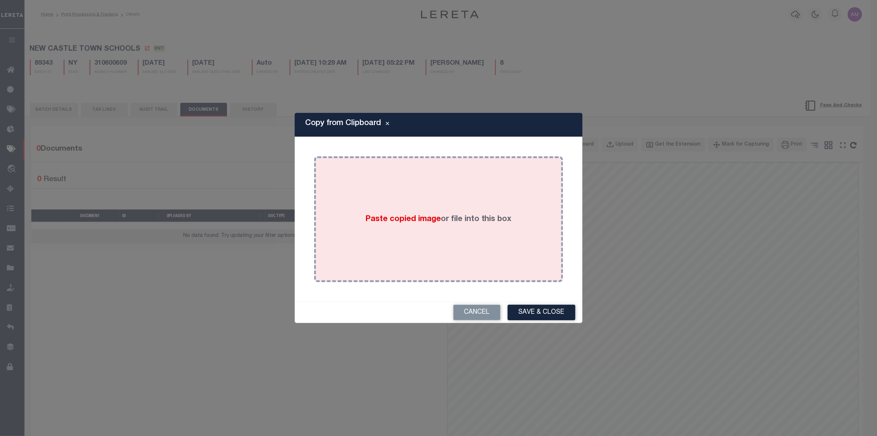
click at [506, 203] on div "Paste copied image or file into this box" at bounding box center [439, 219] width 238 height 115
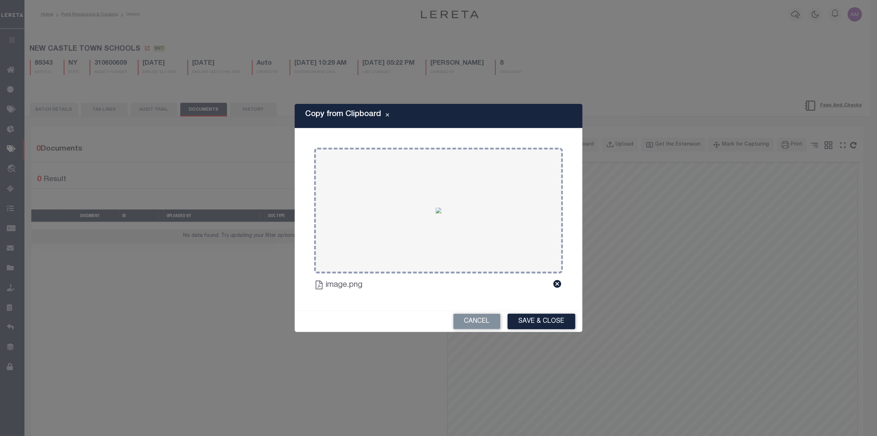
click at [535, 323] on button "Save & Close" at bounding box center [542, 321] width 68 height 15
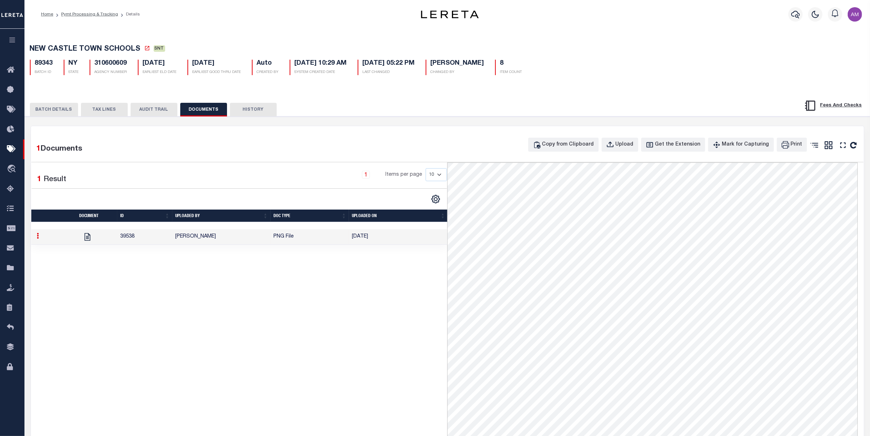
drag, startPoint x: 54, startPoint y: 100, endPoint x: 55, endPoint y: 104, distance: 4.1
click at [52, 102] on div "BATCH DETAILS TAX LINES AUDIT TRAIL DOCUMENTS HISTORY" at bounding box center [447, 107] width 863 height 18
click at [52, 106] on button "BATCH DETAILS" at bounding box center [54, 110] width 48 height 14
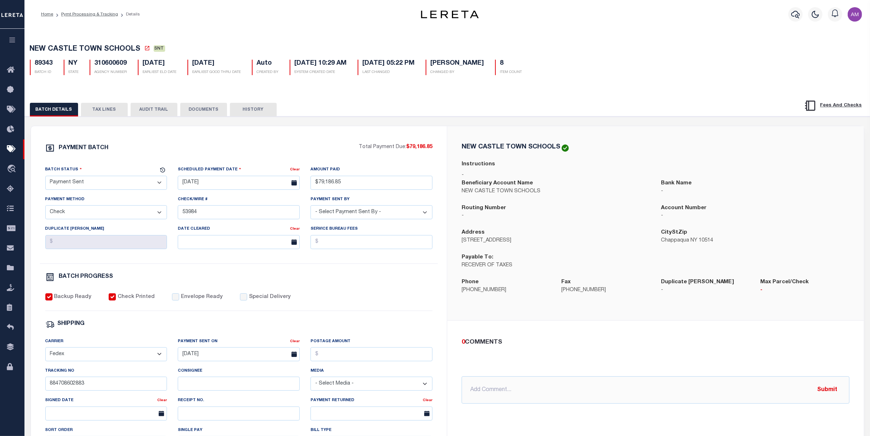
click at [100, 181] on select "- Select Status - Scheduled for Payment Ready For Payment Payment Sent Cleared …" at bounding box center [106, 183] width 122 height 14
click at [45, 177] on select "- Select Status - Scheduled for Payment Ready For Payment Payment Sent Cleared …" at bounding box center [106, 183] width 122 height 14
drag, startPoint x: 132, startPoint y: 185, endPoint x: 132, endPoint y: 190, distance: 5.0
click at [132, 186] on select "- Select Status - Scheduled for Payment Ready For Payment Payment Sent Cleared …" at bounding box center [106, 183] width 122 height 14
select select "CAC"
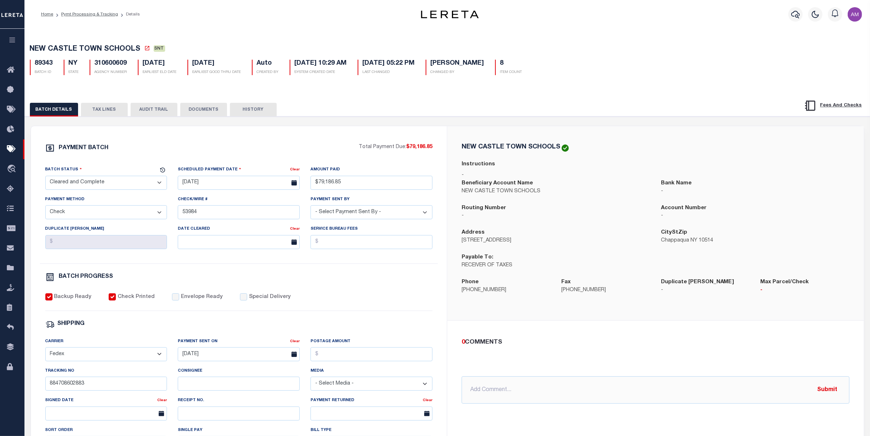
click at [45, 177] on select "- Select Status - Scheduled for Payment Ready For Payment Payment Sent Cleared …" at bounding box center [106, 183] width 122 height 14
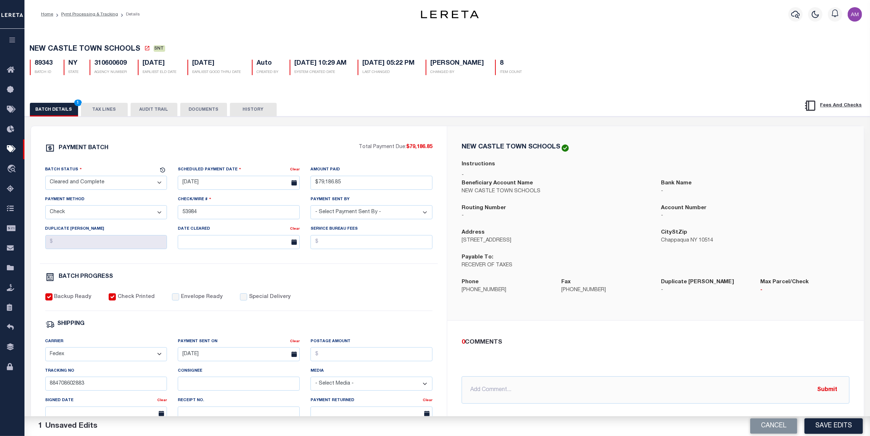
click at [219, 253] on div "Date Cleared Clear" at bounding box center [238, 240] width 133 height 30
drag, startPoint x: 219, startPoint y: 244, endPoint x: 223, endPoint y: 249, distance: 5.9
click at [222, 247] on input "text" at bounding box center [239, 242] width 122 height 14
click at [230, 276] on div "Sun Mon Tue Wed Thu Fri Sat" at bounding box center [233, 271] width 111 height 13
click at [235, 285] on span "1" at bounding box center [233, 285] width 14 height 14
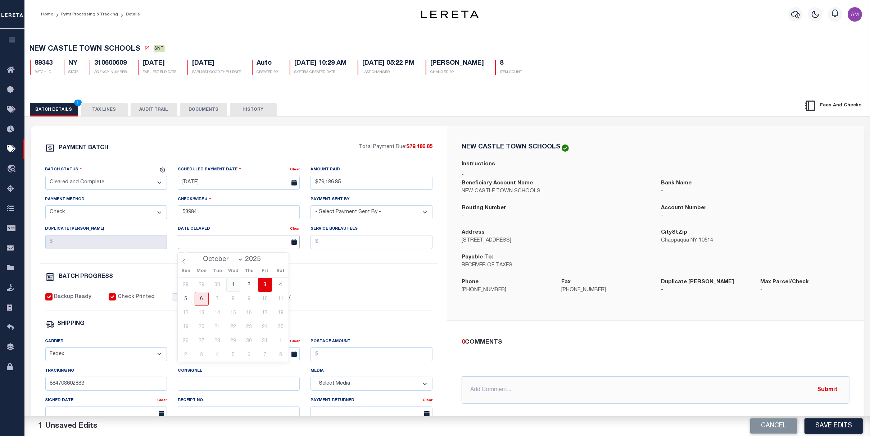
type input "[DATE]"
click at [844, 427] on button "Save Edits" at bounding box center [834, 426] width 58 height 15
